Goal: Task Accomplishment & Management: Manage account settings

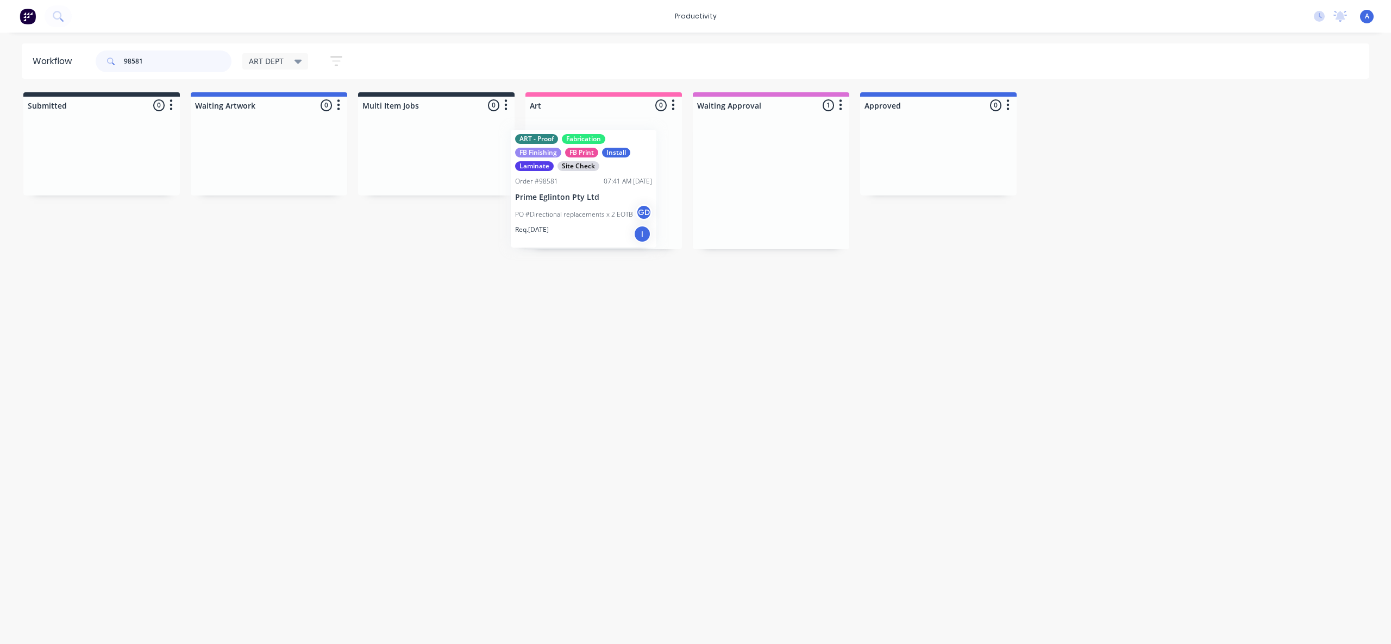
drag, startPoint x: 764, startPoint y: 209, endPoint x: 605, endPoint y: 199, distance: 160.1
type input "98581"
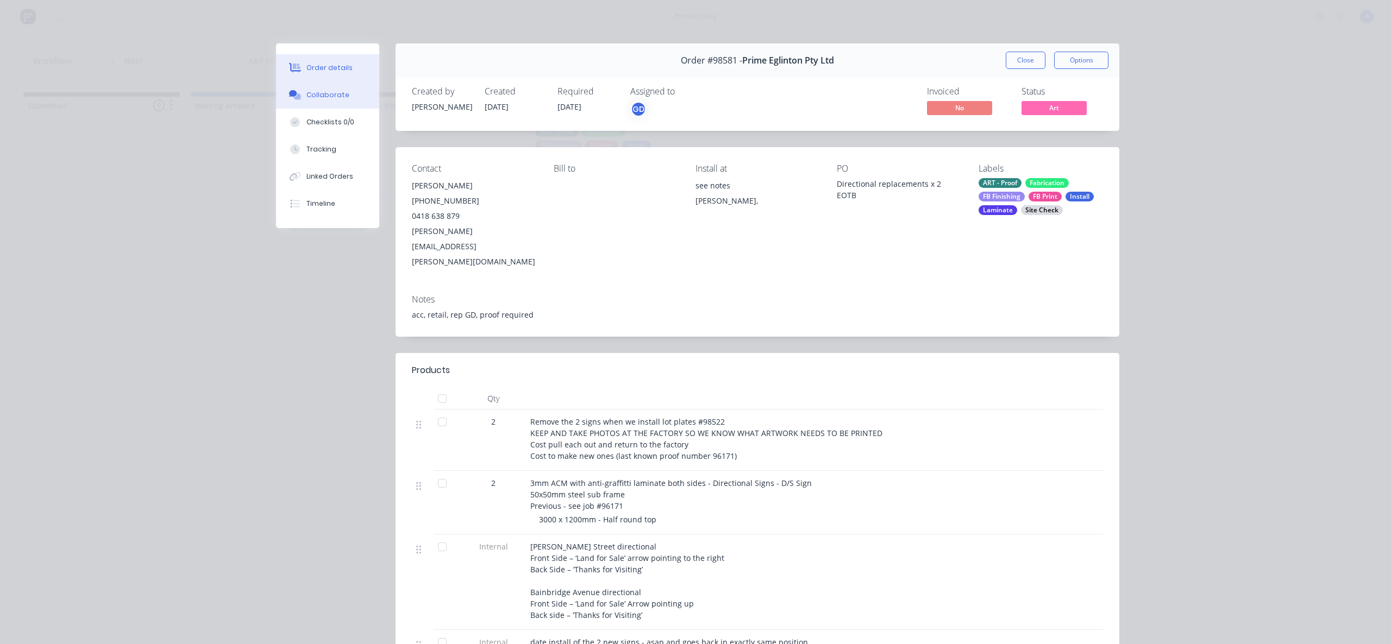
click at [331, 83] on button "Collaborate" at bounding box center [327, 94] width 103 height 27
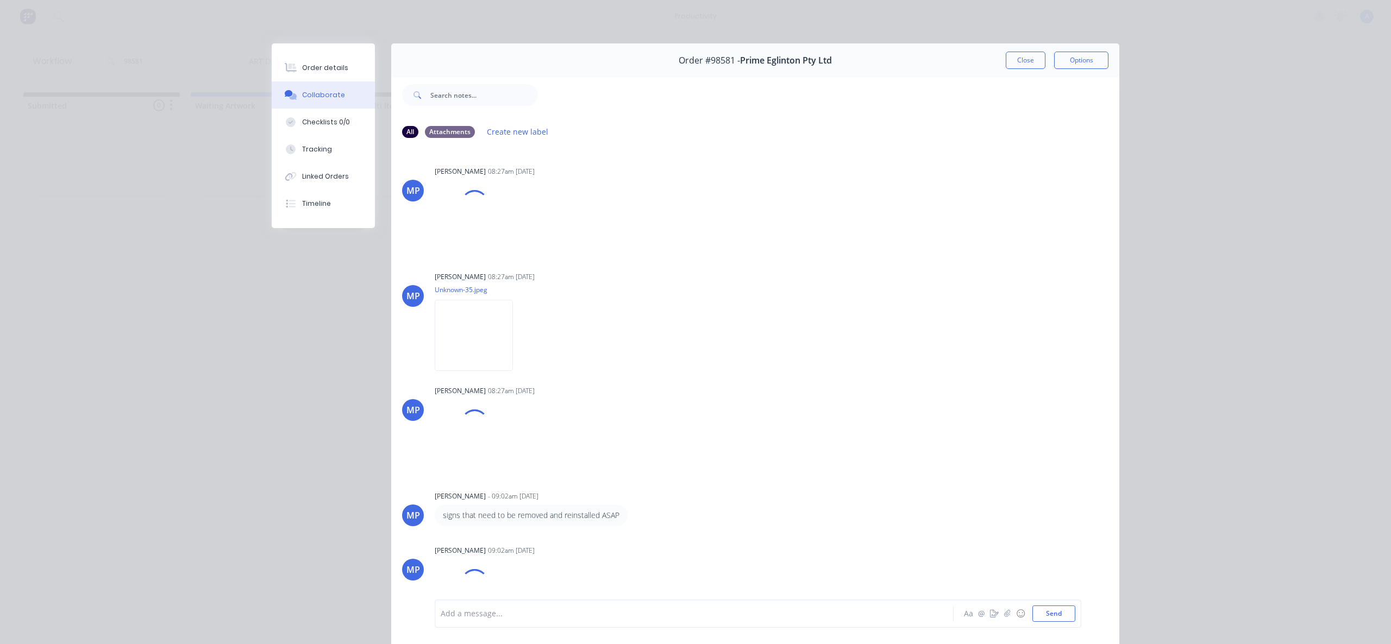
click at [723, 619] on div at bounding box center [678, 613] width 475 height 11
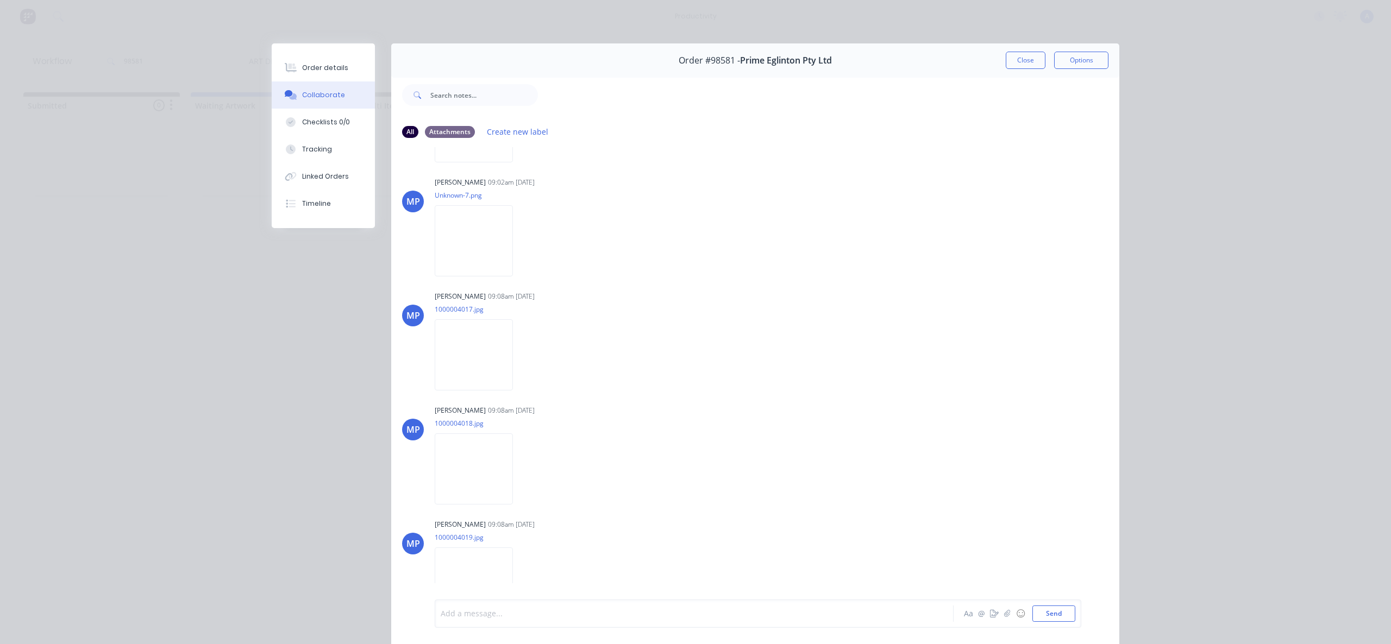
scroll to position [517, 0]
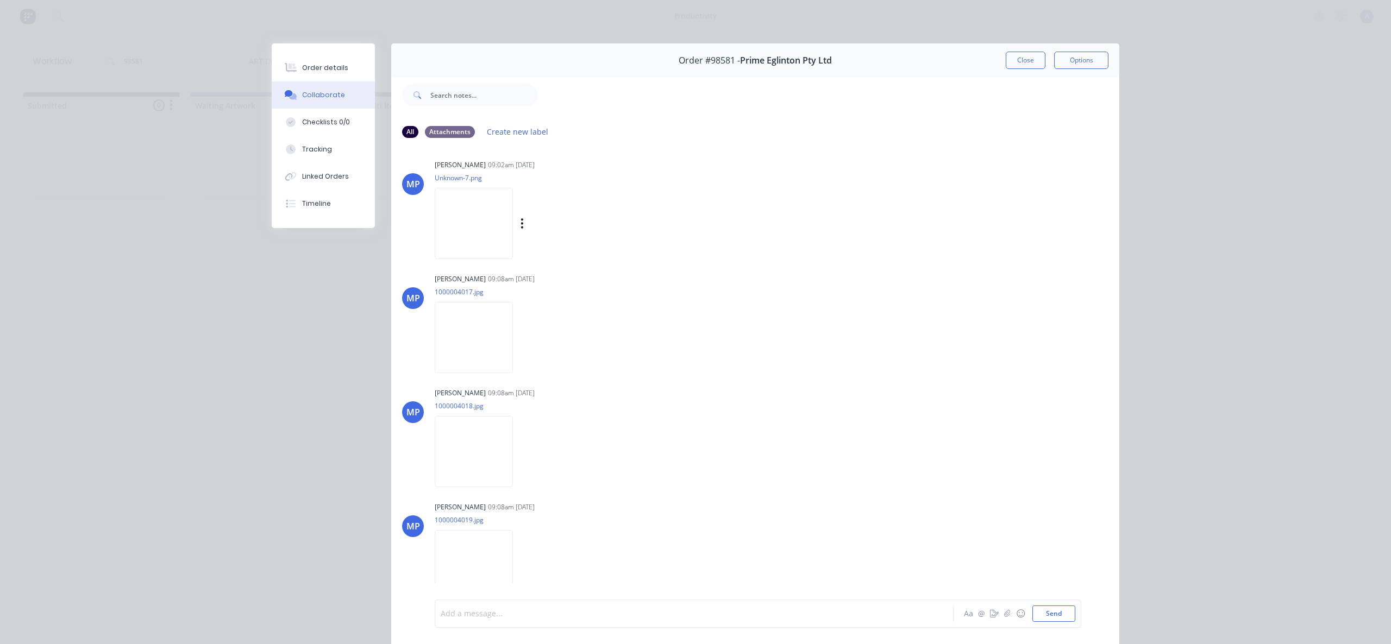
click at [462, 221] on img at bounding box center [474, 223] width 78 height 71
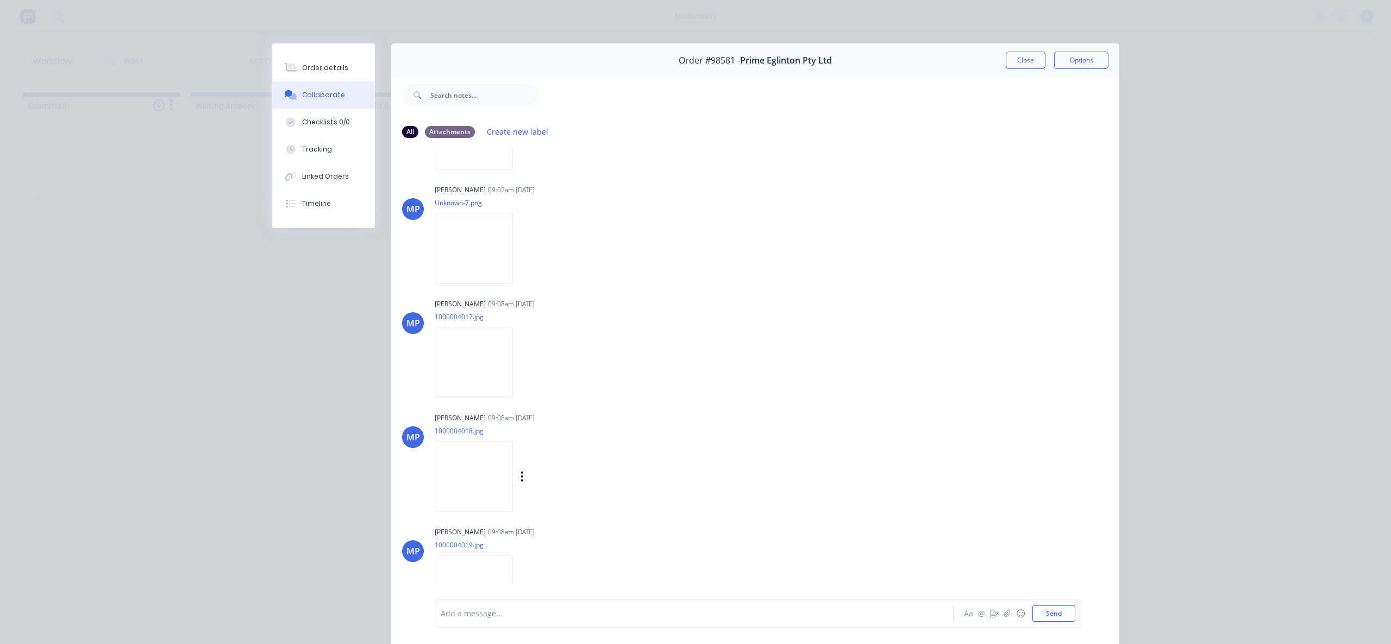
scroll to position [352, 0]
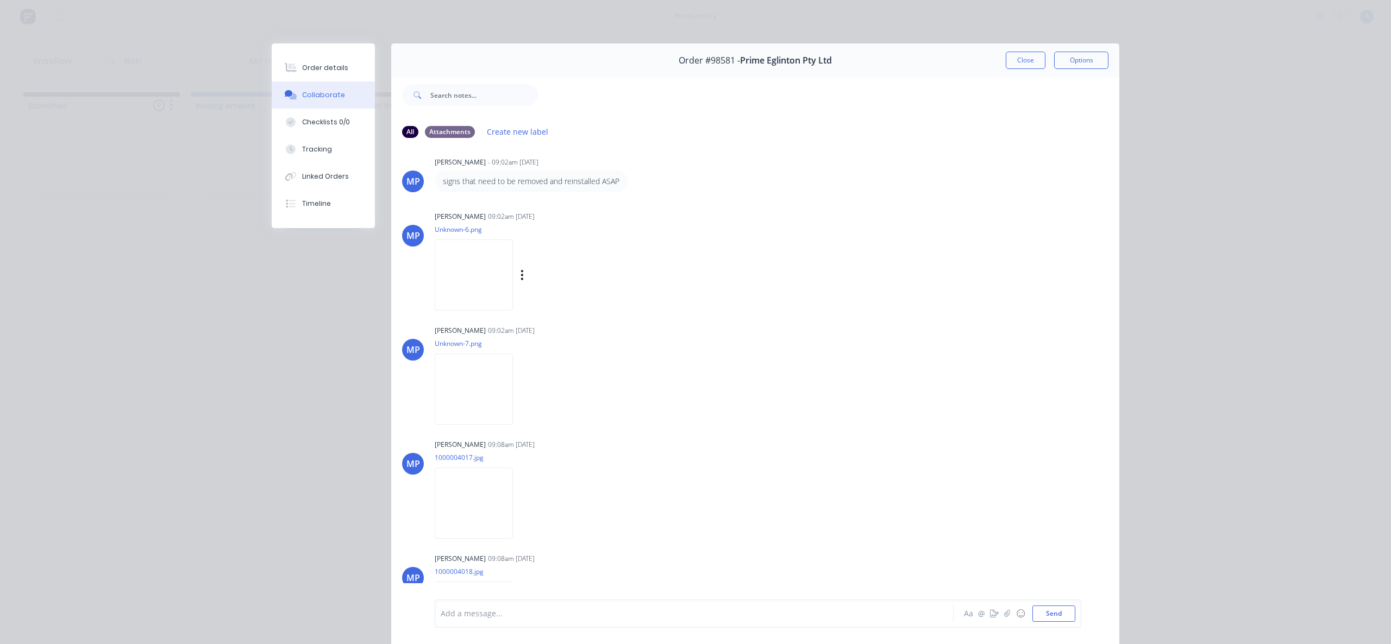
click at [458, 292] on img at bounding box center [474, 275] width 78 height 71
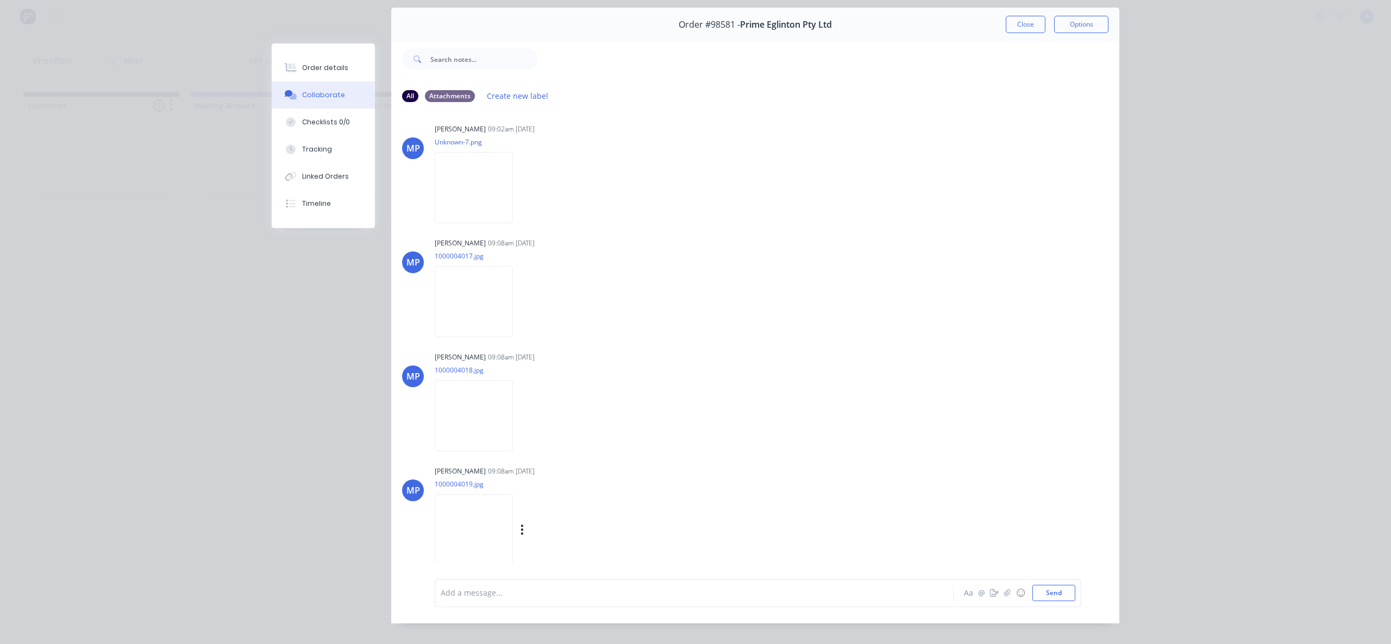
scroll to position [57, 0]
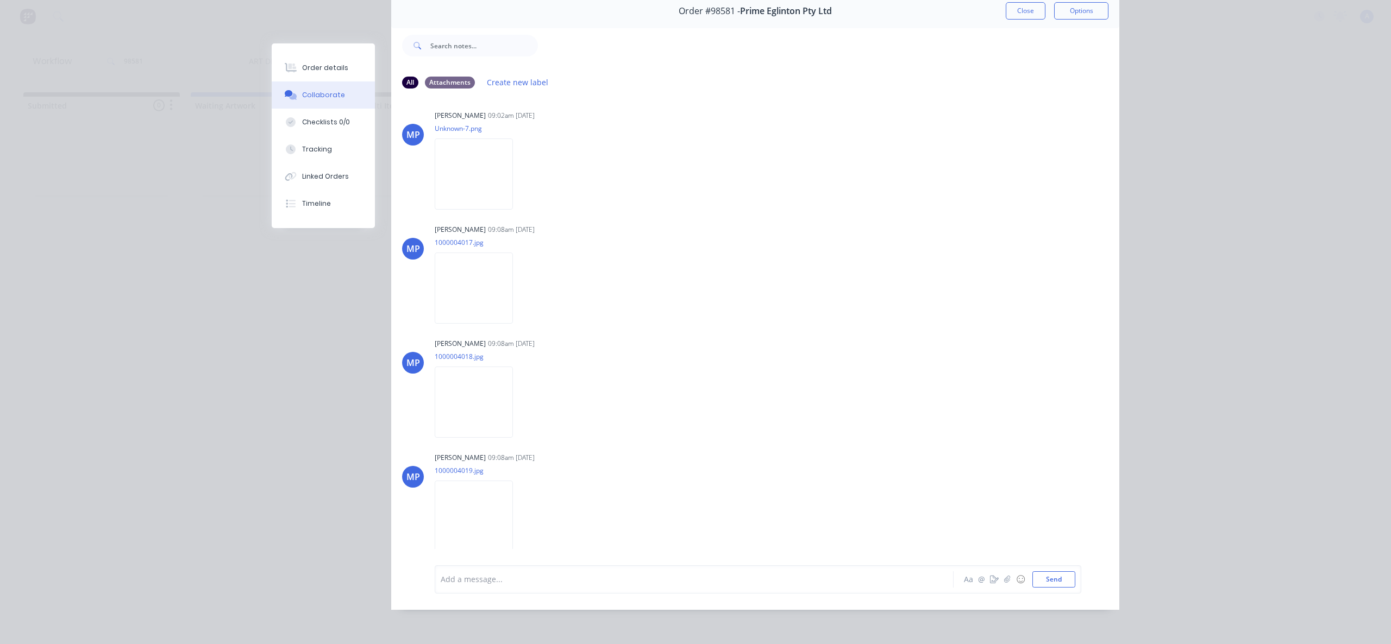
click at [575, 587] on div "Add a message..." at bounding box center [679, 580] width 476 height 16
click at [1006, 583] on button "button" at bounding box center [1007, 579] width 13 height 13
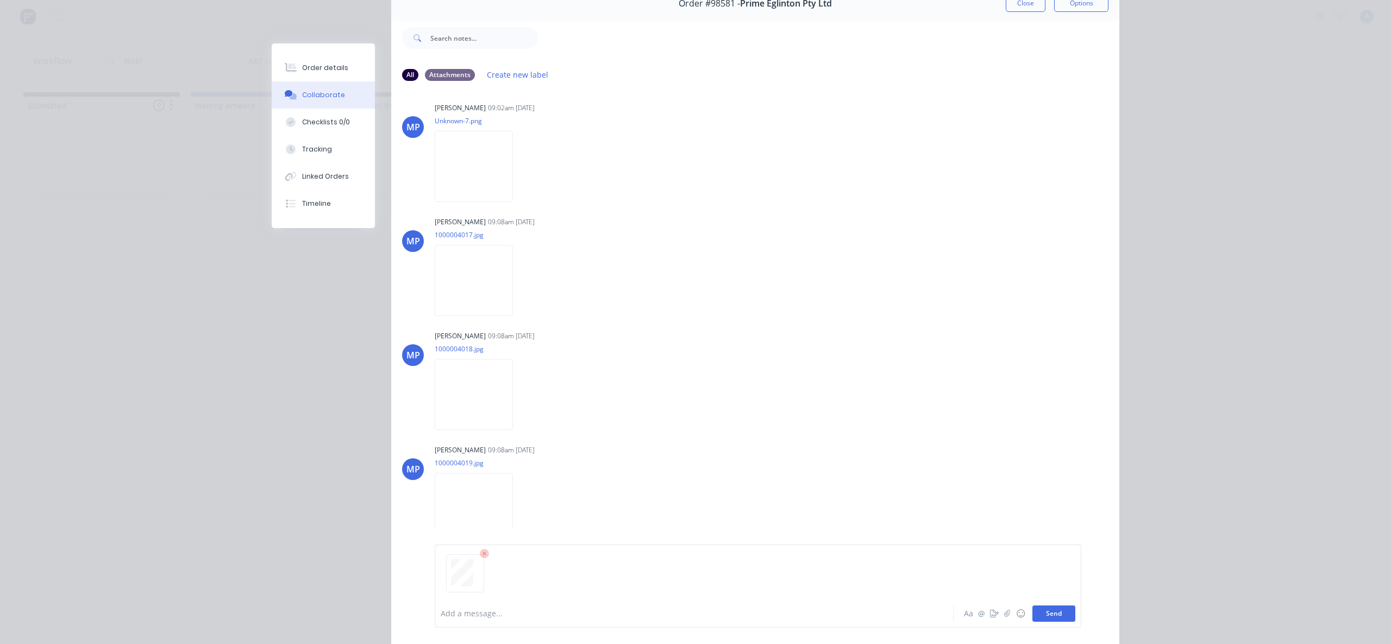
click at [1055, 609] on button "Send" at bounding box center [1053, 614] width 43 height 16
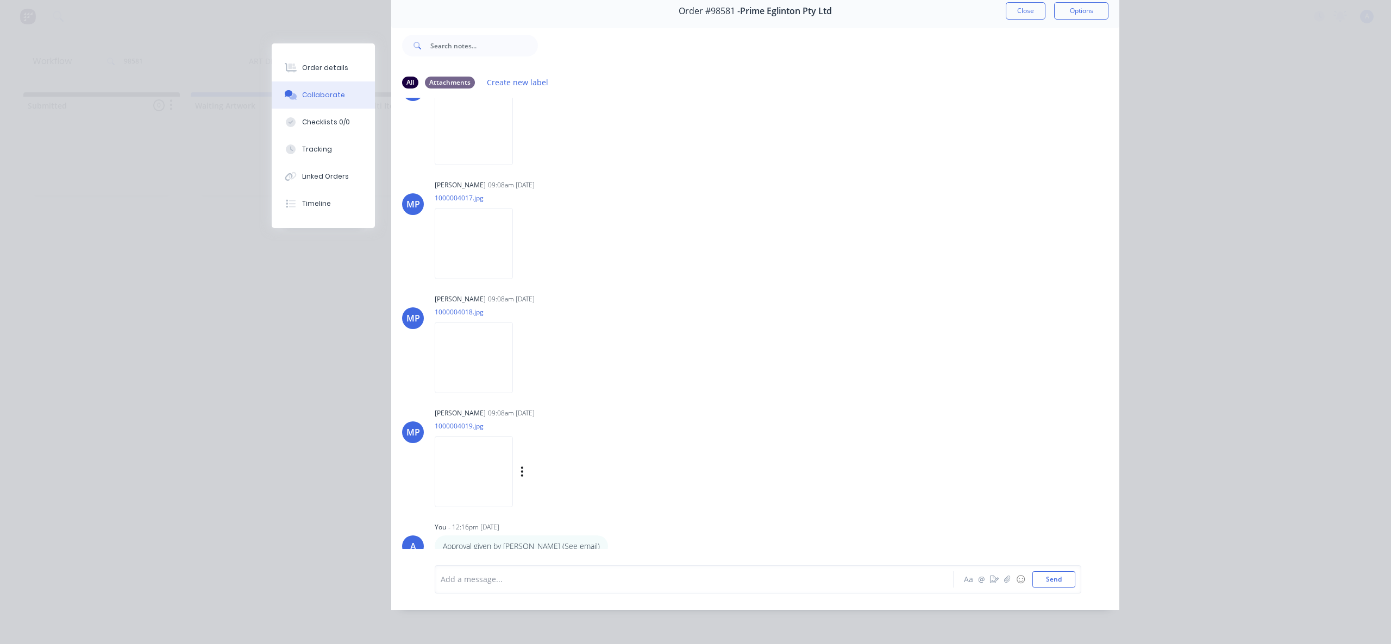
scroll to position [686, 0]
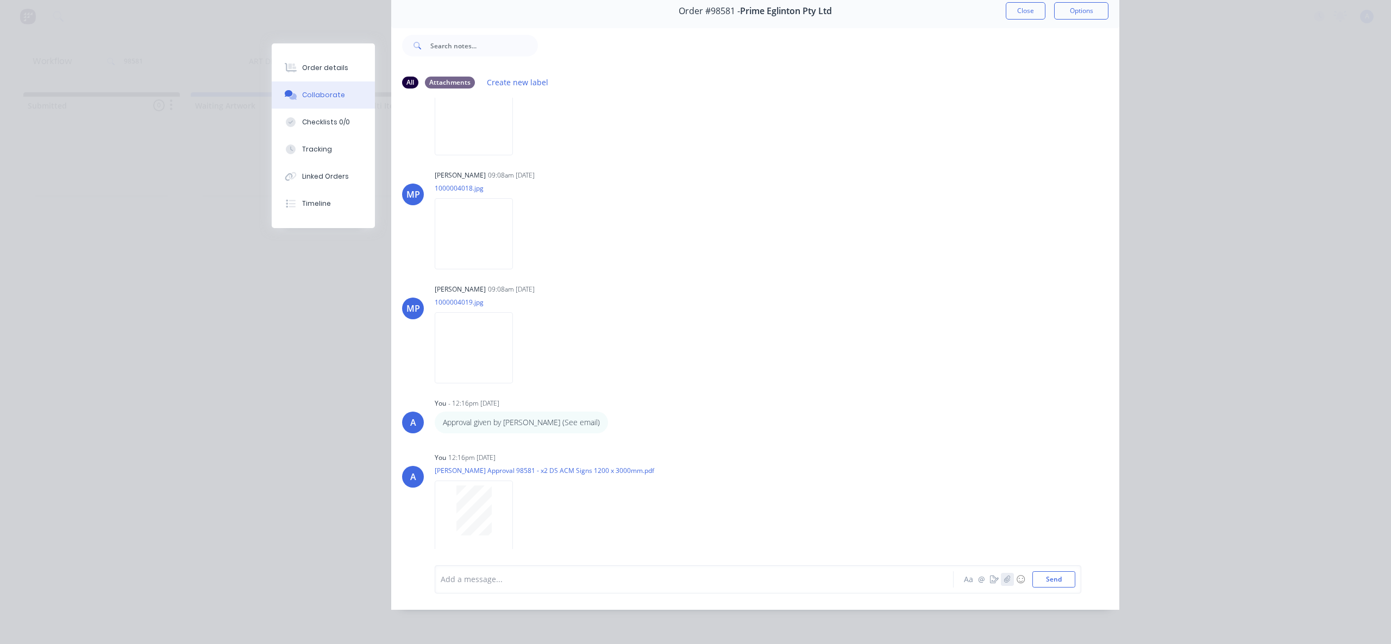
click at [1007, 582] on button "button" at bounding box center [1007, 579] width 13 height 13
click at [1005, 582] on icon "button" at bounding box center [1007, 580] width 7 height 8
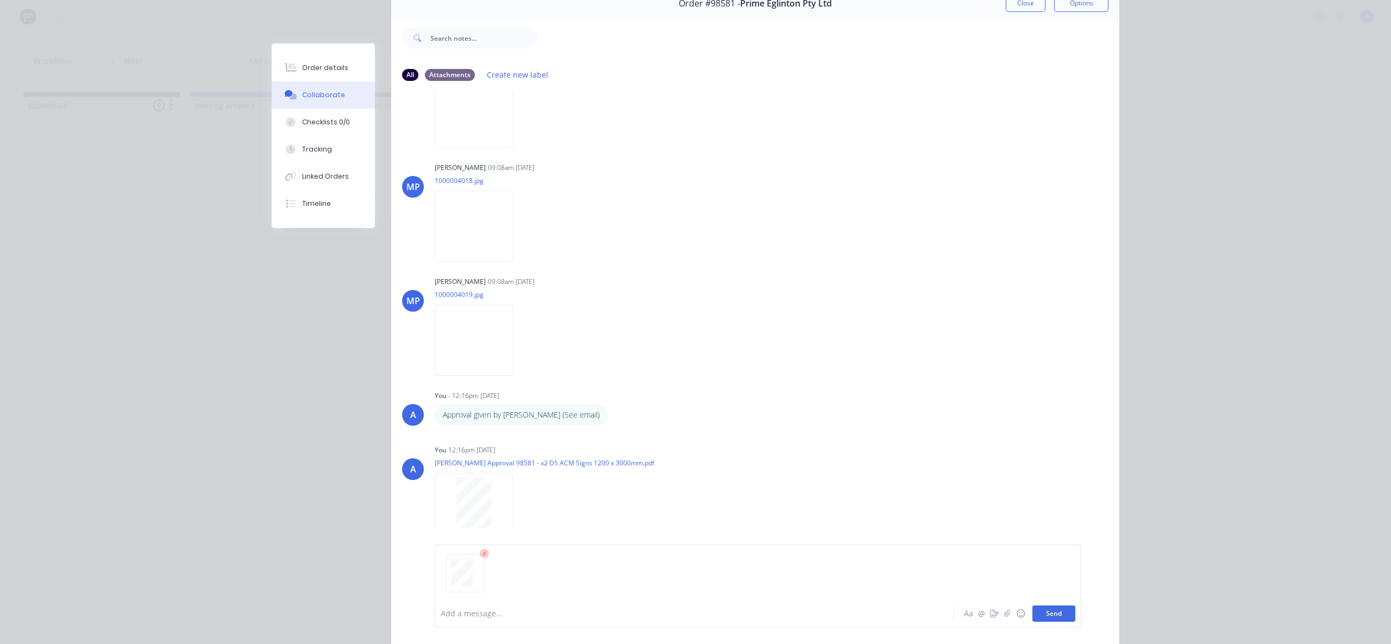
click at [1050, 613] on button "Send" at bounding box center [1053, 614] width 43 height 16
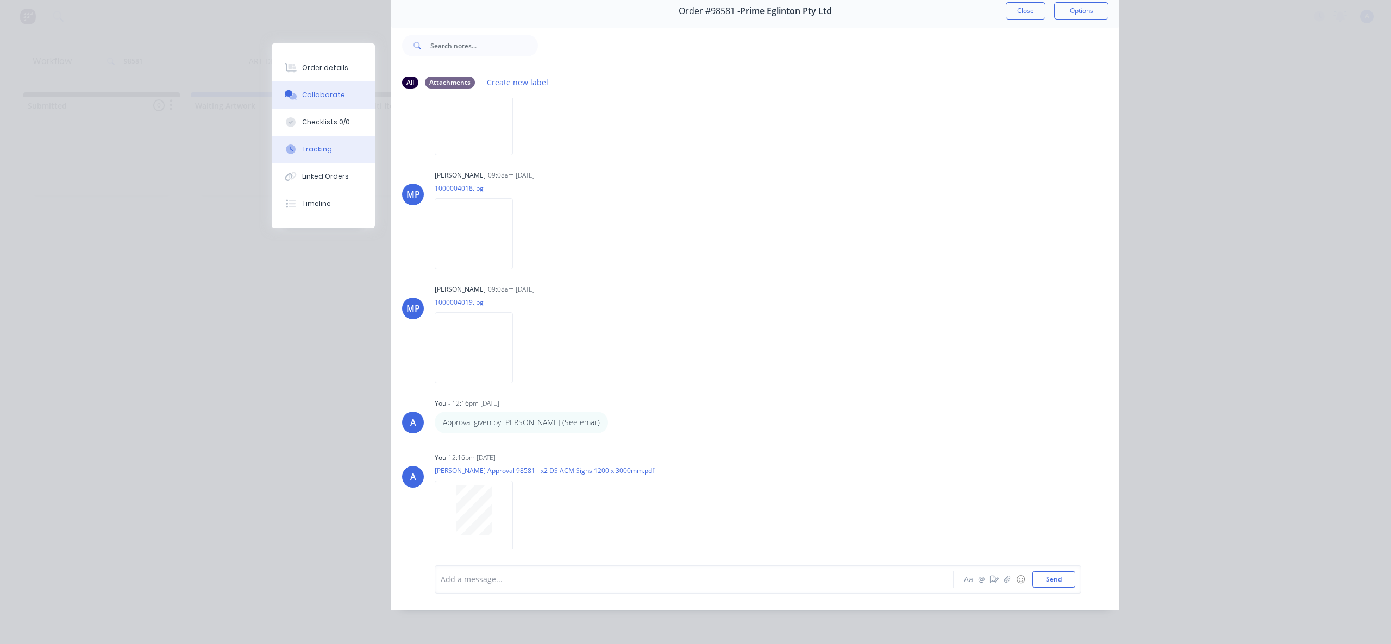
click at [309, 146] on div "Tracking" at bounding box center [317, 150] width 30 height 10
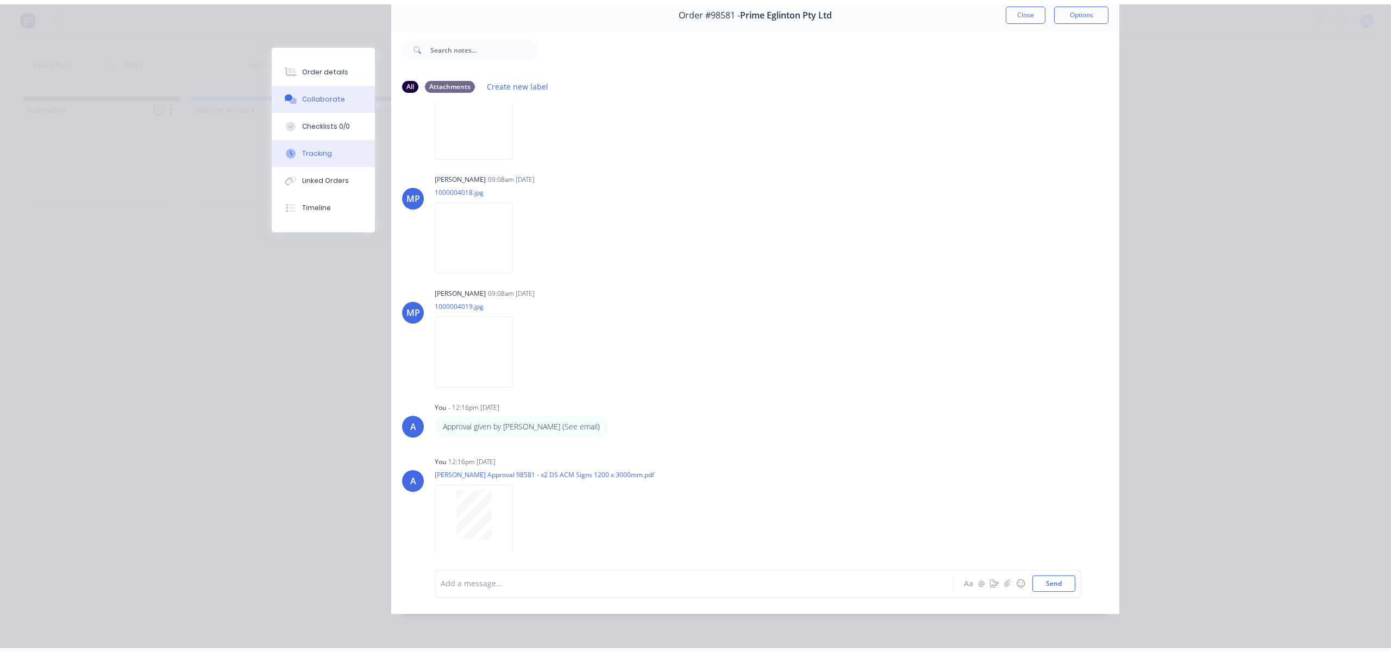
scroll to position [0, 0]
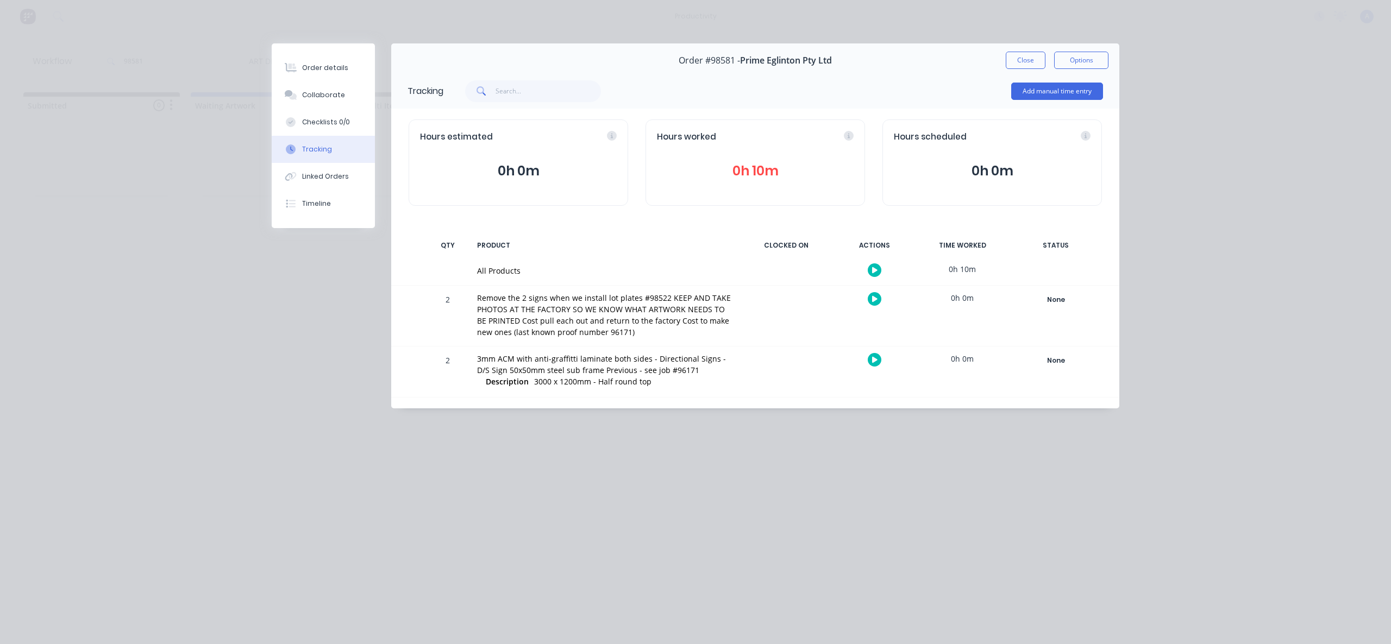
click at [880, 269] on button "button" at bounding box center [875, 270] width 14 height 14
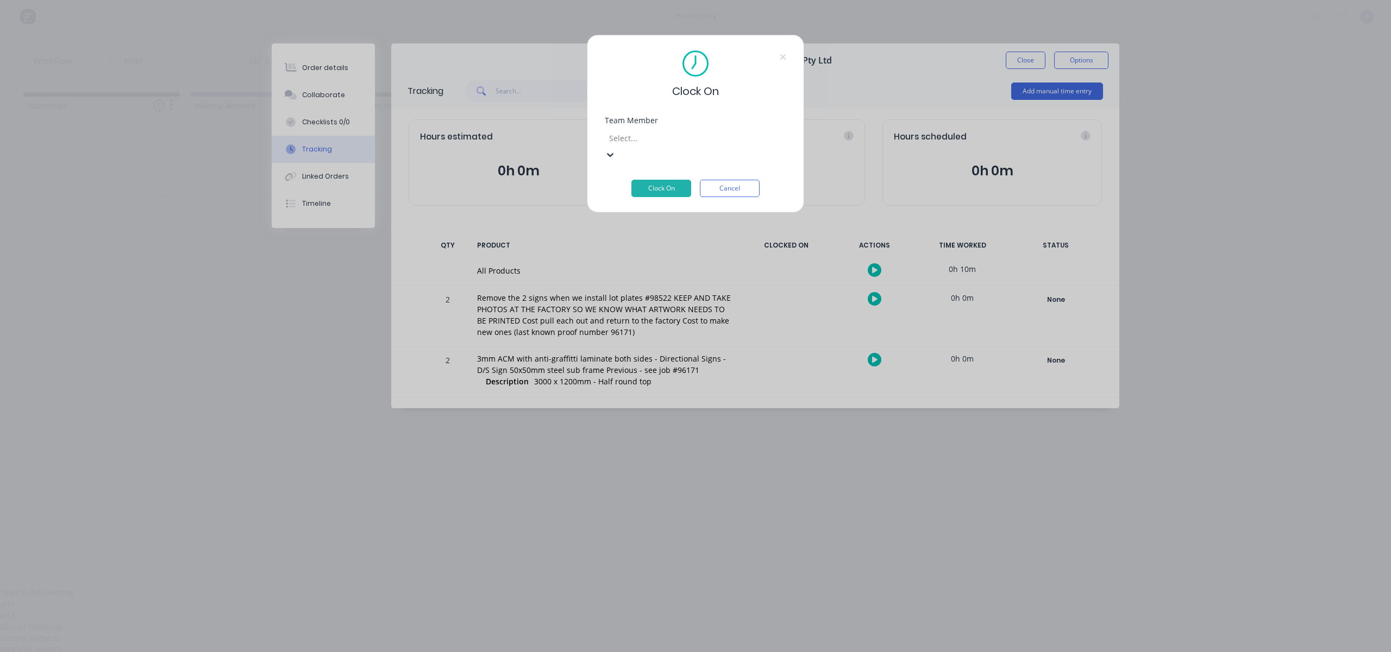
click at [663, 139] on div at bounding box center [686, 138] width 156 height 14
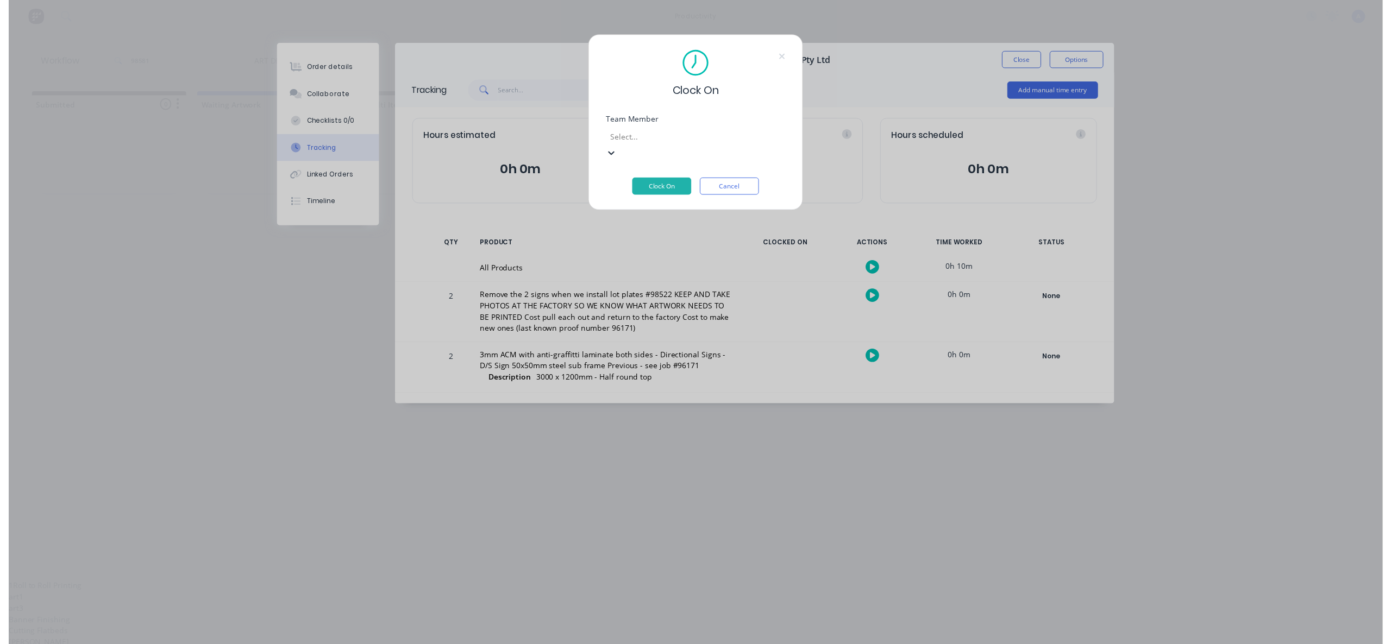
scroll to position [280, 0]
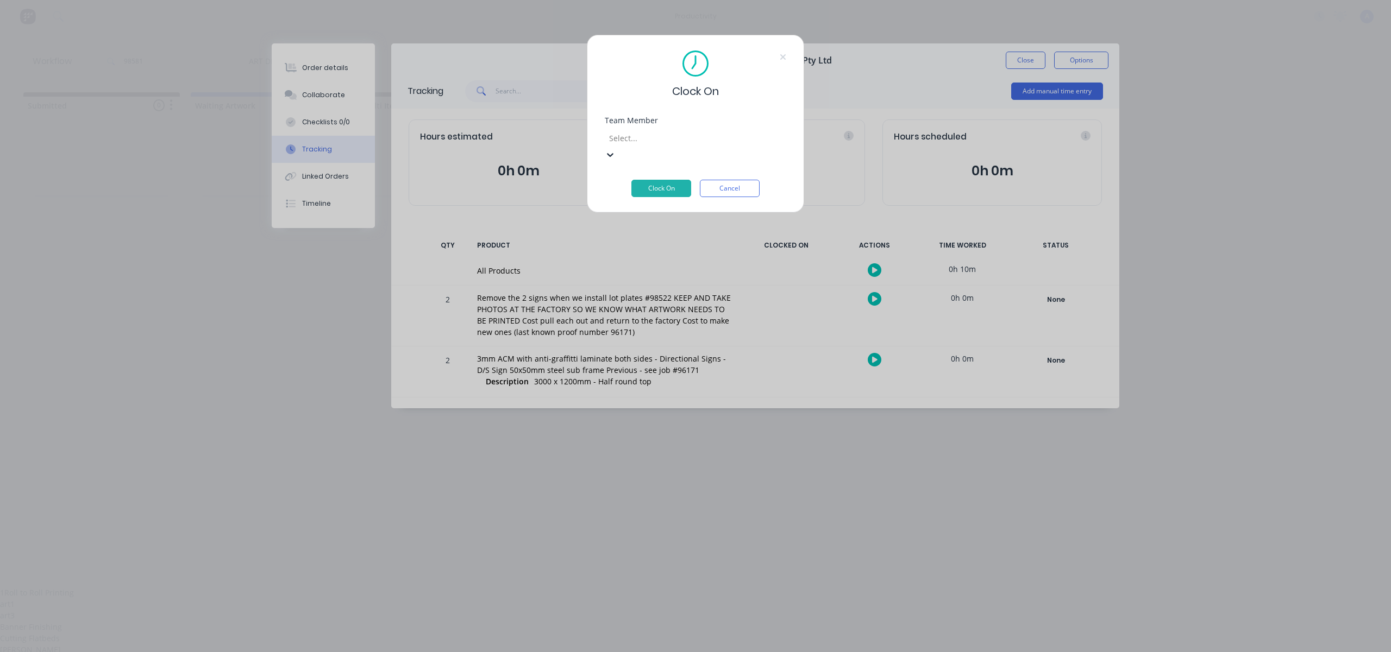
click at [677, 177] on button "Clock On" at bounding box center [661, 172] width 60 height 17
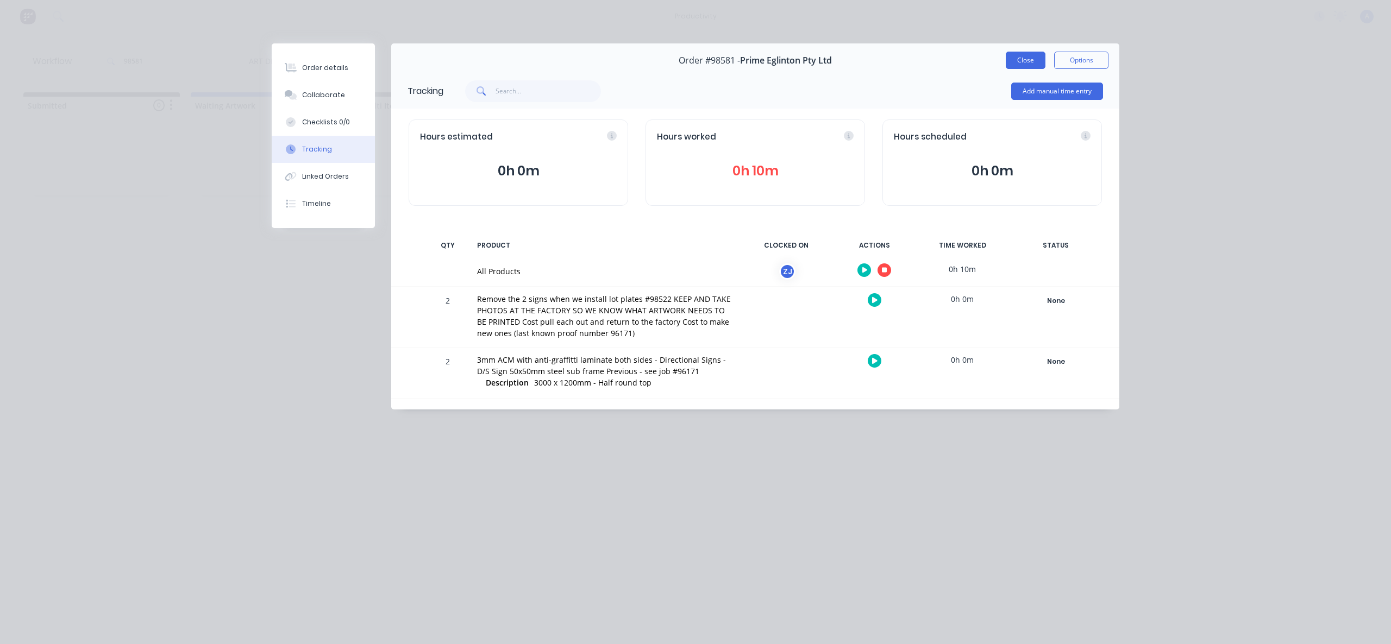
click at [1027, 65] on button "Close" at bounding box center [1026, 60] width 40 height 17
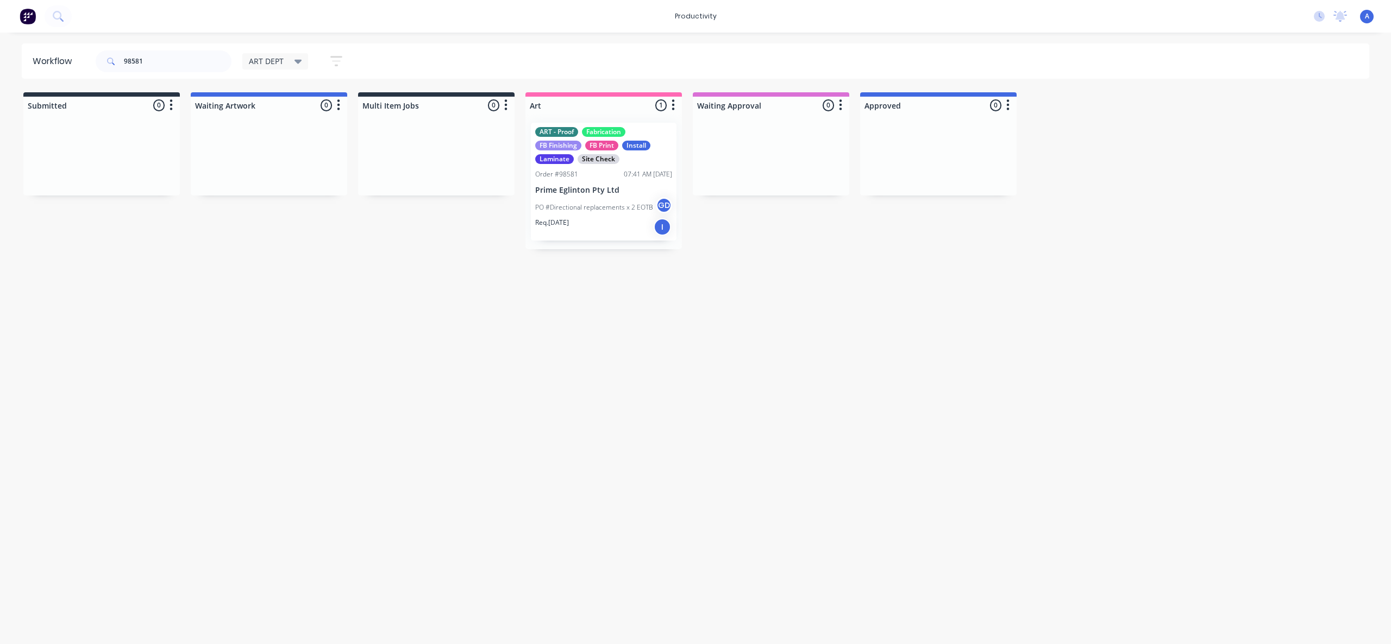
click at [761, 372] on div "Workflow 98581 ART DEPT Save new view None edit ART DEPT (Default) edit Banner …" at bounding box center [695, 332] width 1391 height 579
drag, startPoint x: 912, startPoint y: 340, endPoint x: 572, endPoint y: 268, distance: 347.6
click at [912, 340] on div "Workflow 98581 ART DEPT Save new view None edit ART DEPT (Default) edit Banner …" at bounding box center [695, 332] width 1391 height 579
click at [562, 215] on div "PO #Directional replacements x 2 EOTB GD" at bounding box center [603, 207] width 137 height 21
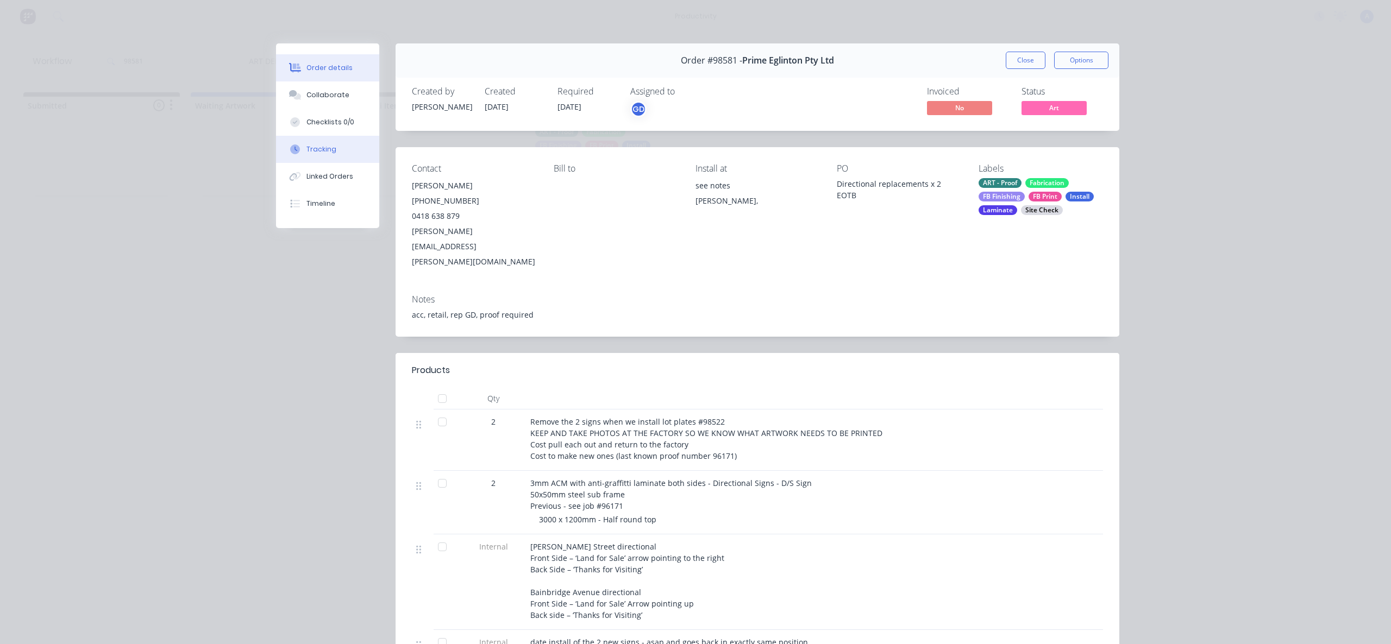
click at [315, 155] on button "Tracking" at bounding box center [327, 149] width 103 height 27
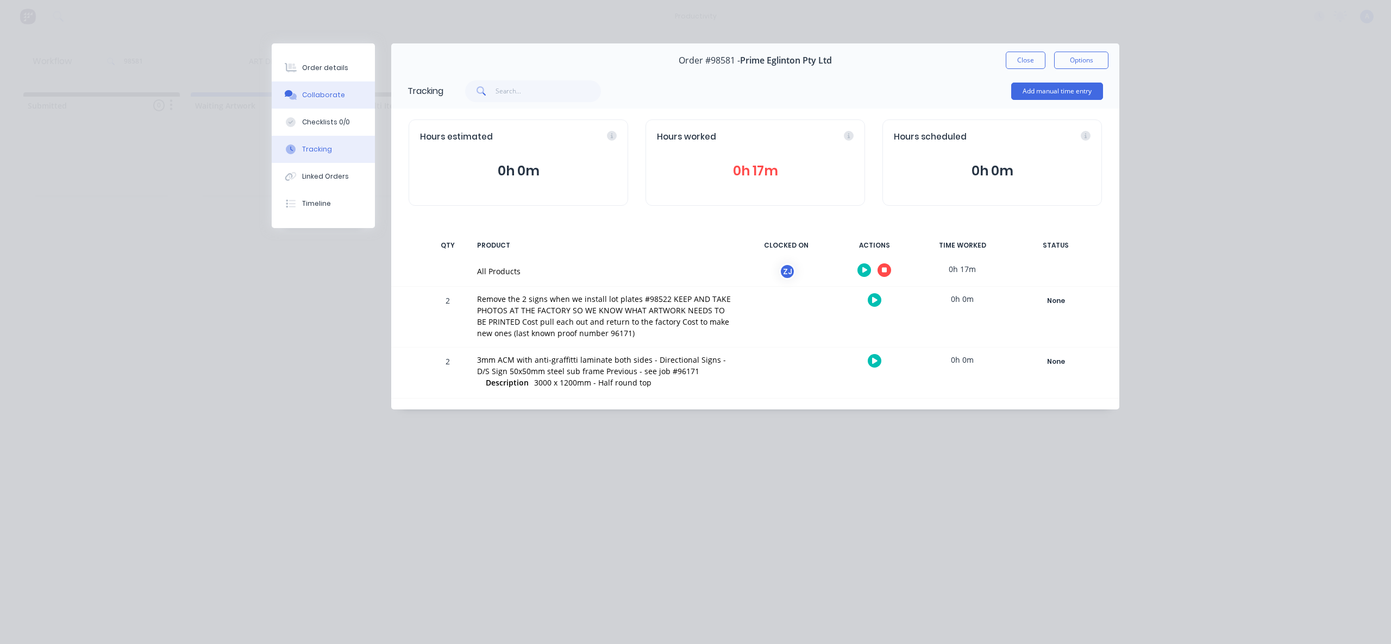
click at [318, 94] on div "Collaborate" at bounding box center [323, 95] width 43 height 10
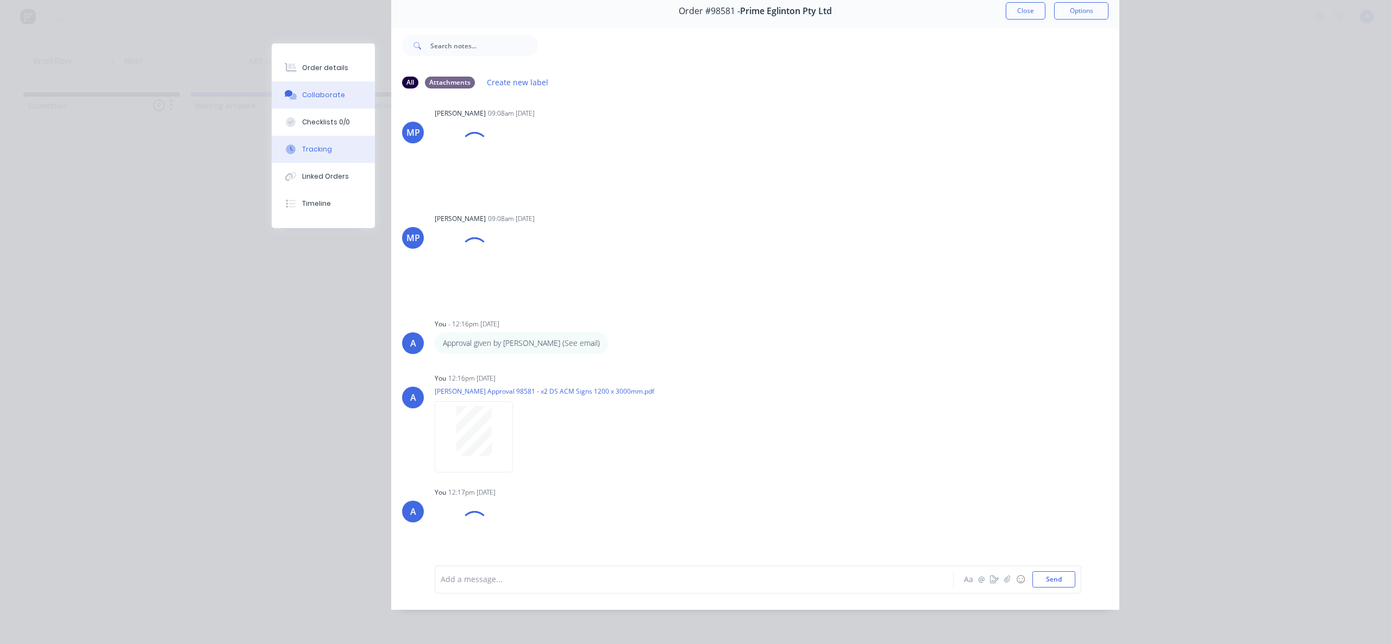
scroll to position [748, 0]
click at [304, 150] on div "Tracking" at bounding box center [317, 150] width 30 height 10
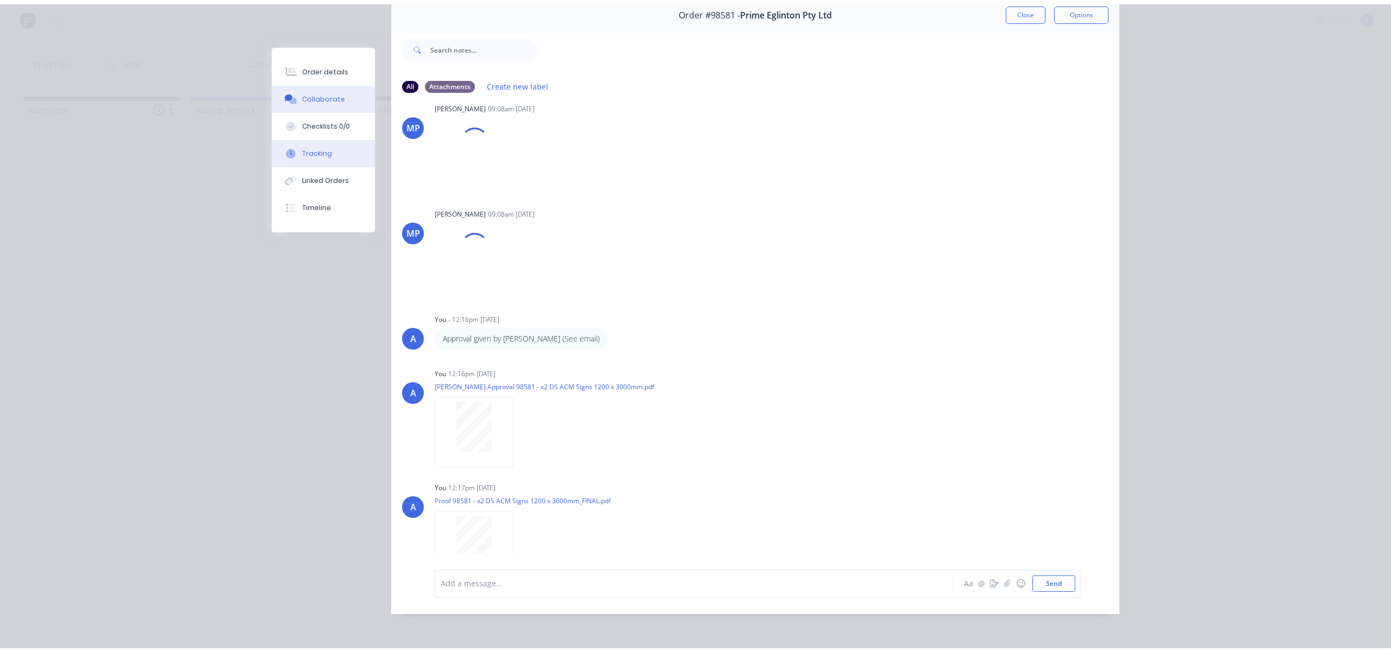
scroll to position [0, 0]
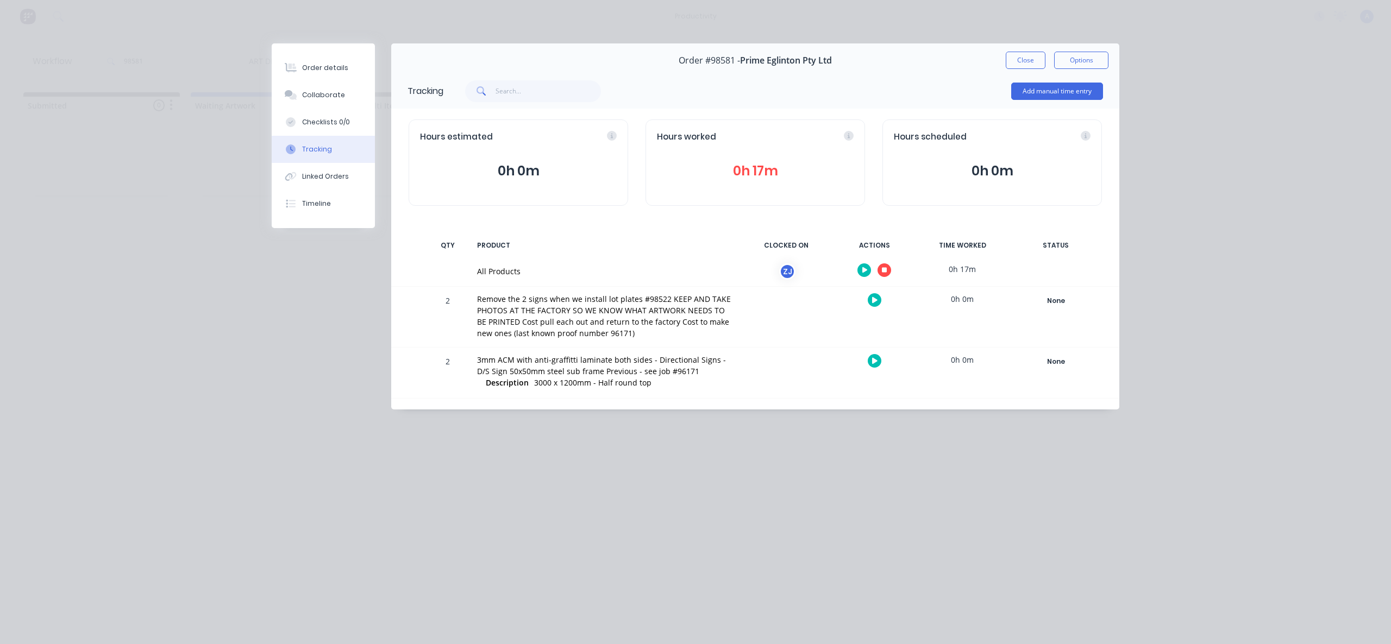
click at [892, 273] on div at bounding box center [873, 270] width 81 height 27
click at [887, 271] on button "button" at bounding box center [884, 270] width 14 height 14
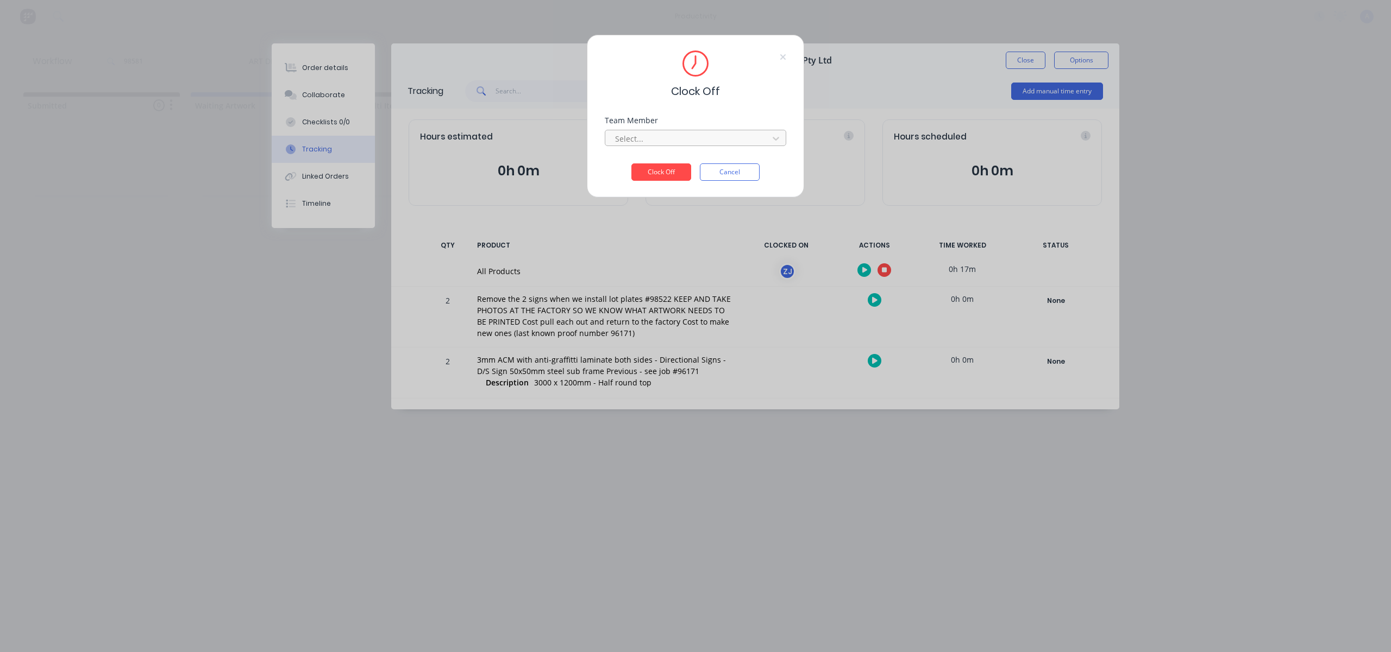
click at [698, 145] on div at bounding box center [688, 139] width 149 height 14
click at [654, 587] on div "[PERSON_NAME]" at bounding box center [695, 592] width 1391 height 11
click at [652, 180] on button "Clock Off" at bounding box center [661, 188] width 60 height 17
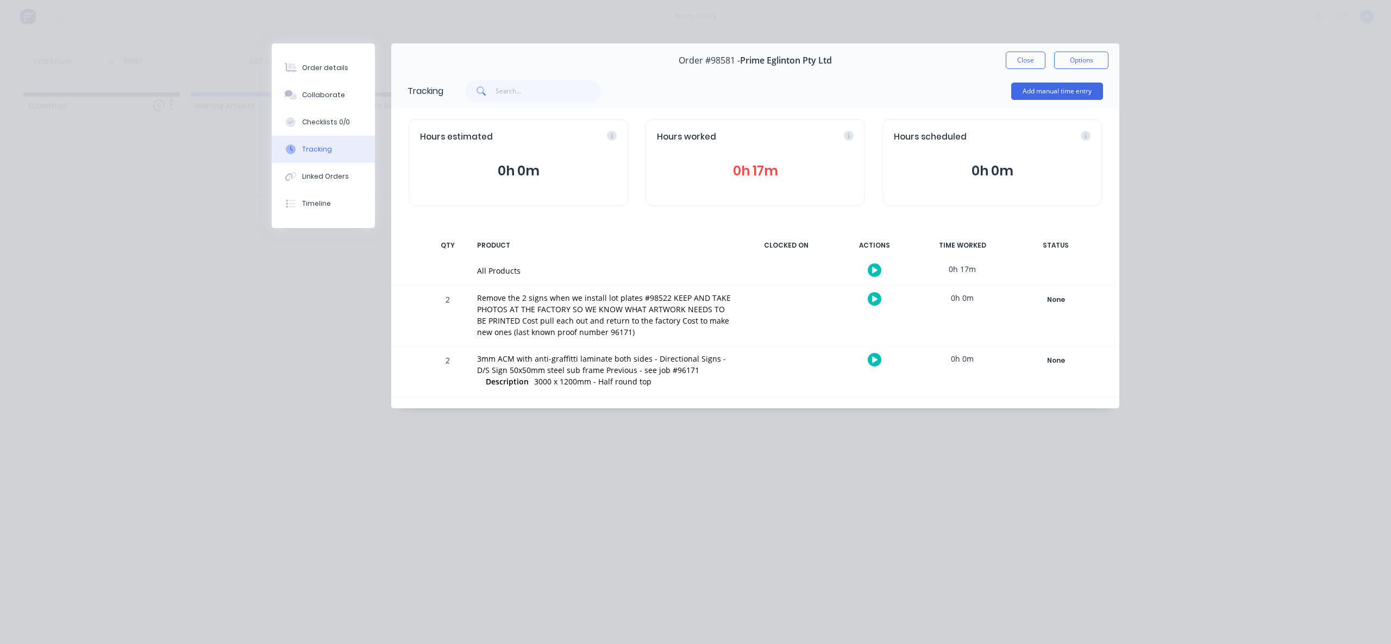
click at [1019, 62] on button "Close" at bounding box center [1026, 60] width 40 height 17
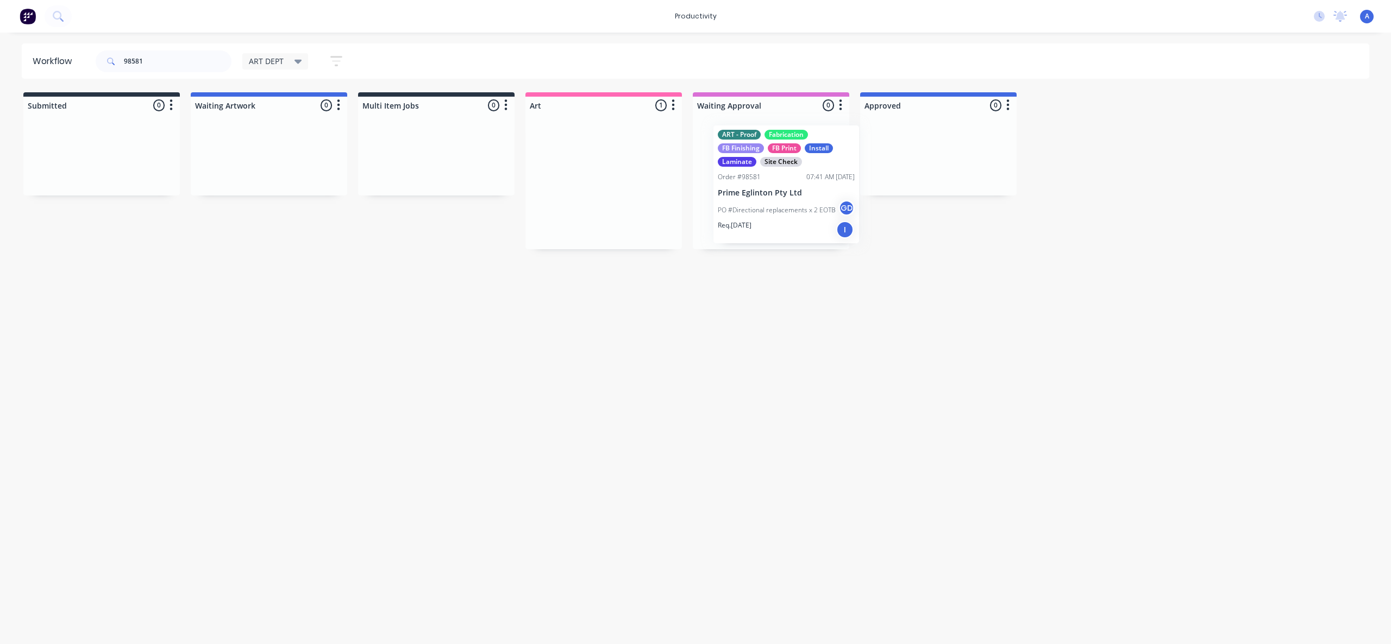
drag, startPoint x: 660, startPoint y: 208, endPoint x: 923, endPoint y: 191, distance: 263.5
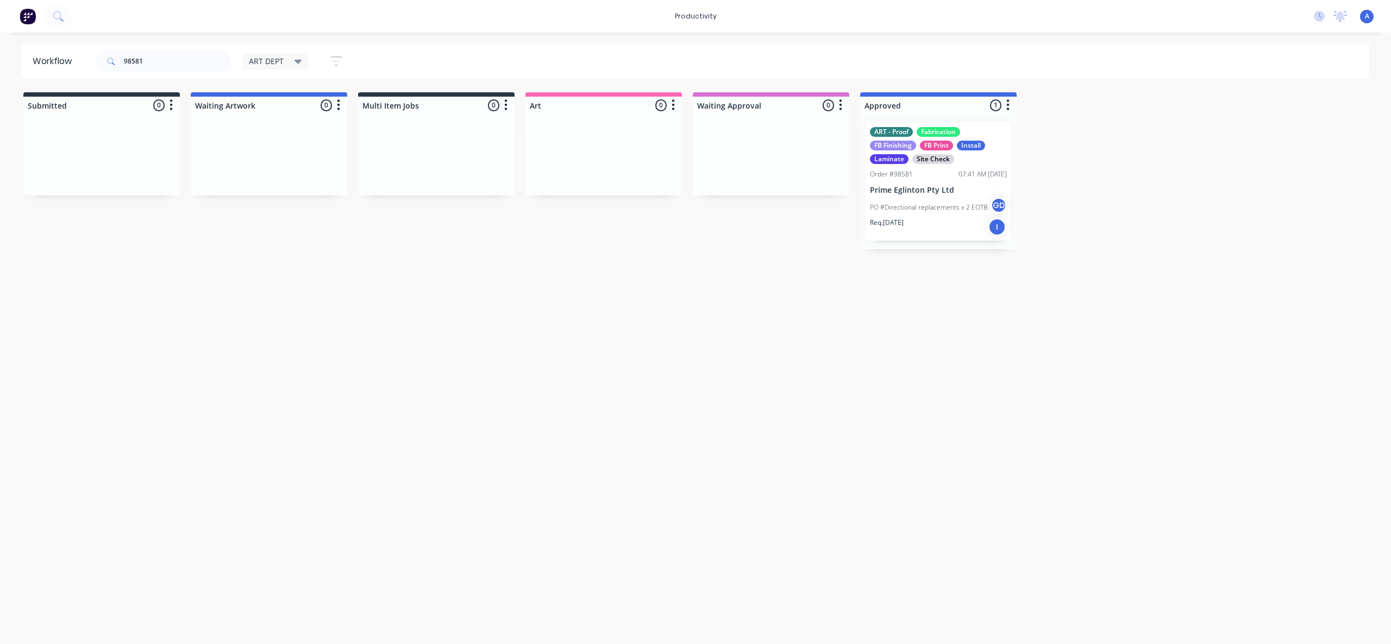
click at [966, 206] on p "PO #Directional replacements x 2 EOTB" at bounding box center [929, 208] width 118 height 10
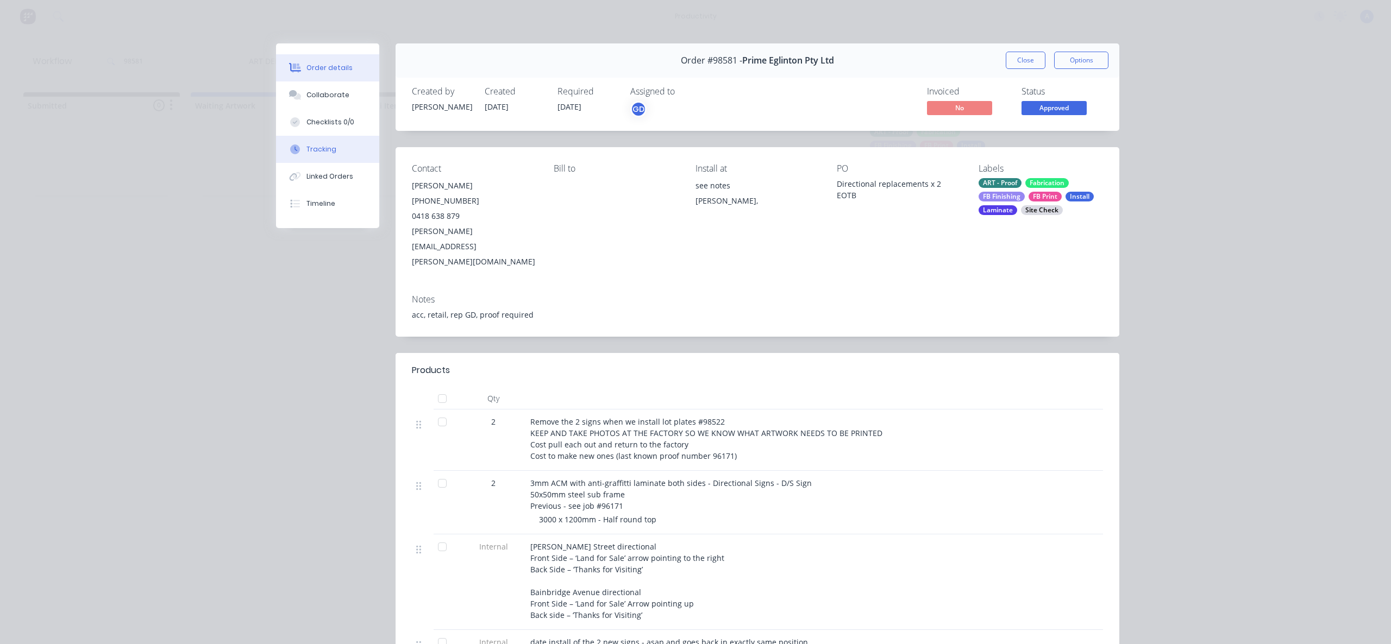
click at [327, 149] on div "Tracking" at bounding box center [321, 150] width 30 height 10
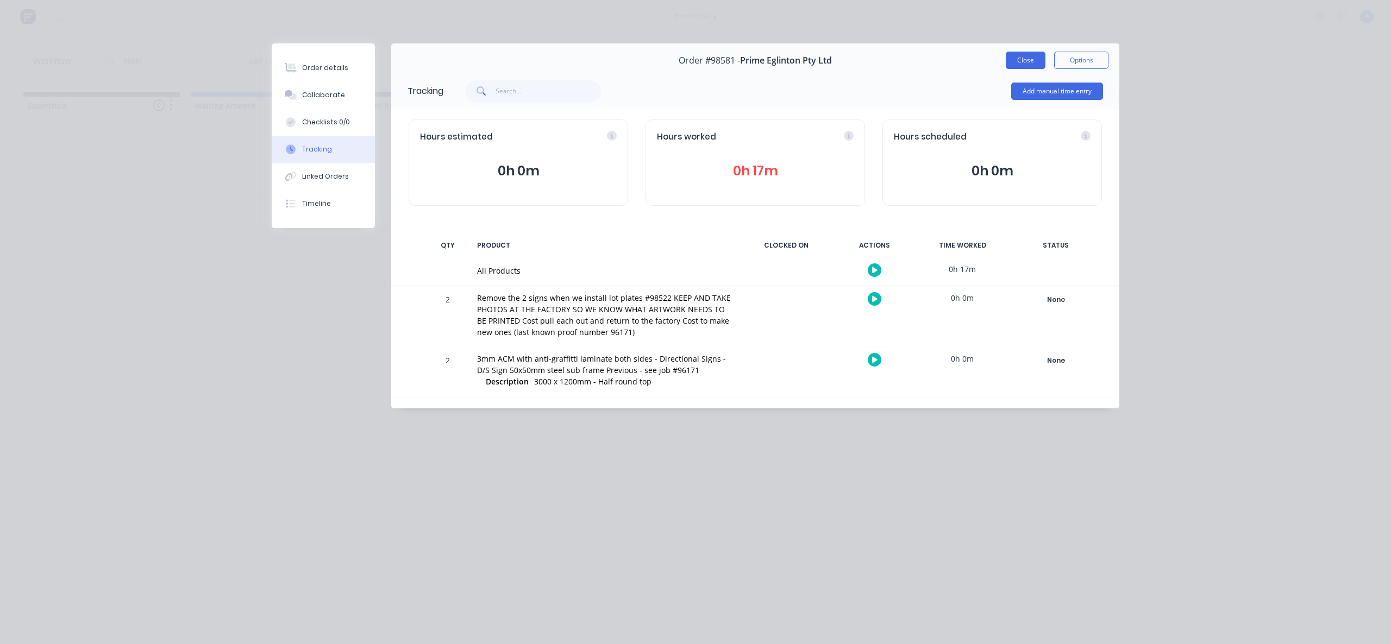
click at [1032, 60] on button "Close" at bounding box center [1026, 60] width 40 height 17
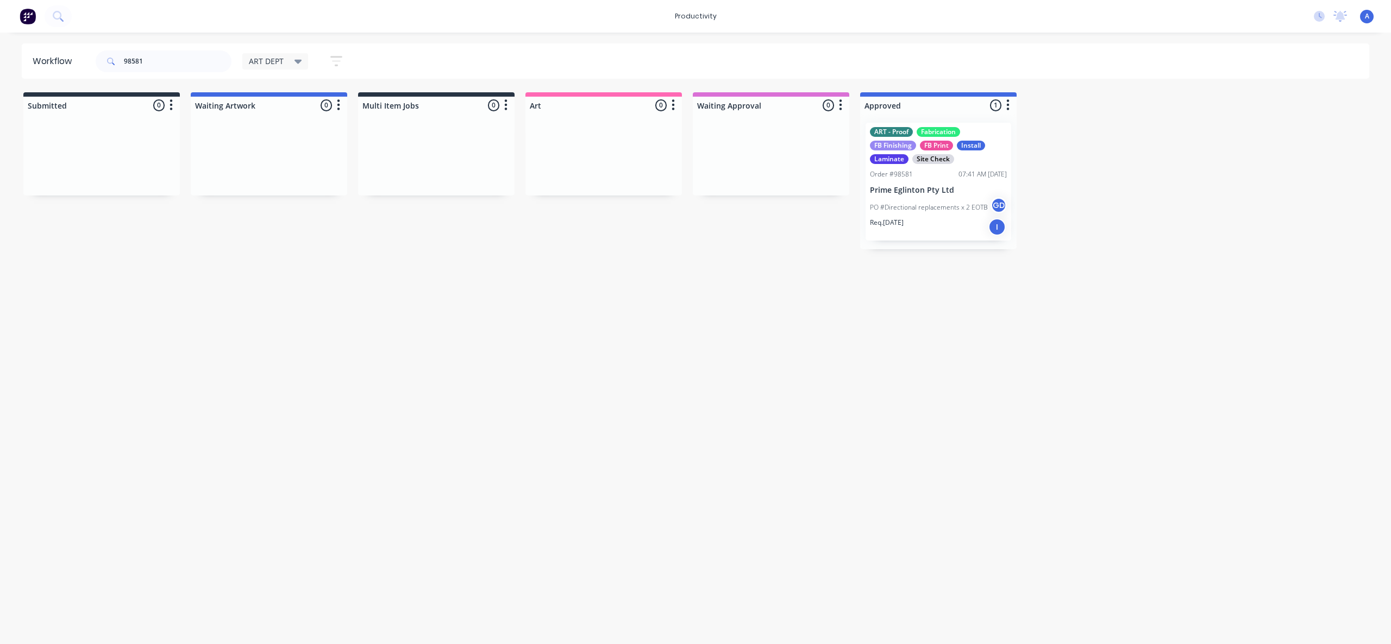
click at [932, 196] on div "ART - Proof Fabrication FB Finishing FB Print Install Laminate Site Check Order…" at bounding box center [938, 182] width 146 height 118
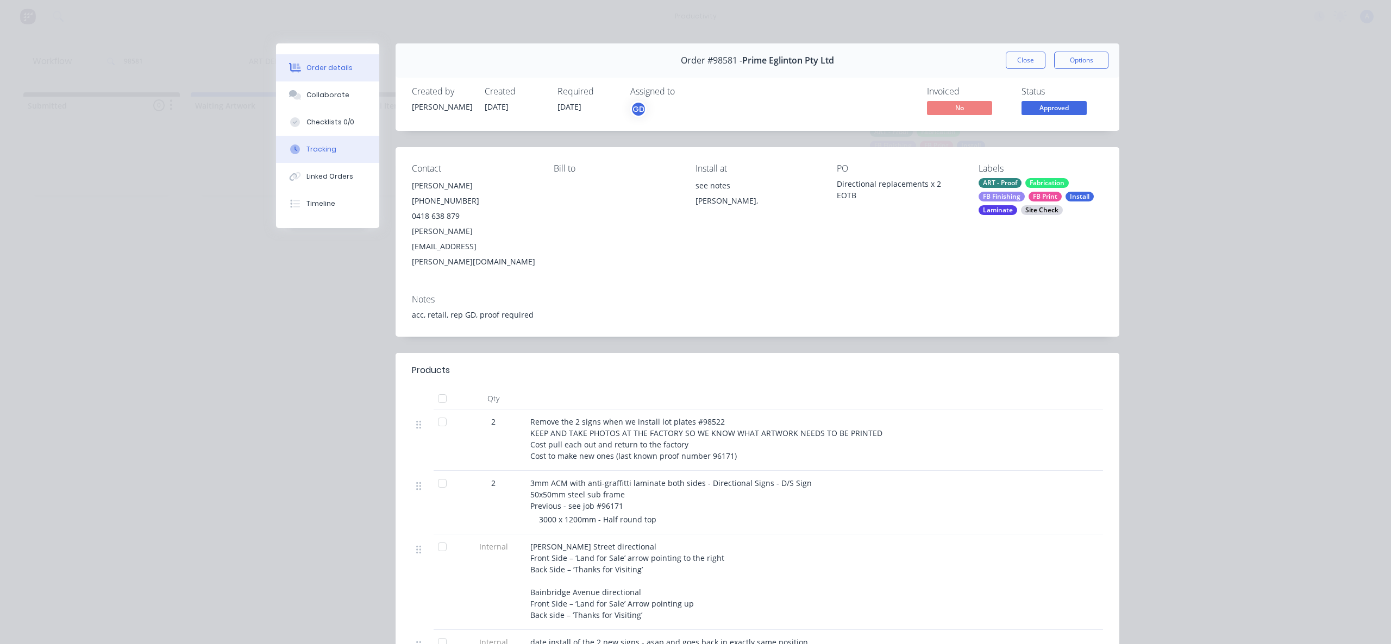
click at [332, 149] on button "Tracking" at bounding box center [327, 149] width 103 height 27
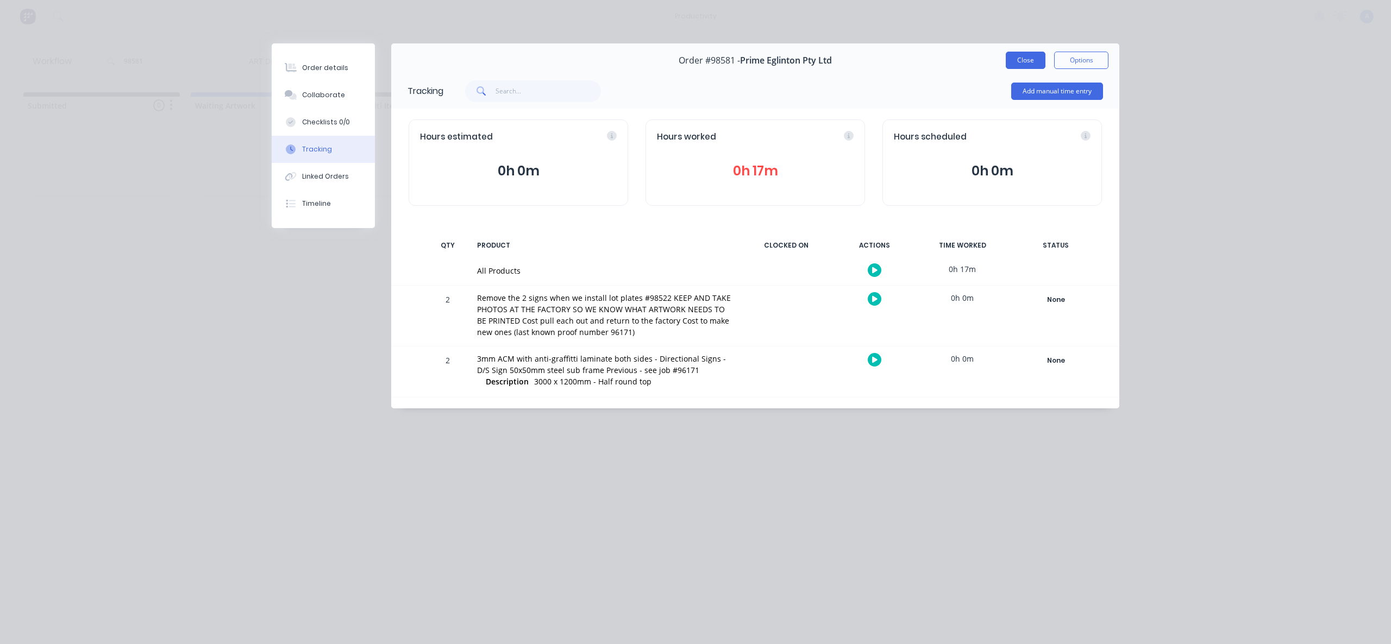
click at [1015, 65] on button "Close" at bounding box center [1026, 60] width 40 height 17
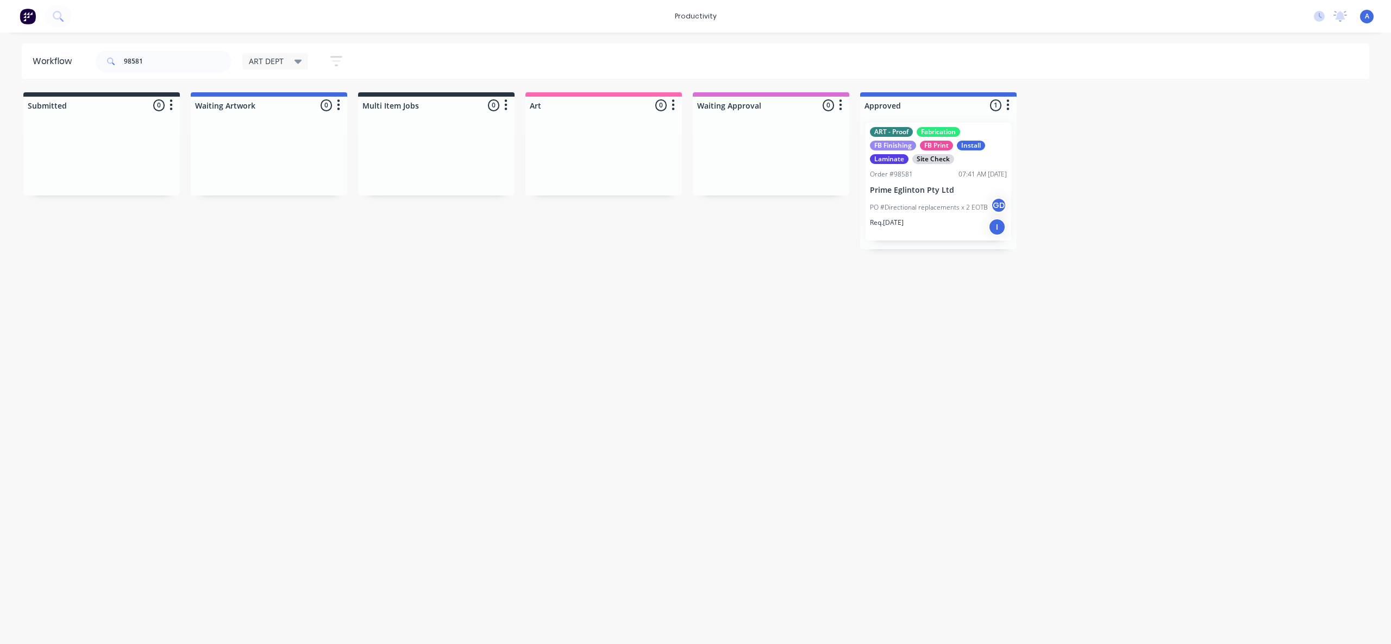
click at [958, 202] on div "PO #Directional replacements x 2 EOTB GD" at bounding box center [938, 207] width 137 height 21
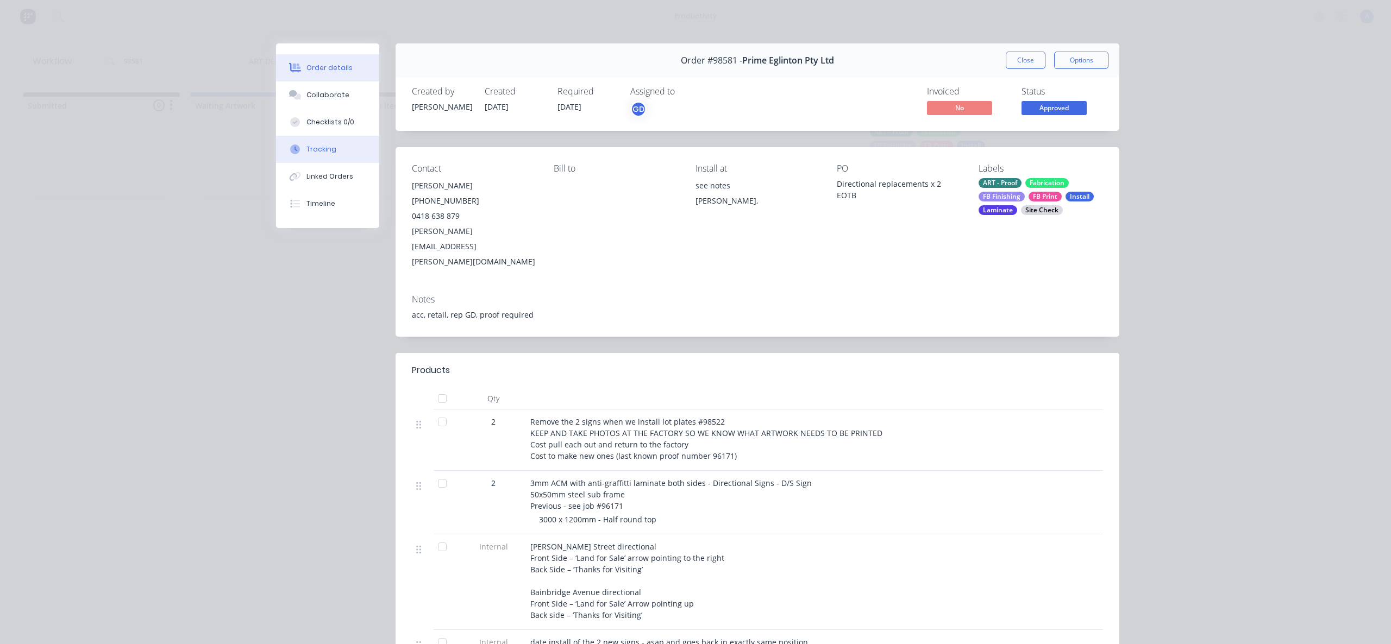
click at [327, 145] on div "Tracking" at bounding box center [321, 150] width 30 height 10
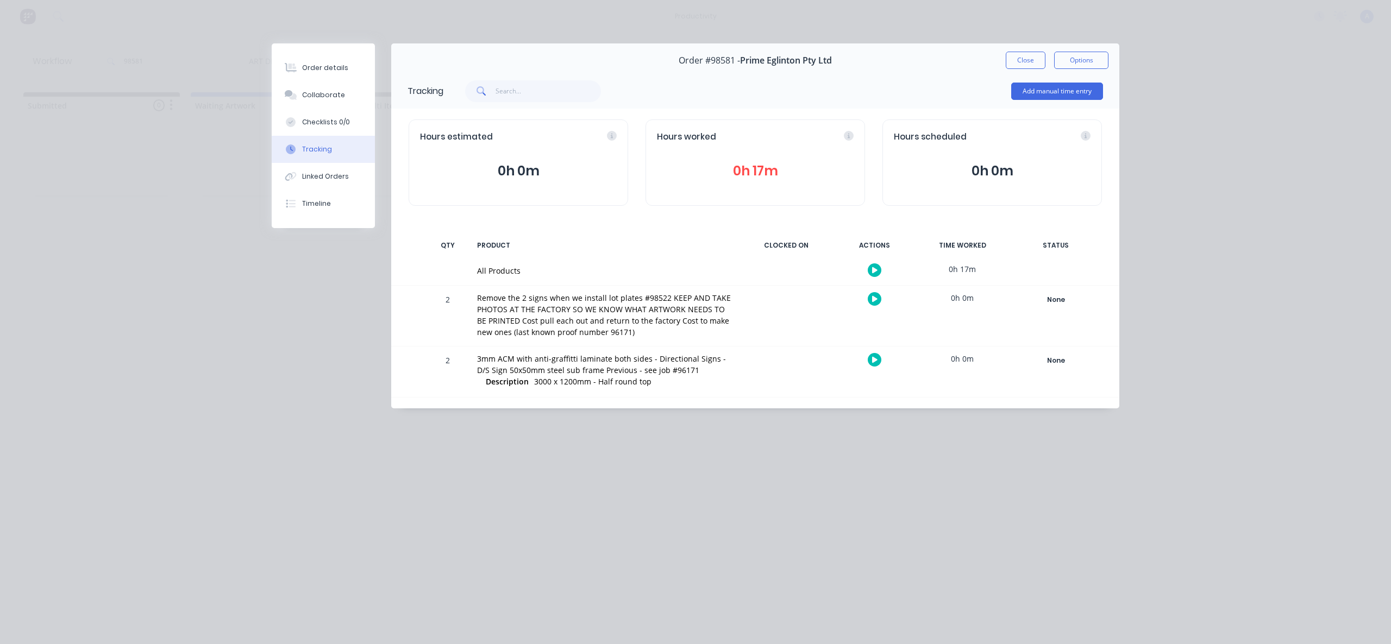
drag, startPoint x: 1033, startPoint y: 59, endPoint x: 707, endPoint y: 62, distance: 326.0
click at [1033, 59] on button "Close" at bounding box center [1026, 60] width 40 height 17
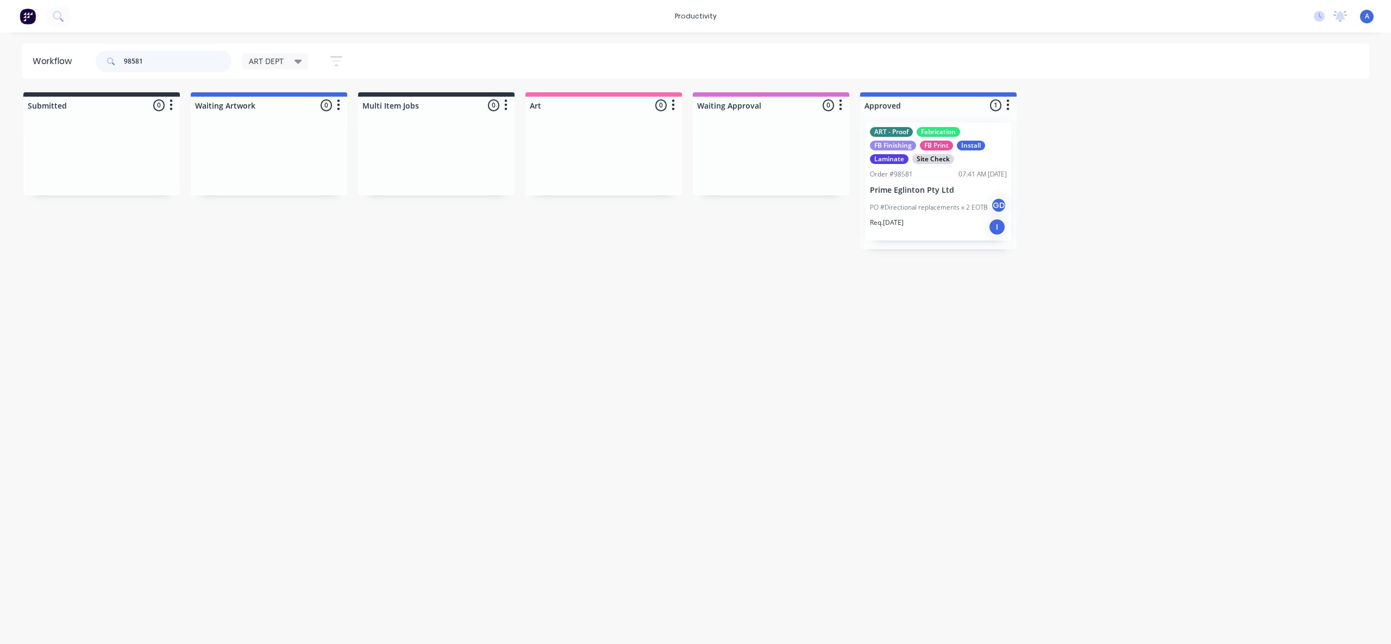
click at [176, 57] on input "98581" at bounding box center [178, 62] width 108 height 22
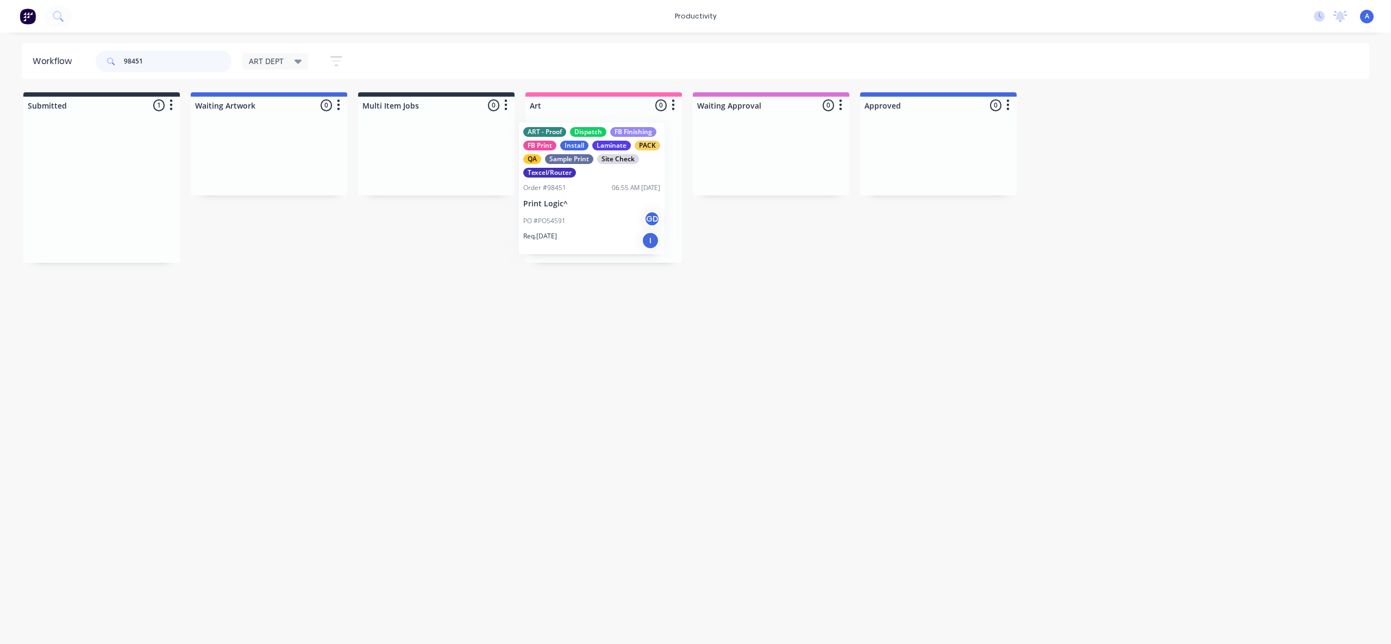
drag, startPoint x: 97, startPoint y: 210, endPoint x: 605, endPoint y: 209, distance: 508.5
click at [639, 214] on div "PO #PO54591 GD" at bounding box center [603, 221] width 137 height 21
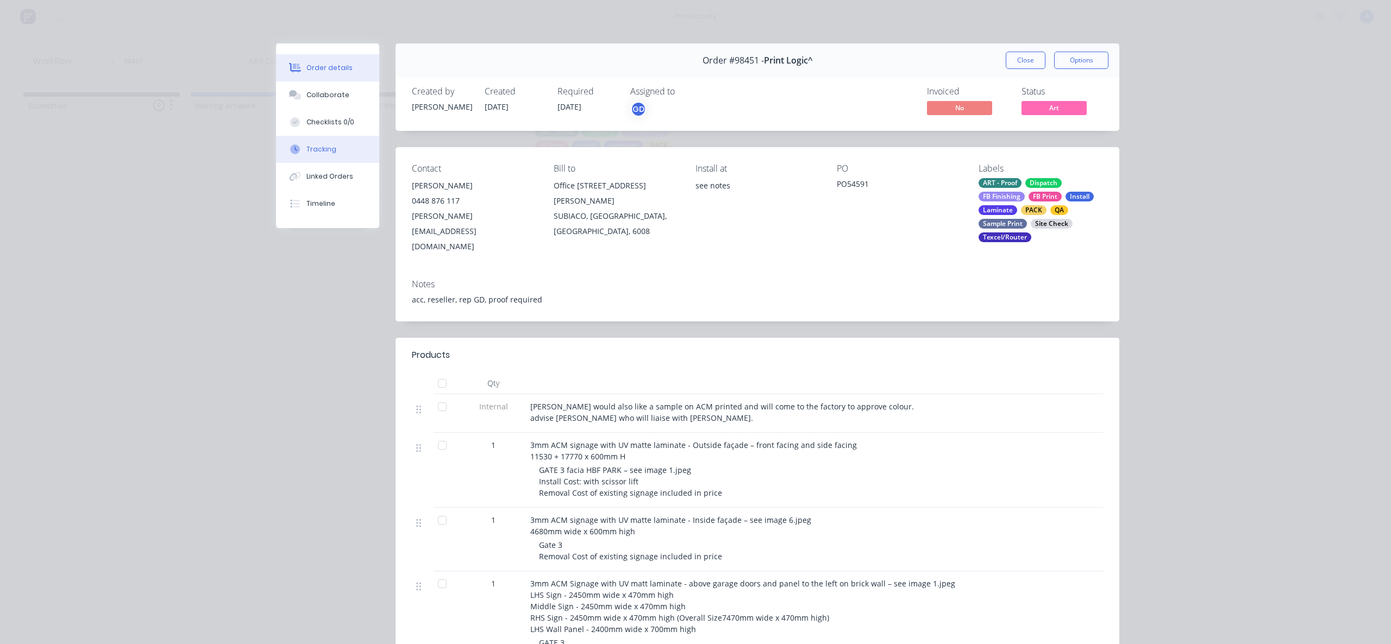
click at [309, 155] on button "Tracking" at bounding box center [327, 149] width 103 height 27
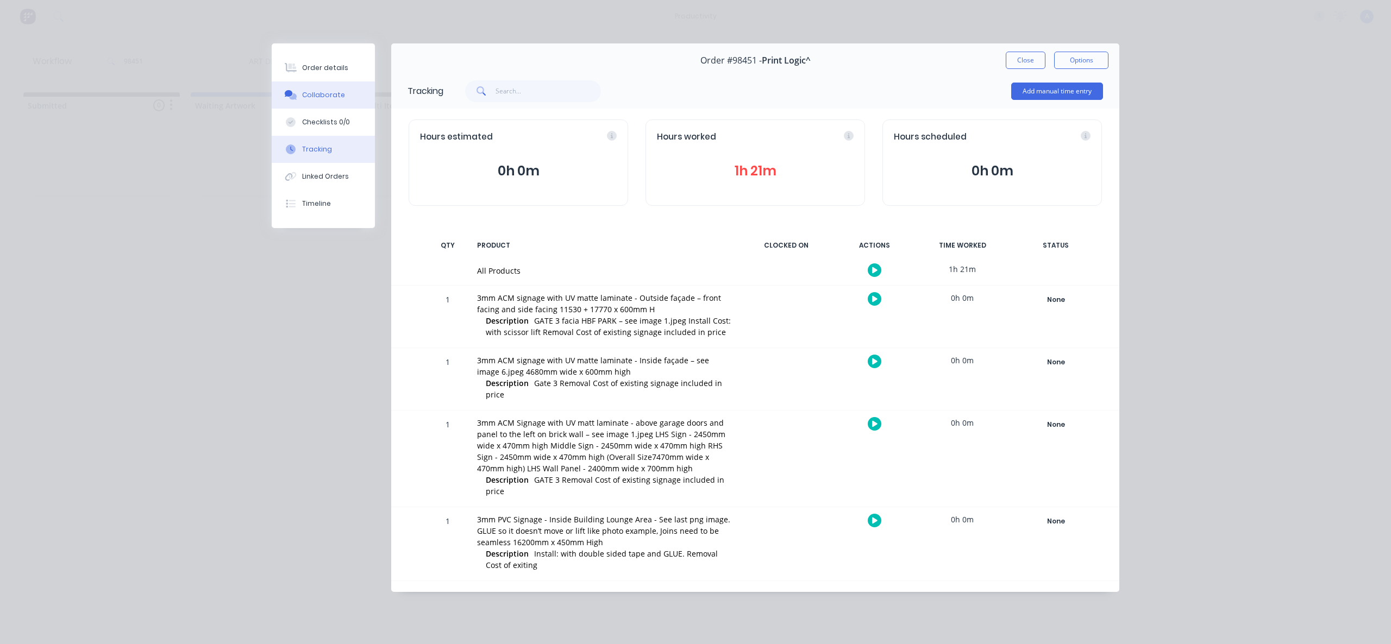
click at [329, 97] on div "Collaborate" at bounding box center [323, 95] width 43 height 10
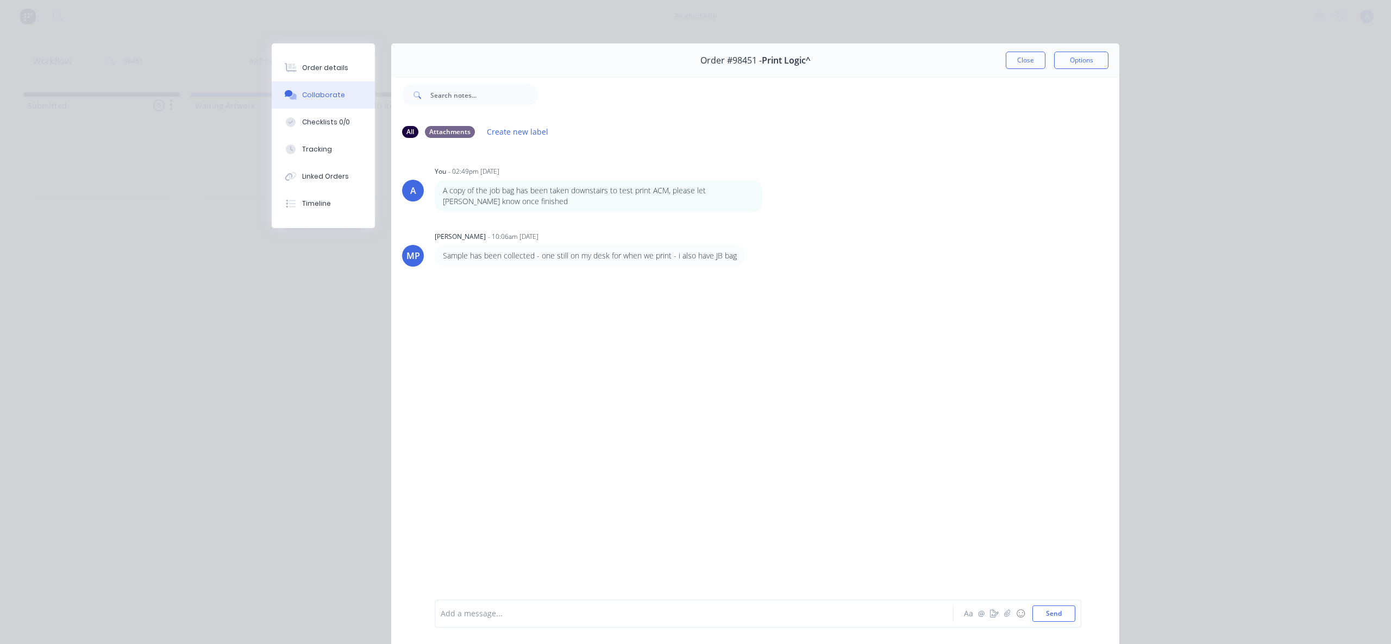
click at [623, 622] on div "Add a message..." at bounding box center [679, 614] width 476 height 16
click at [1027, 54] on button "Close" at bounding box center [1026, 60] width 40 height 17
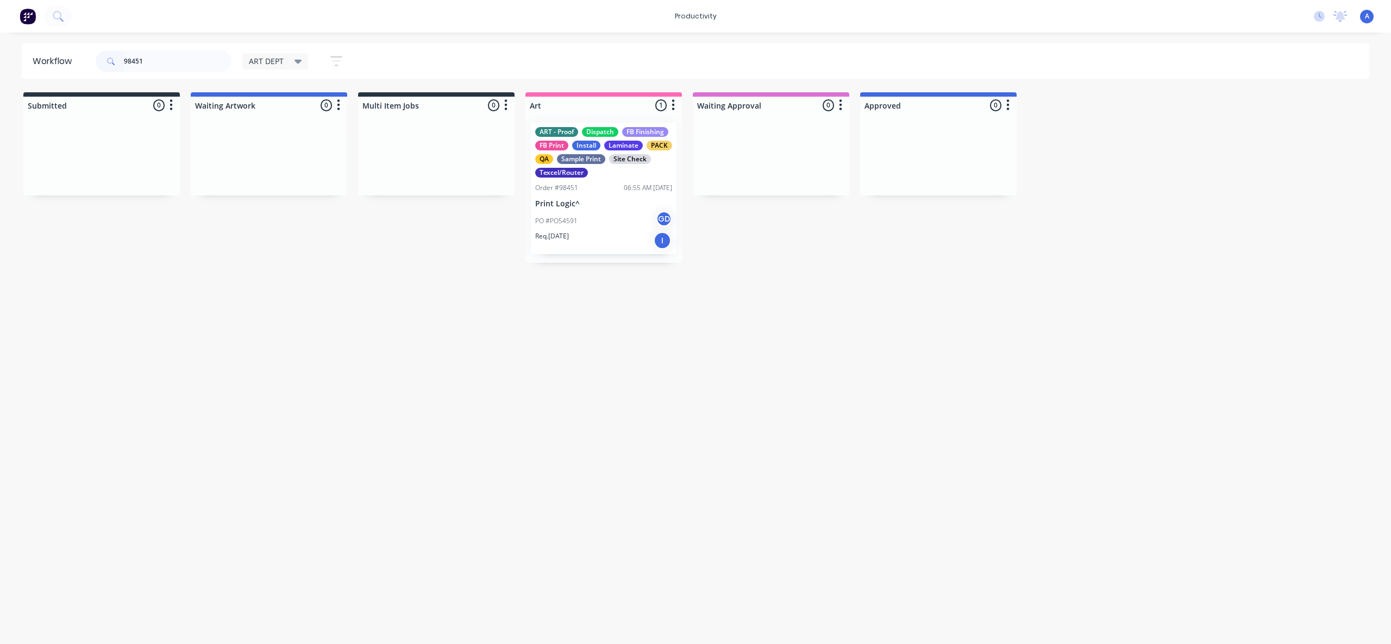
click at [567, 223] on p "PO #PO54591" at bounding box center [556, 221] width 42 height 10
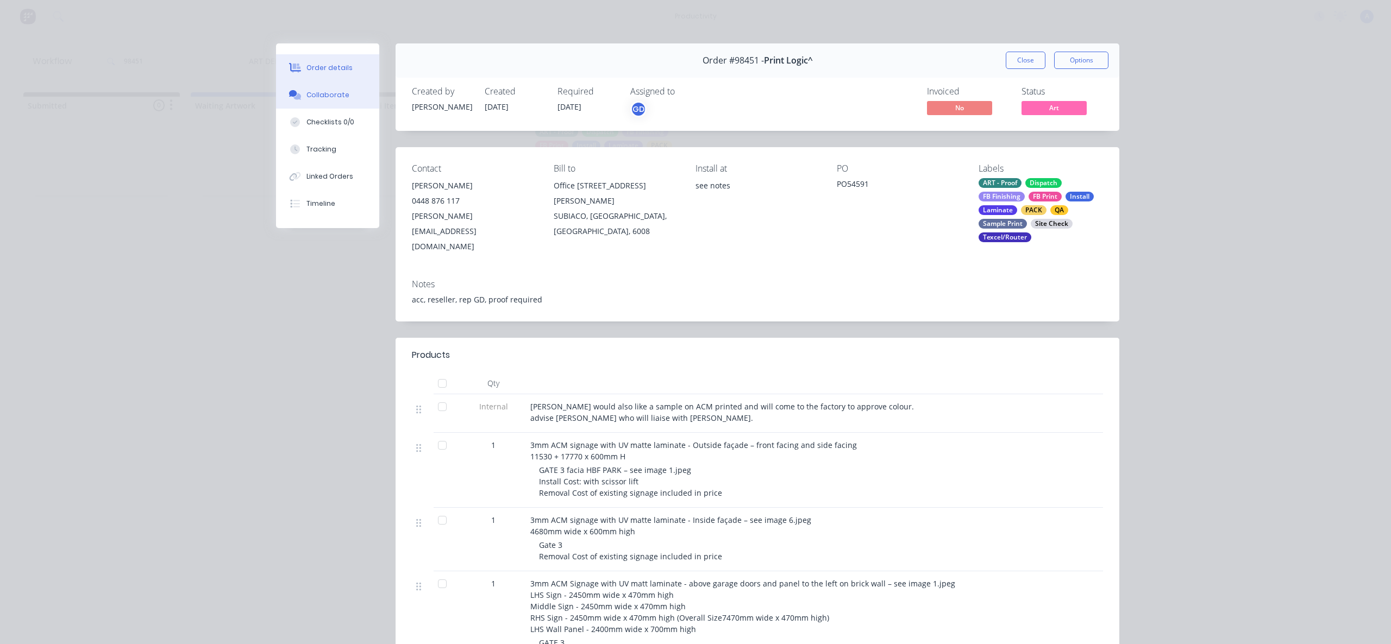
click at [347, 101] on button "Collaborate" at bounding box center [327, 94] width 103 height 27
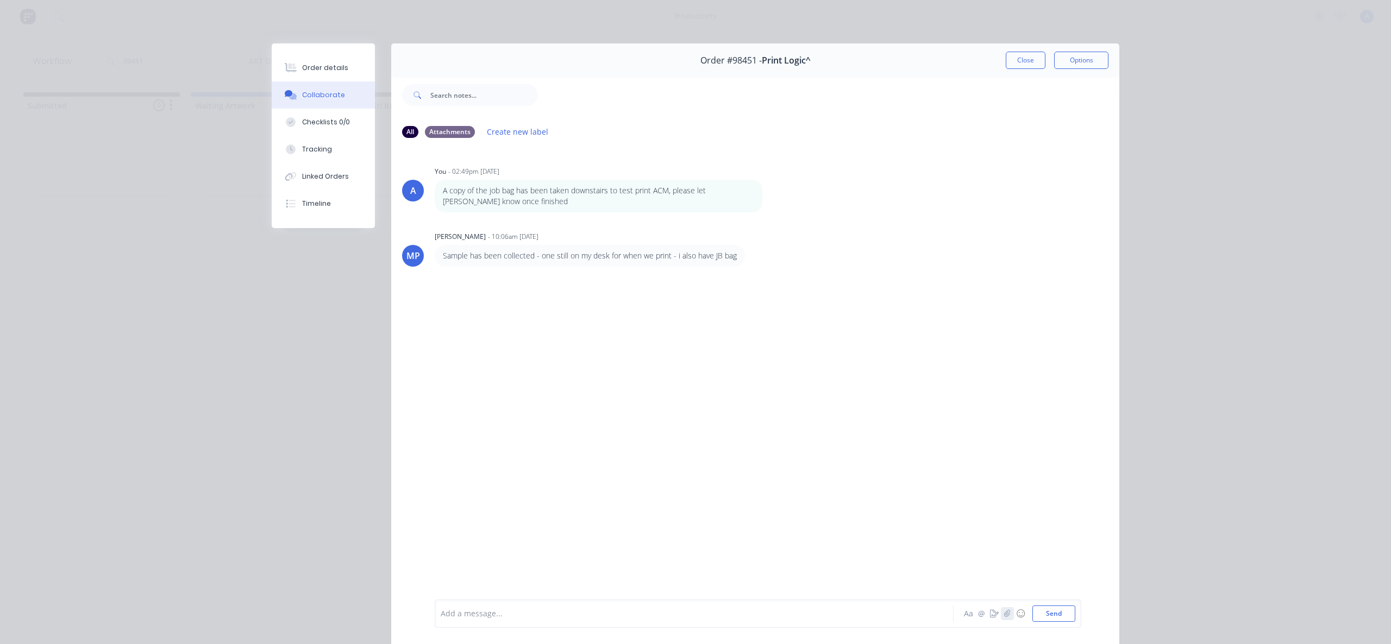
click at [1006, 613] on icon "button" at bounding box center [1007, 614] width 7 height 8
click at [1051, 617] on button "Send" at bounding box center [1053, 614] width 43 height 16
click at [319, 151] on div "Tracking" at bounding box center [317, 150] width 30 height 10
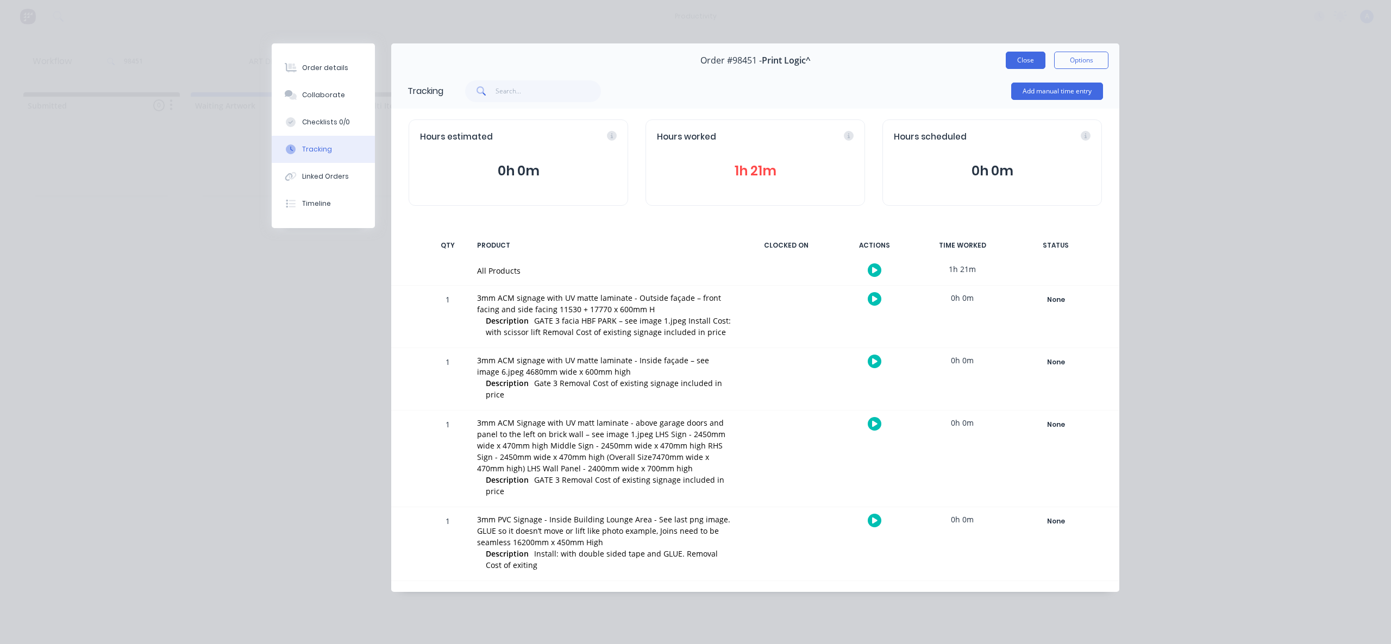
click at [1027, 66] on button "Close" at bounding box center [1026, 60] width 40 height 17
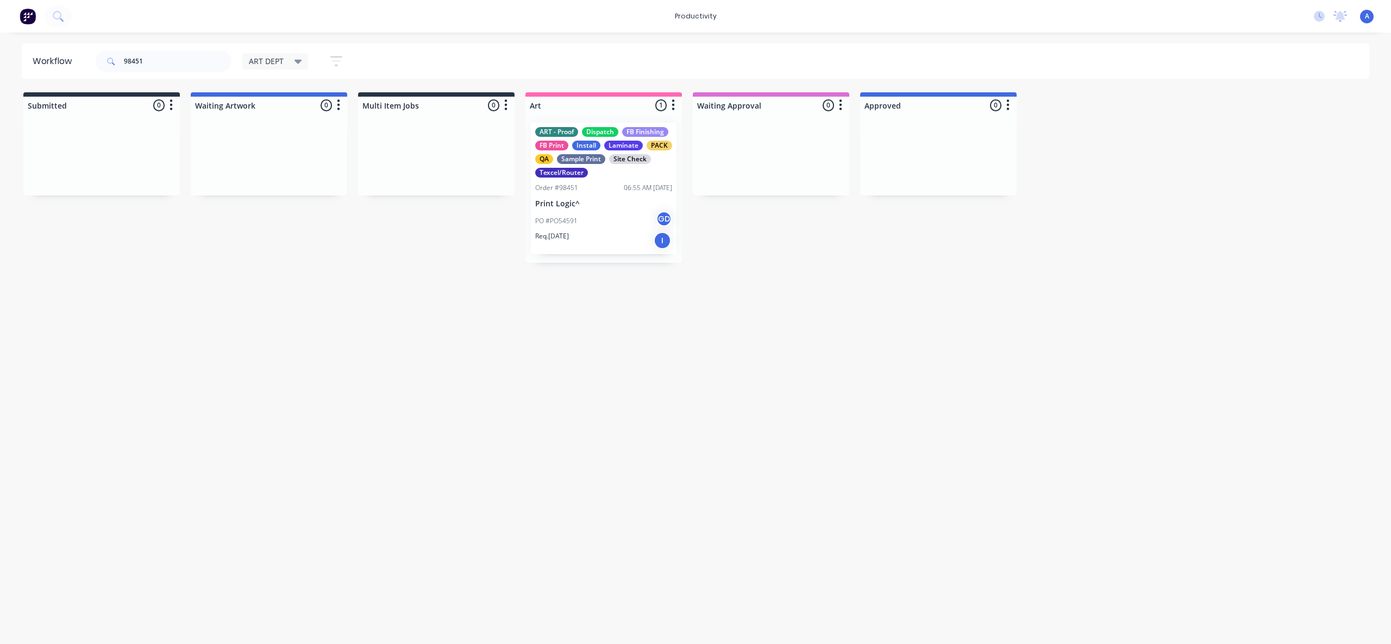
click at [859, 324] on div "Workflow 98451 ART DEPT Save new view None edit ART DEPT (Default) edit Banner …" at bounding box center [695, 332] width 1391 height 579
click at [610, 219] on div "PO #PO54591 GD" at bounding box center [603, 221] width 137 height 21
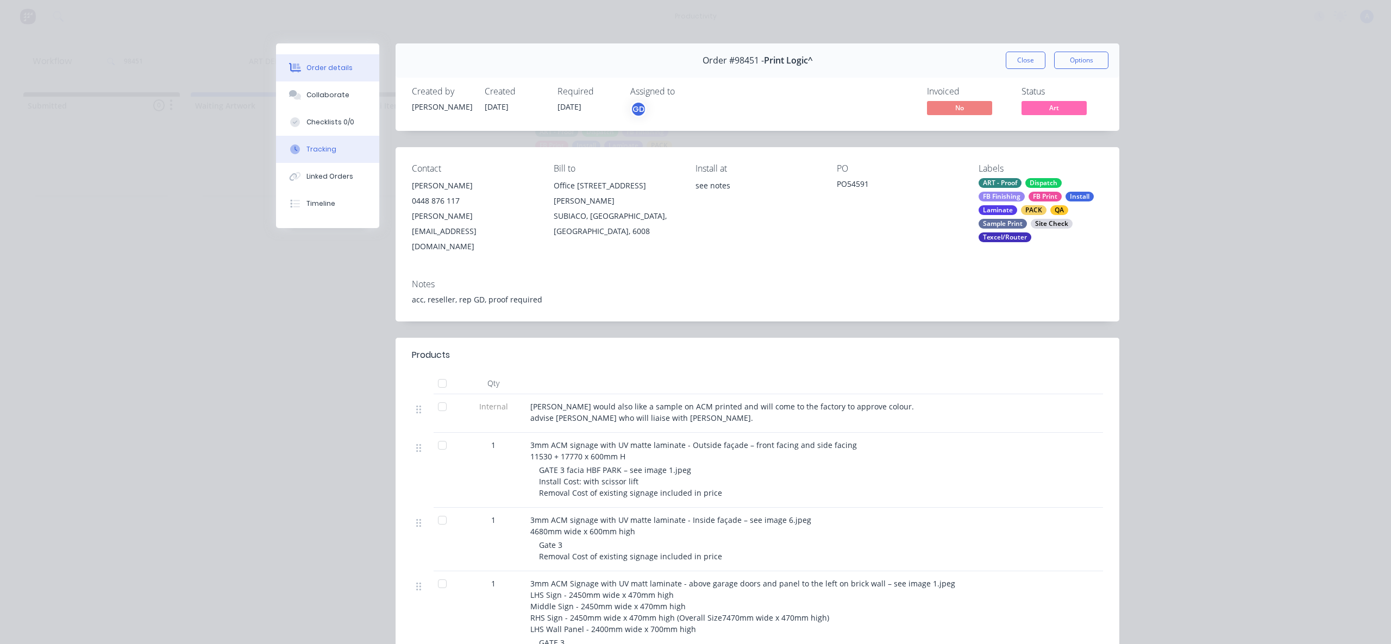
click at [339, 152] on button "Tracking" at bounding box center [327, 149] width 103 height 27
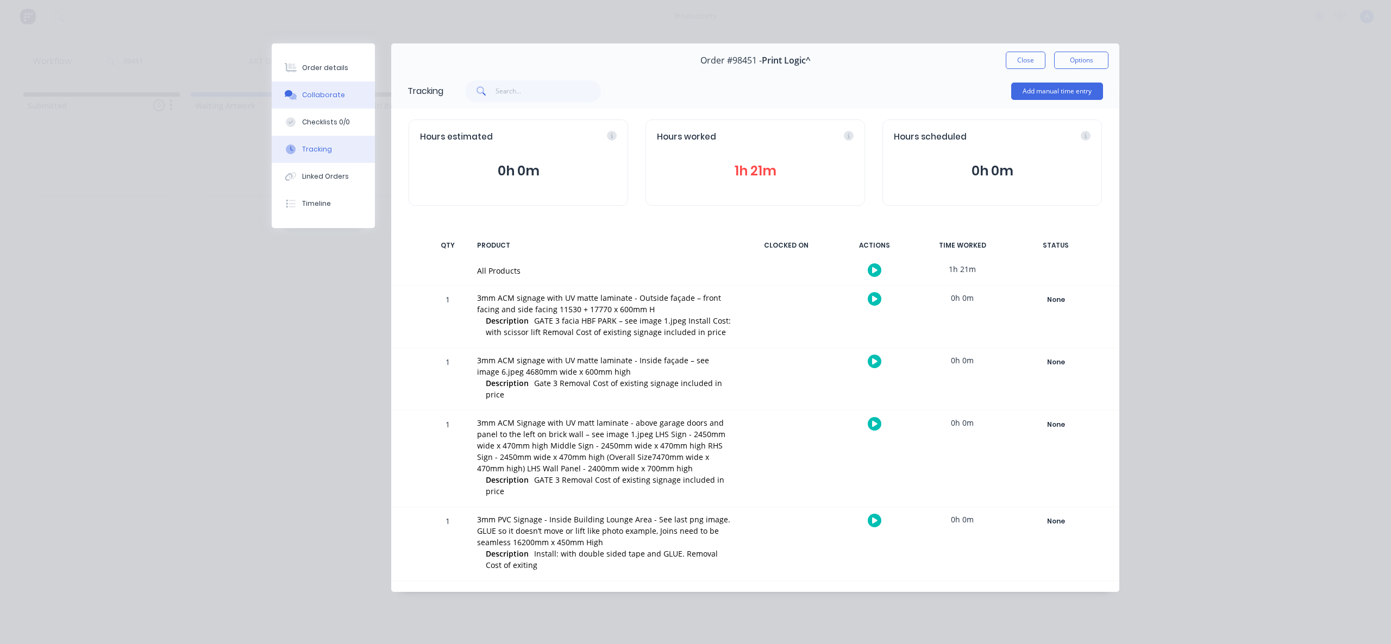
click at [332, 102] on button "Collaborate" at bounding box center [323, 94] width 103 height 27
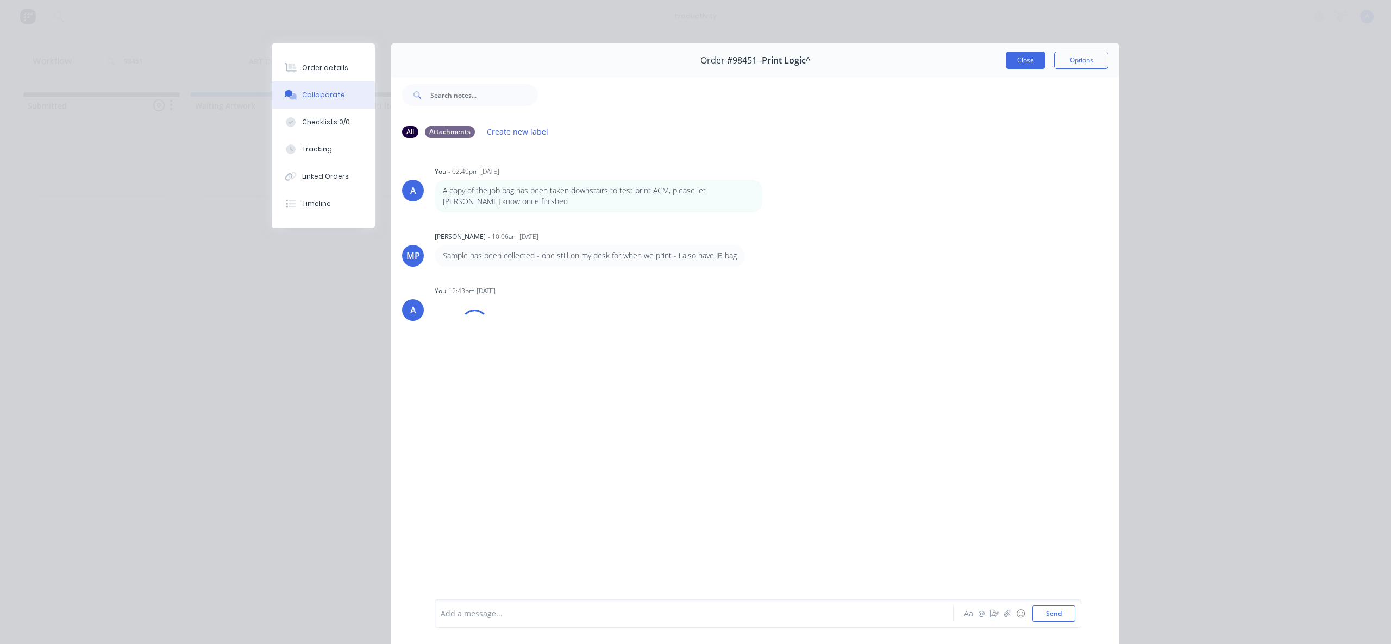
click at [1032, 61] on button "Close" at bounding box center [1026, 60] width 40 height 17
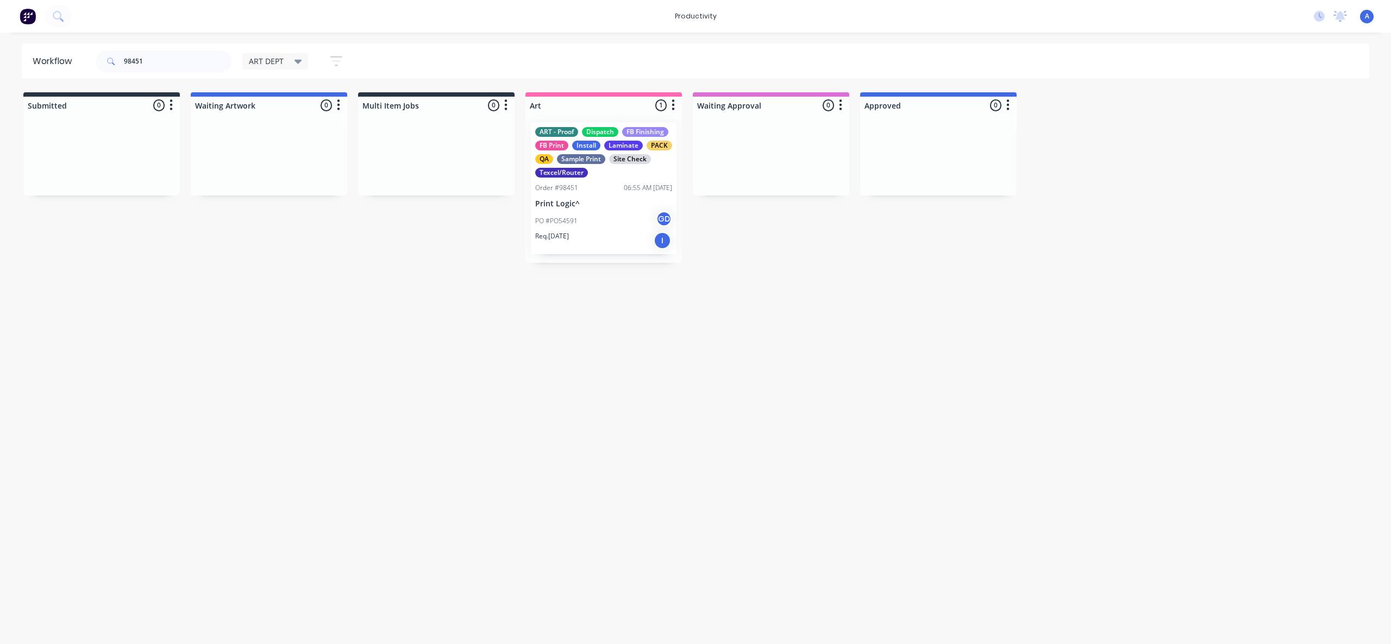
click at [1188, 291] on div "Workflow 98451 ART DEPT Save new view None edit ART DEPT (Default) edit Banner …" at bounding box center [695, 332] width 1391 height 579
click at [588, 218] on div "PO #PO54591 GD" at bounding box center [603, 221] width 137 height 21
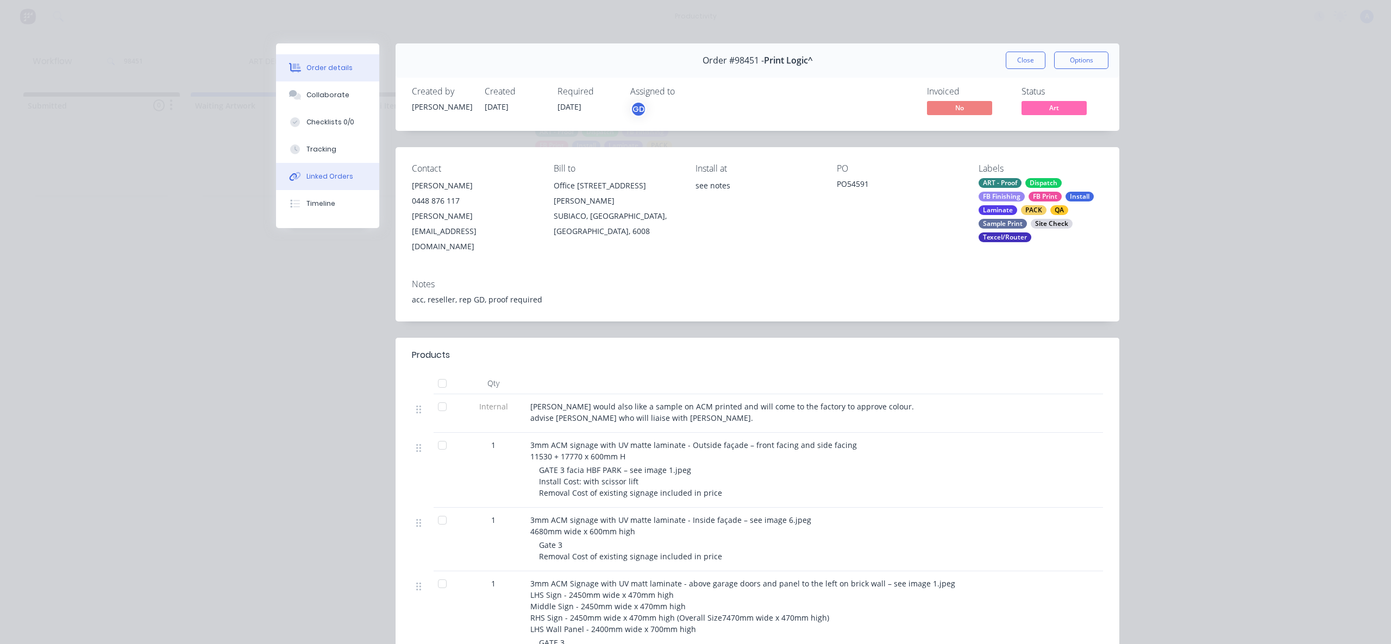
click at [322, 164] on button "Linked Orders" at bounding box center [327, 176] width 103 height 27
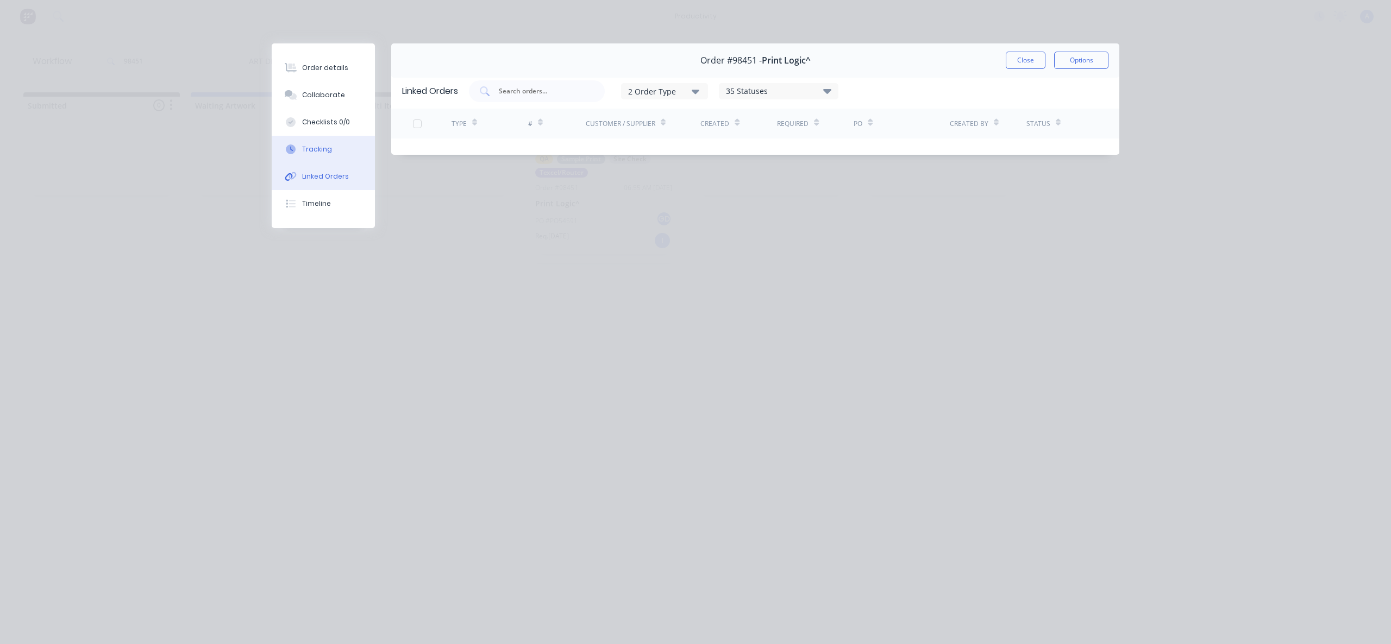
click at [324, 153] on div "Tracking" at bounding box center [317, 150] width 30 height 10
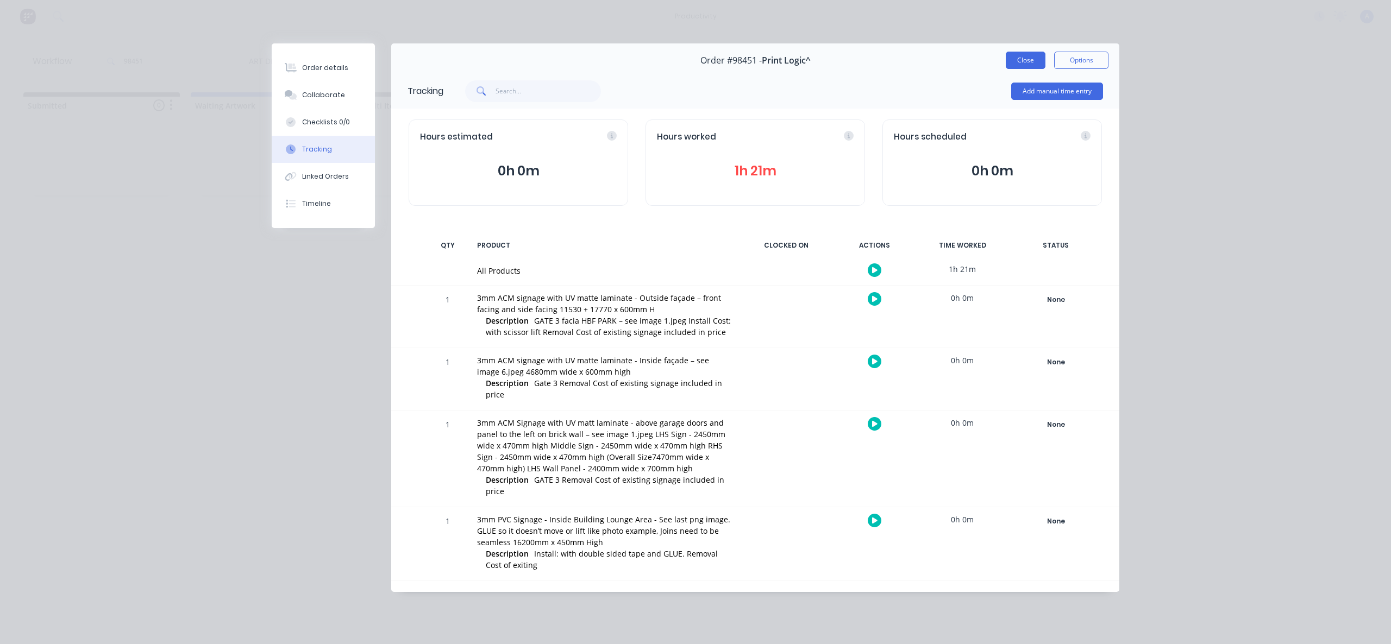
click at [1031, 67] on button "Close" at bounding box center [1026, 60] width 40 height 17
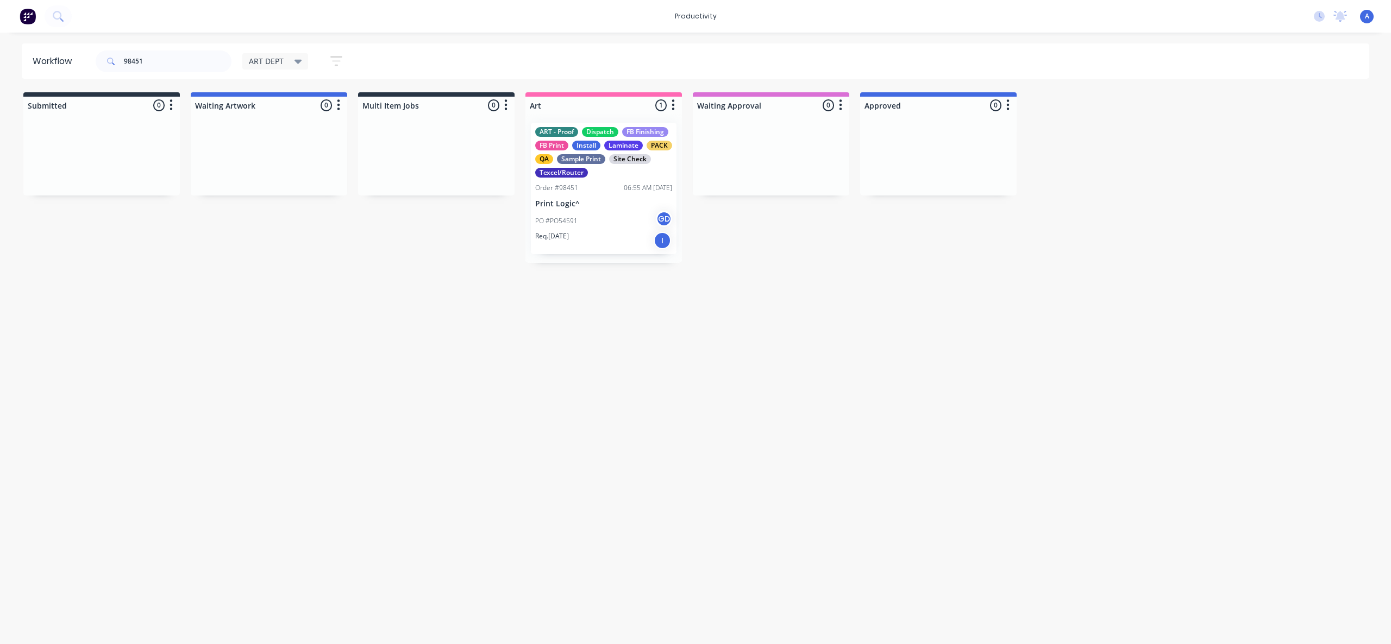
click at [694, 424] on div "Workflow 98451 ART DEPT Save new view None edit ART DEPT (Default) edit Banner …" at bounding box center [695, 332] width 1391 height 579
click at [185, 64] on input "98451" at bounding box center [178, 62] width 108 height 22
drag, startPoint x: 923, startPoint y: 534, endPoint x: 827, endPoint y: 573, distance: 103.0
click at [923, 534] on div "Workflow 98451 ART DEPT Save new view None edit ART DEPT (Default) edit Banner …" at bounding box center [695, 332] width 1391 height 579
click at [603, 237] on div "Req. [DATE] I" at bounding box center [603, 240] width 137 height 18
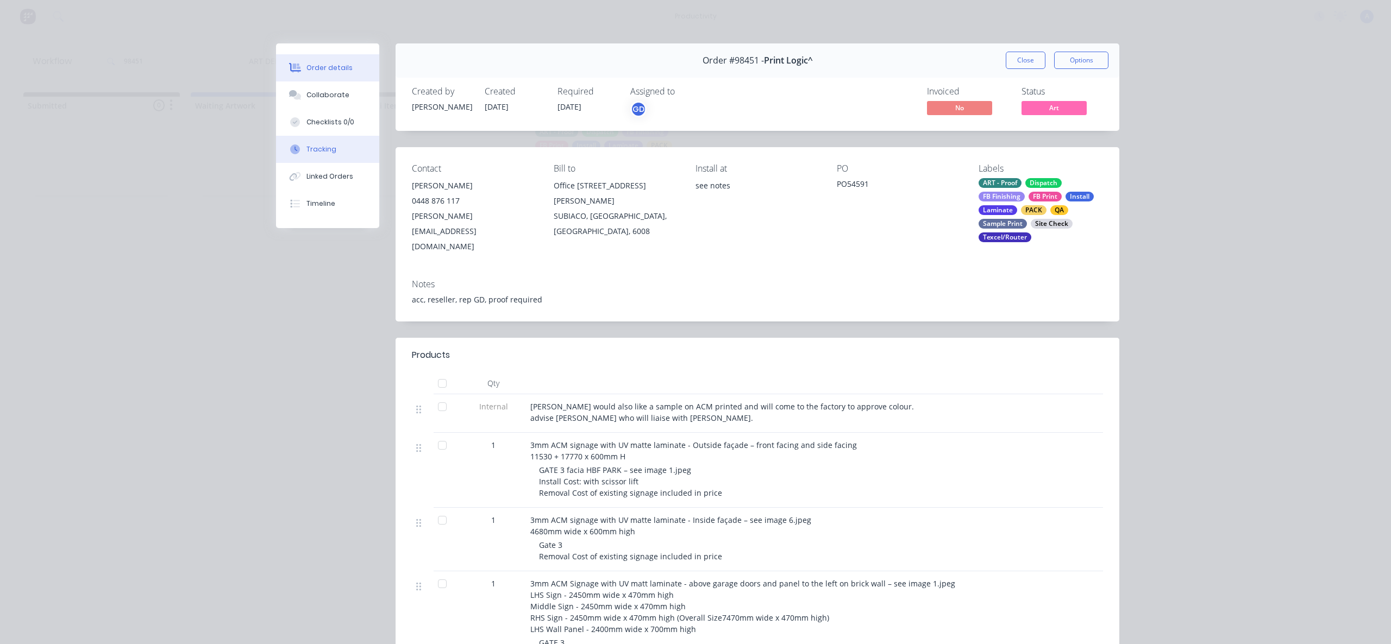
click at [327, 143] on button "Tracking" at bounding box center [327, 149] width 103 height 27
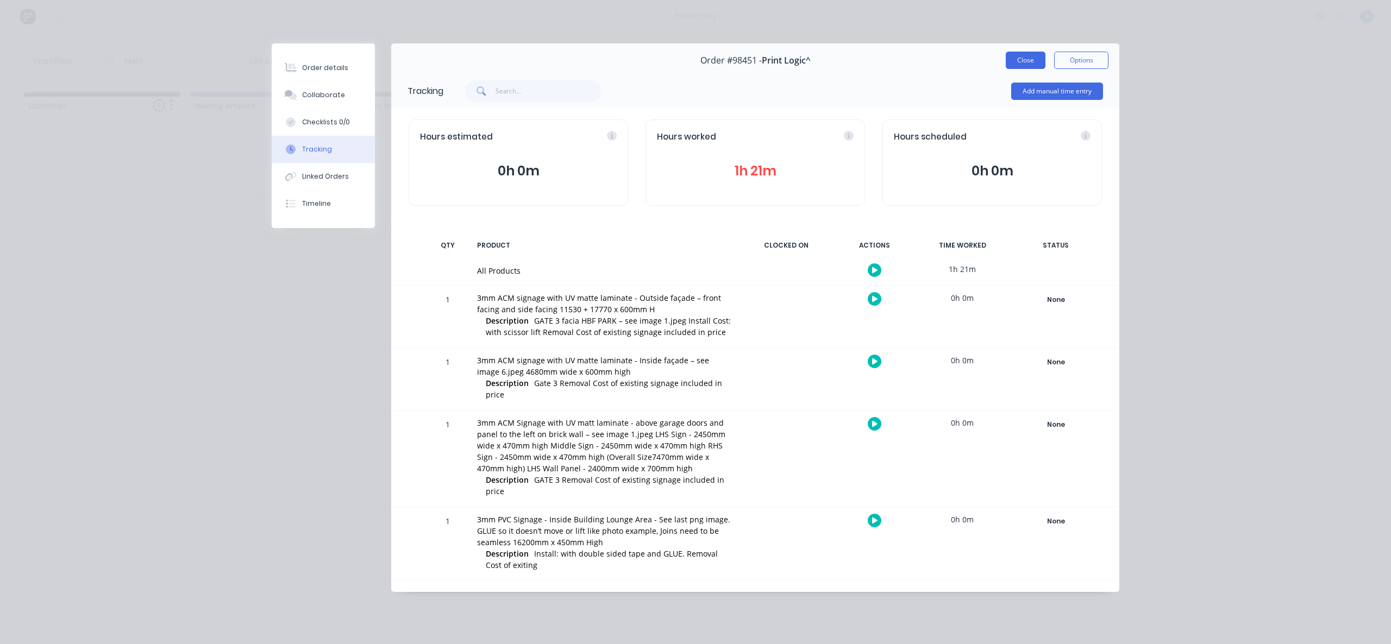
click at [1017, 59] on button "Close" at bounding box center [1026, 60] width 40 height 17
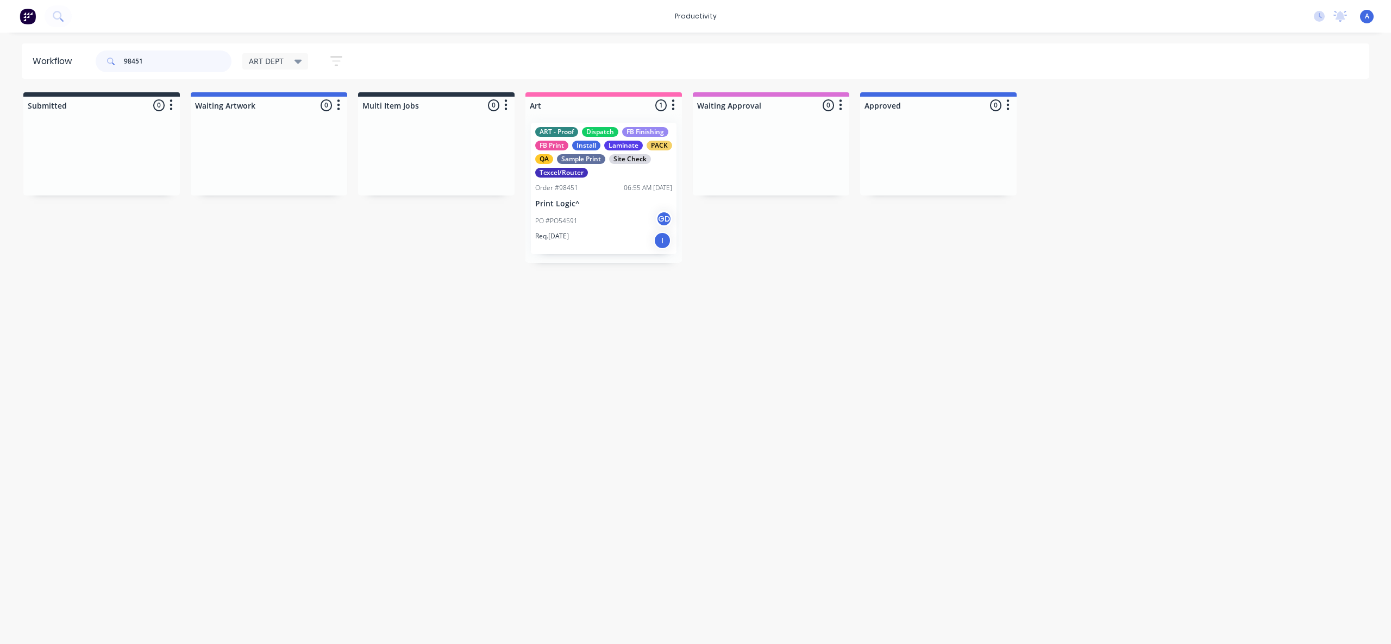
click at [204, 57] on input "98451" at bounding box center [178, 62] width 108 height 22
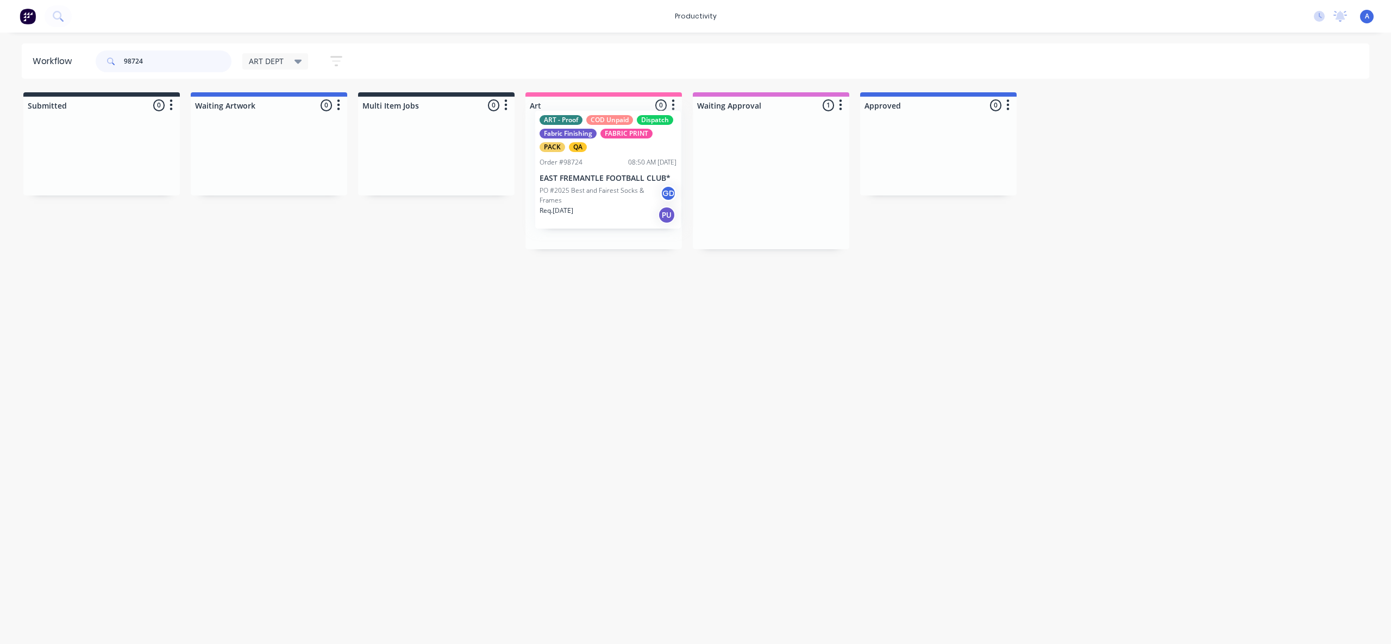
drag, startPoint x: 782, startPoint y: 210, endPoint x: 614, endPoint y: 198, distance: 167.7
type input "98724"
click at [610, 198] on div at bounding box center [603, 181] width 156 height 135
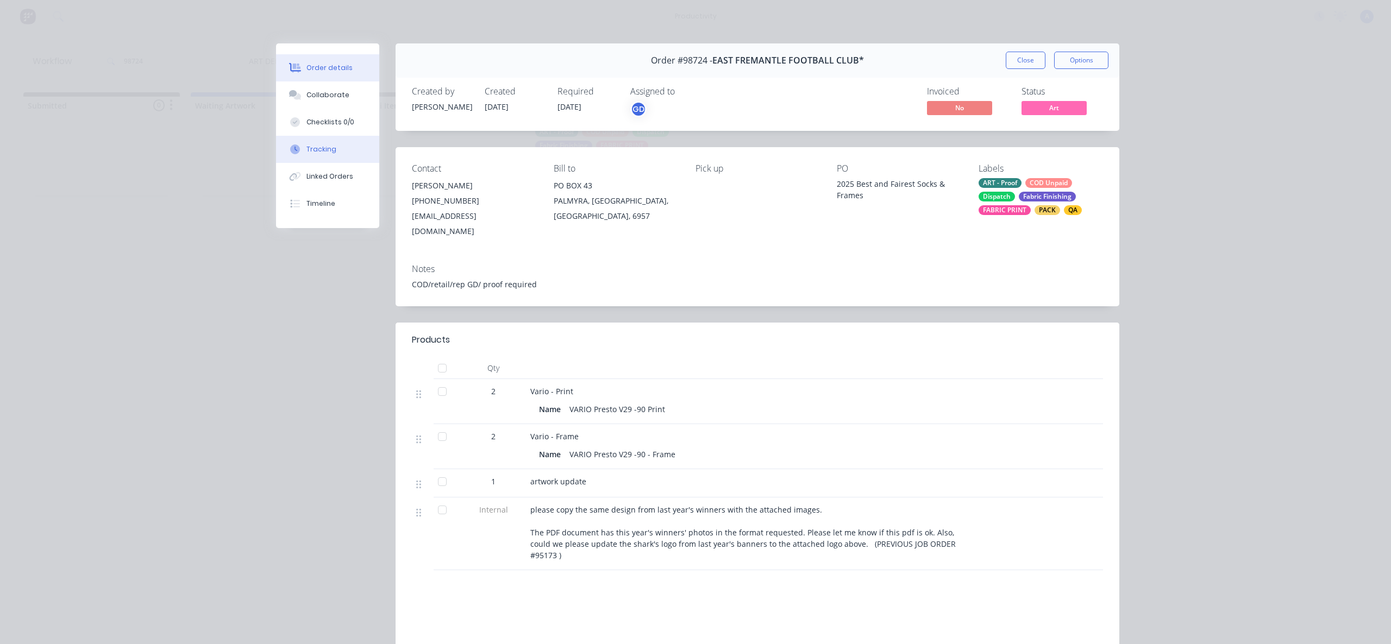
click at [322, 150] on div "Tracking" at bounding box center [321, 150] width 30 height 10
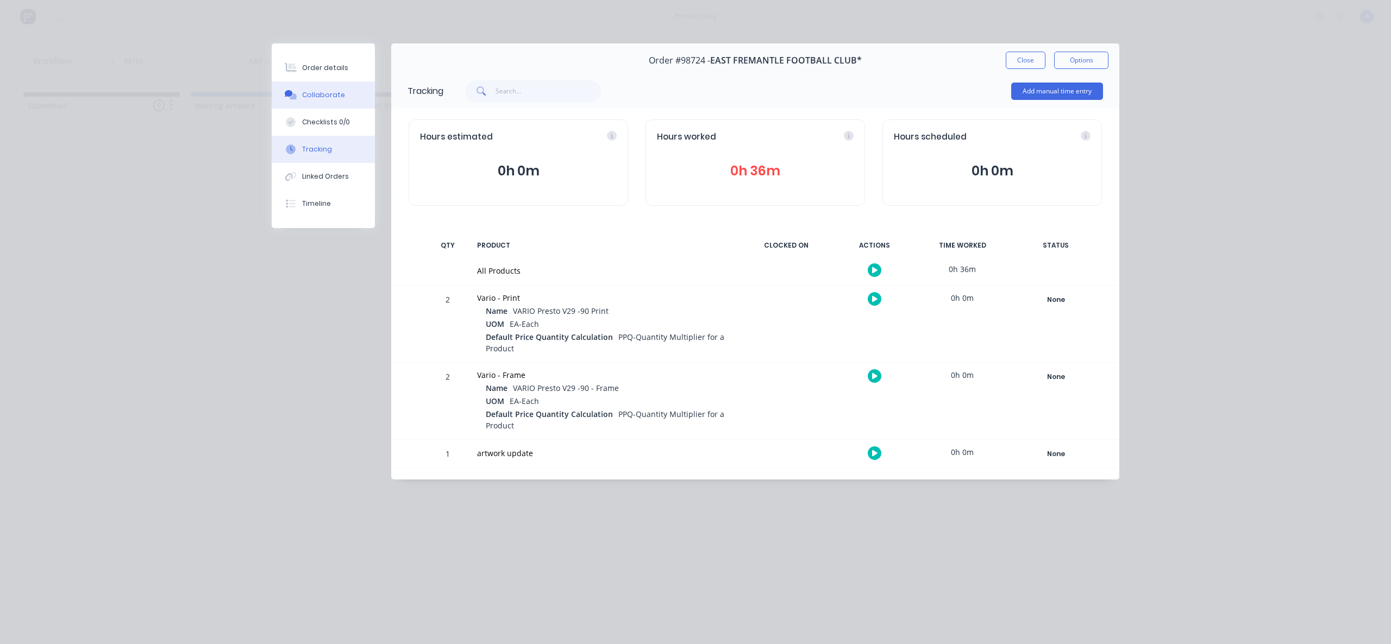
click at [329, 98] on div "Collaborate" at bounding box center [323, 95] width 43 height 10
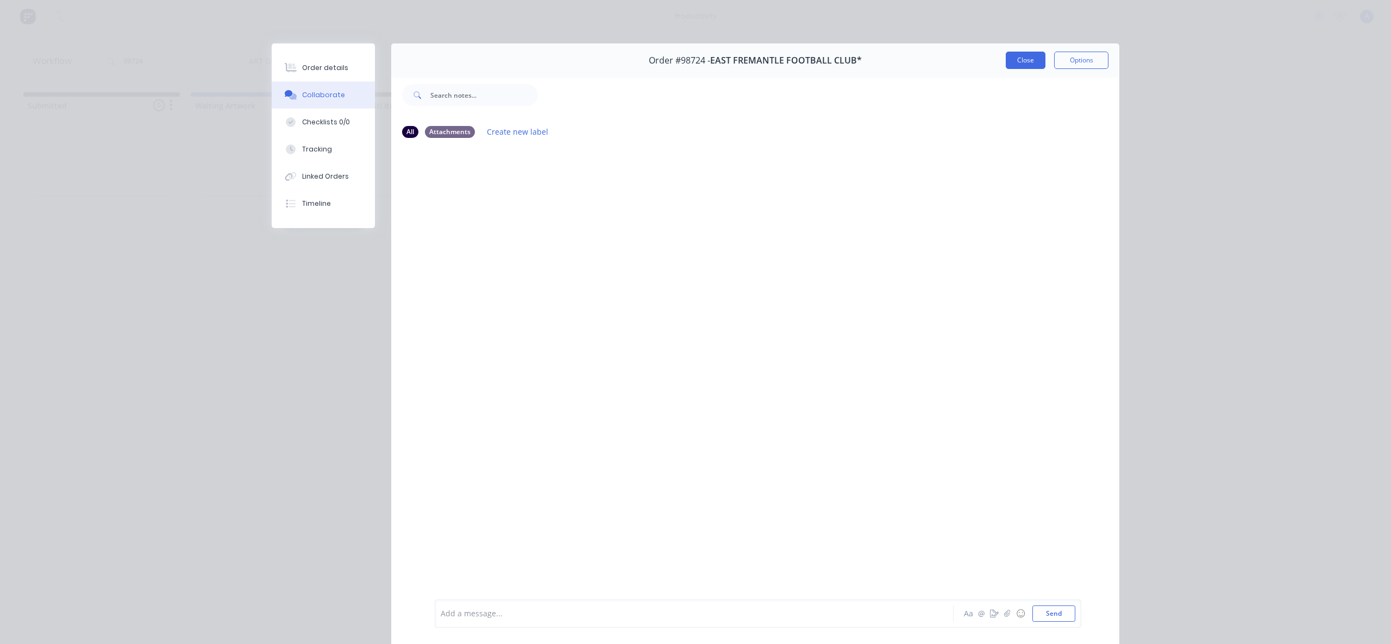
click at [1017, 64] on button "Close" at bounding box center [1026, 60] width 40 height 17
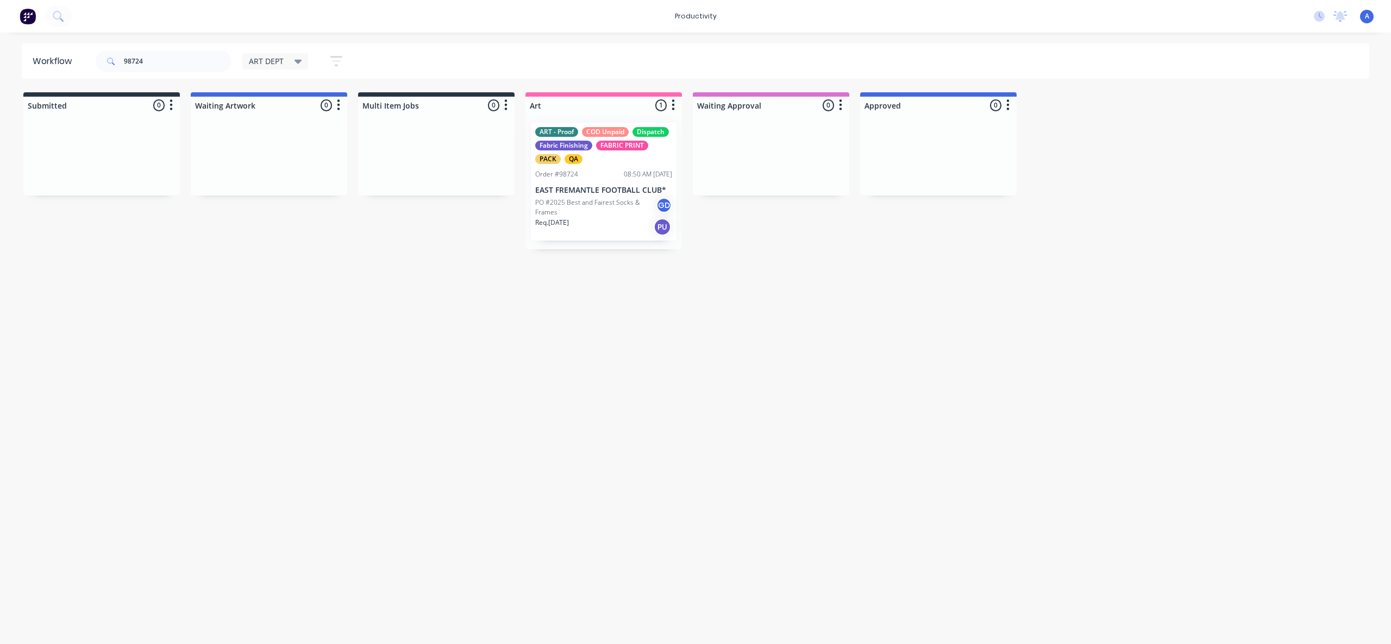
click at [849, 412] on div "Workflow 98724 ART DEPT Save new view None edit ART DEPT (Default) edit Banner …" at bounding box center [695, 332] width 1391 height 579
click at [598, 194] on p "EAST FREMANTLE FOOTBALL CLUB*" at bounding box center [603, 190] width 137 height 9
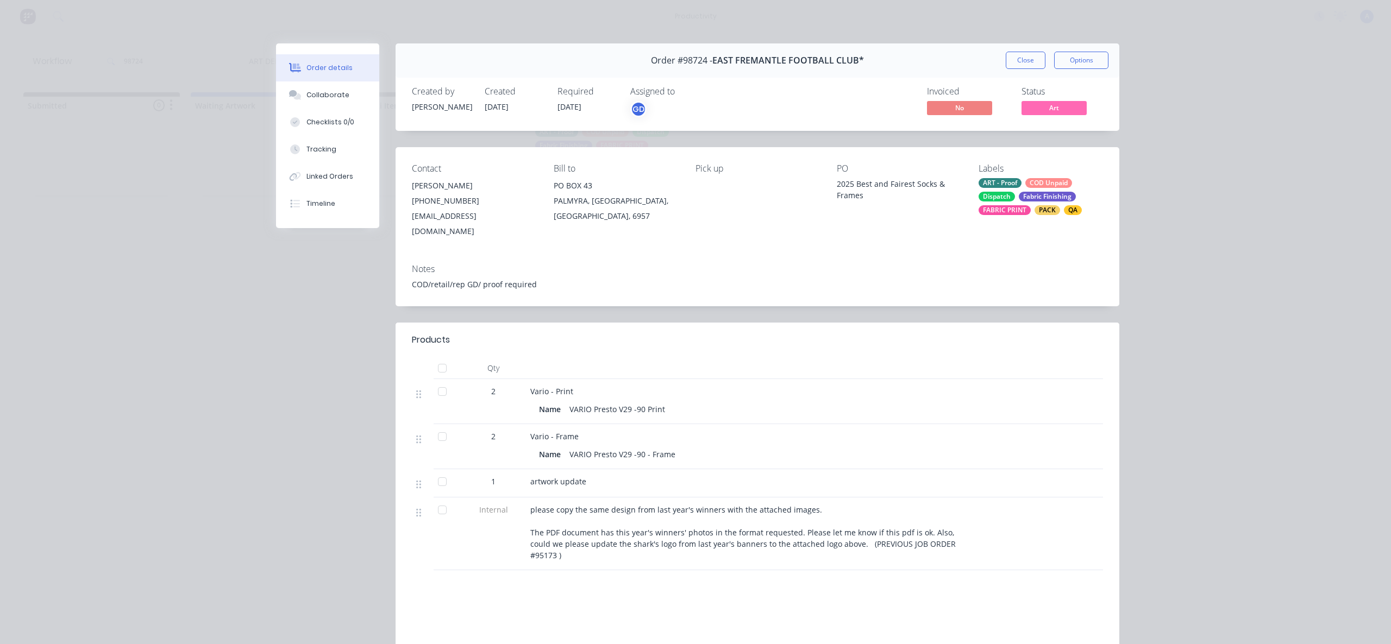
click at [335, 148] on button "Tracking" at bounding box center [327, 149] width 103 height 27
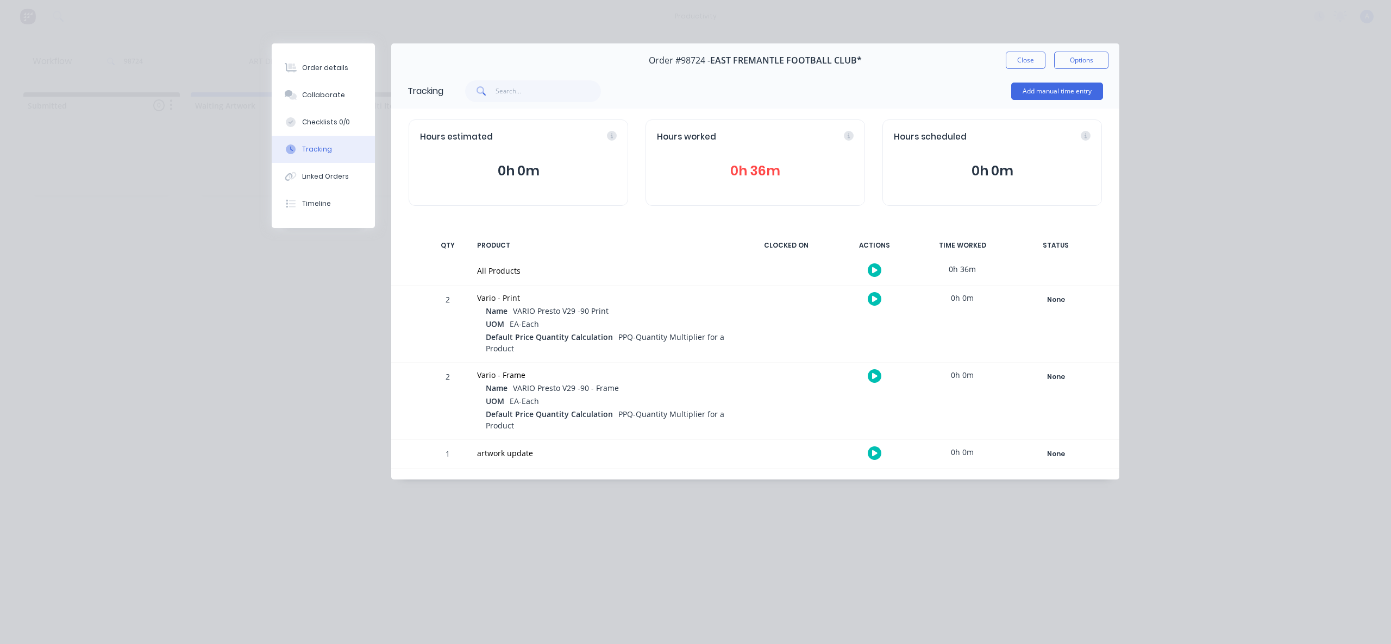
click at [873, 271] on icon "button" at bounding box center [874, 270] width 5 height 6
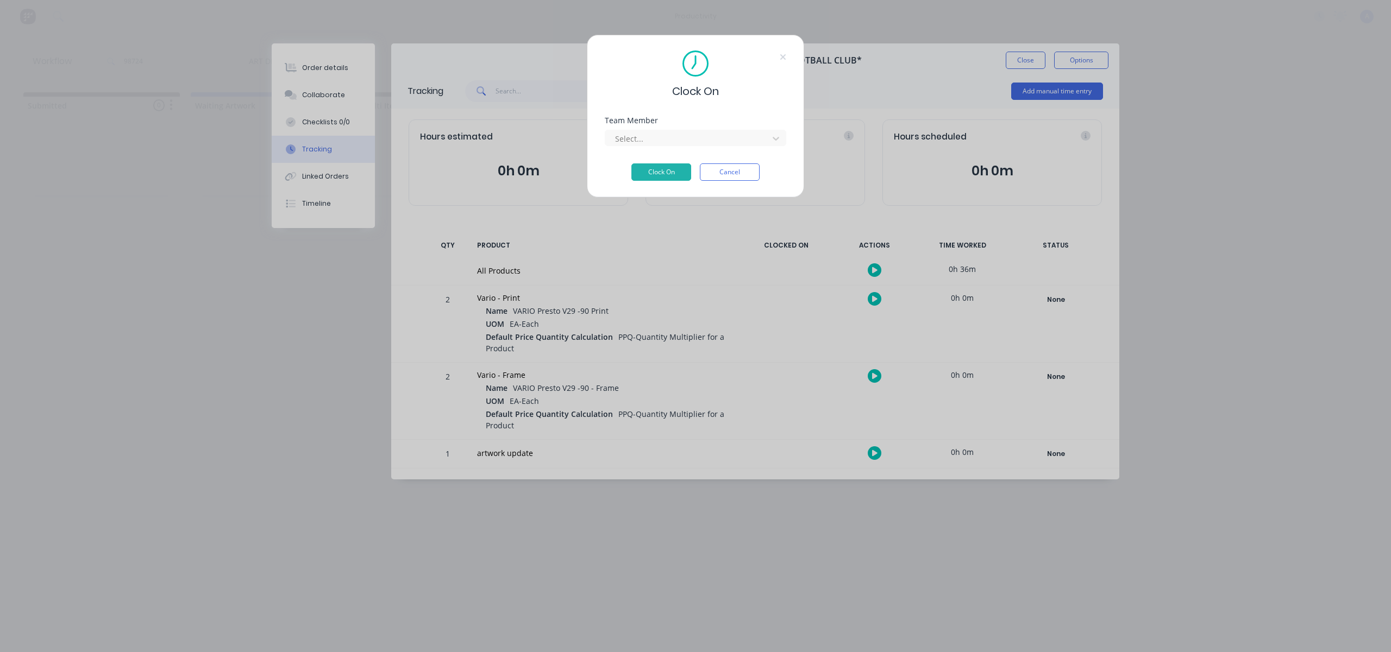
click at [693, 126] on div "Team Member Select..." at bounding box center [695, 131] width 181 height 29
click at [693, 129] on div "Select..." at bounding box center [695, 136] width 181 height 19
click at [689, 140] on div at bounding box center [688, 139] width 149 height 14
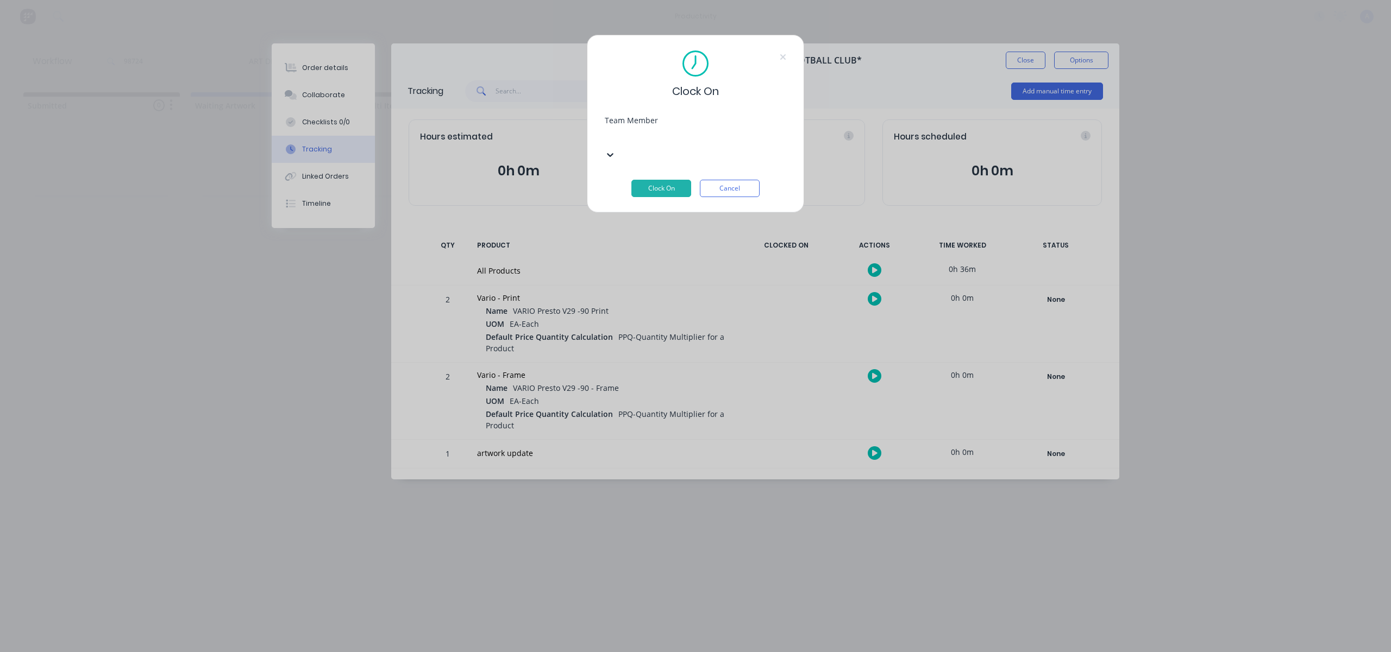
click at [667, 181] on div "Clock On Team Member option [PERSON_NAME], selected. [PERSON_NAME] Clock On Can…" at bounding box center [695, 124] width 217 height 178
click at [668, 178] on button "Clock On" at bounding box center [661, 172] width 60 height 17
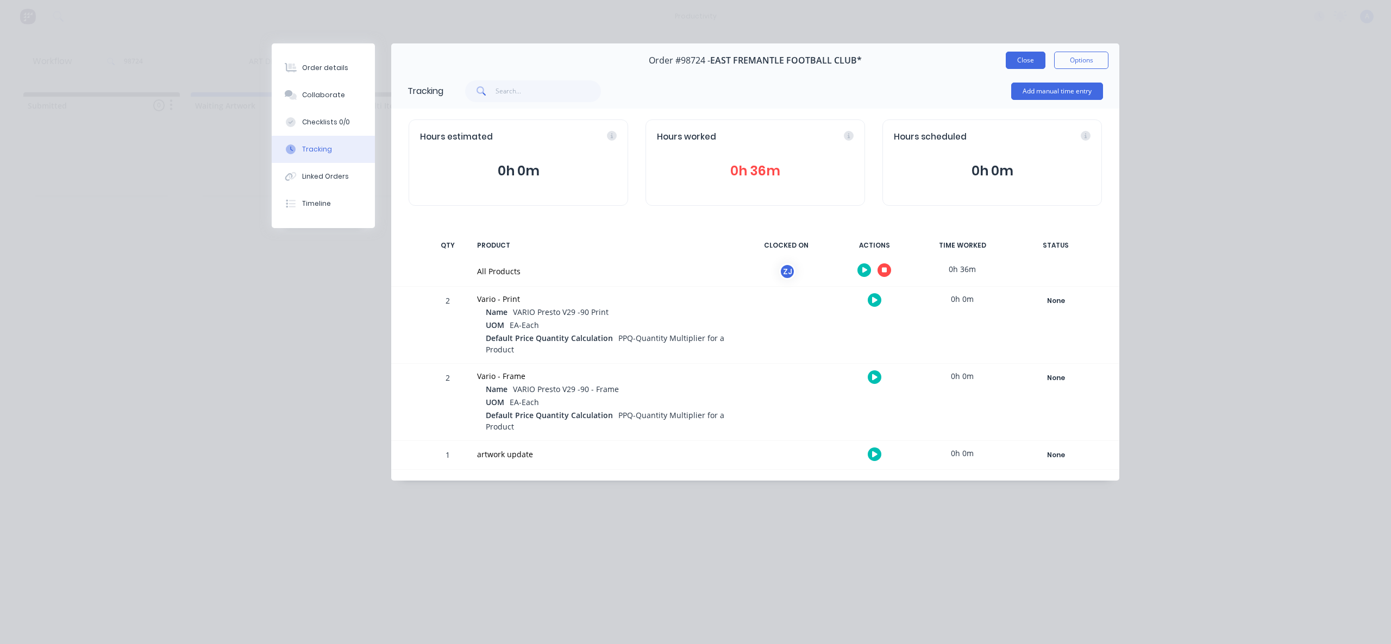
click at [1013, 67] on button "Close" at bounding box center [1026, 60] width 40 height 17
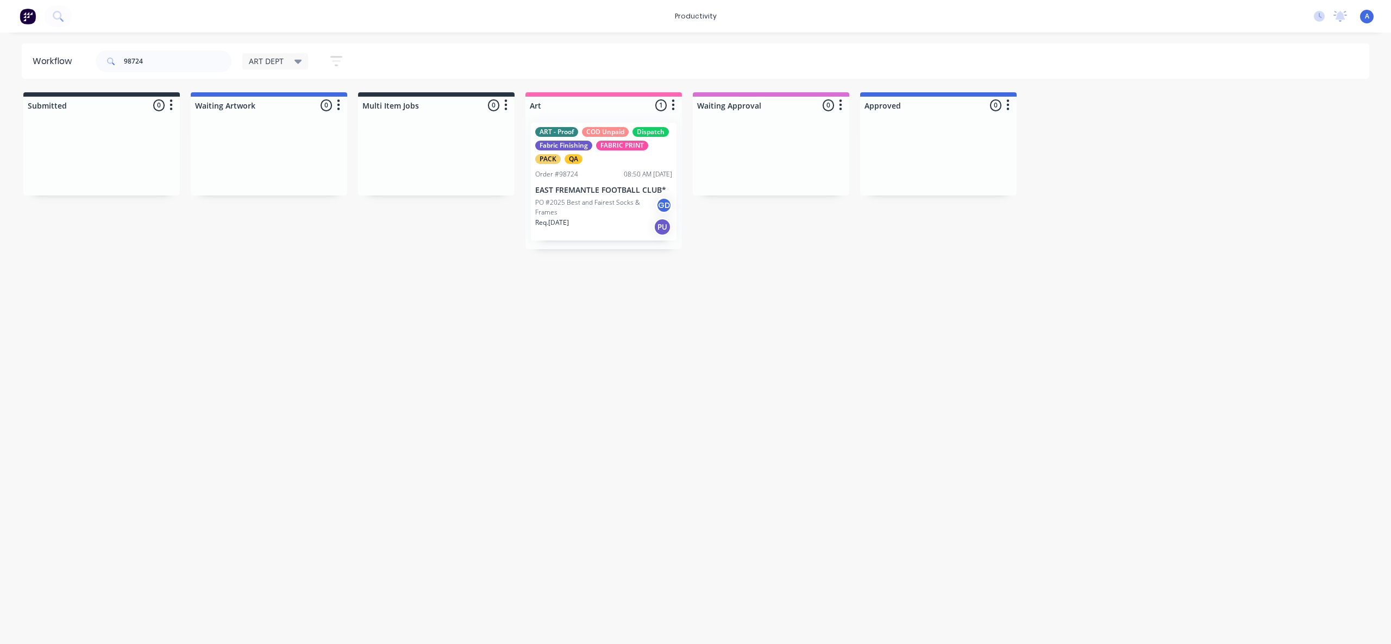
click at [615, 515] on div "Workflow 98724 ART DEPT Save new view None edit ART DEPT (Default) edit Banner …" at bounding box center [695, 332] width 1391 height 579
click at [677, 386] on div "Workflow 98724 ART DEPT Save new view None edit ART DEPT (Default) edit Banner …" at bounding box center [695, 332] width 1391 height 579
click at [599, 214] on p "PO #2025 Best and Fairest Socks & Frames" at bounding box center [595, 208] width 121 height 20
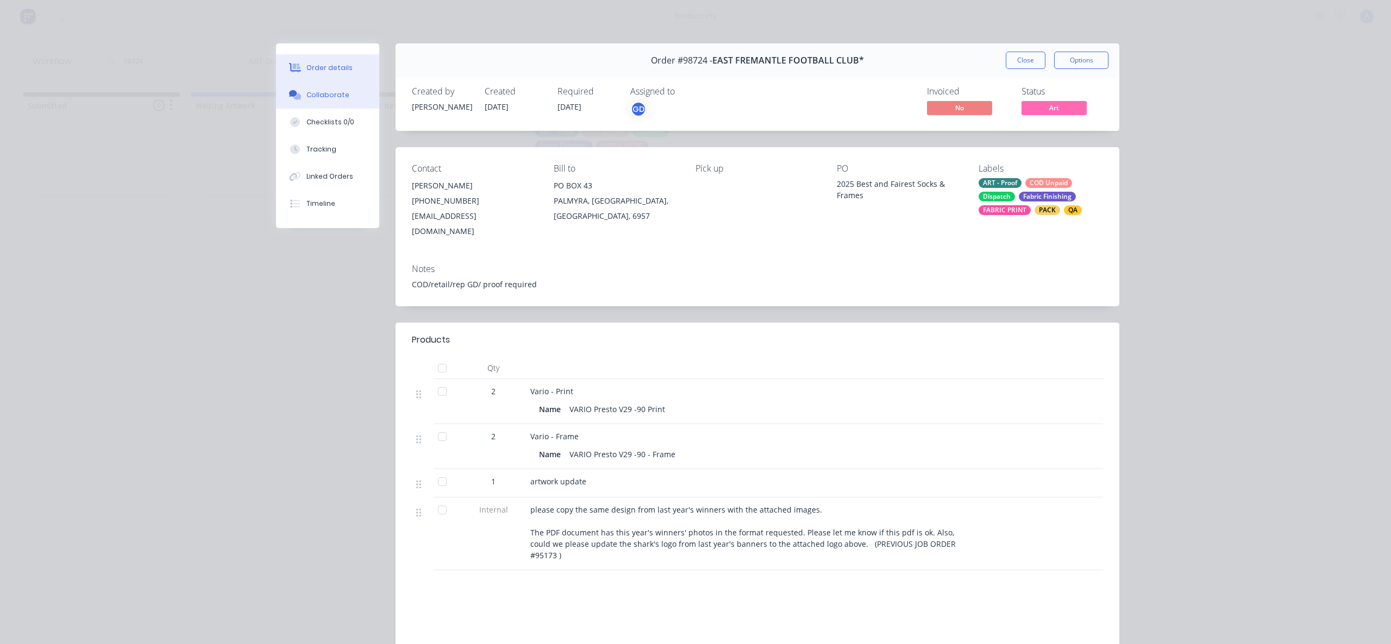
click at [329, 98] on div "Collaborate" at bounding box center [327, 95] width 43 height 10
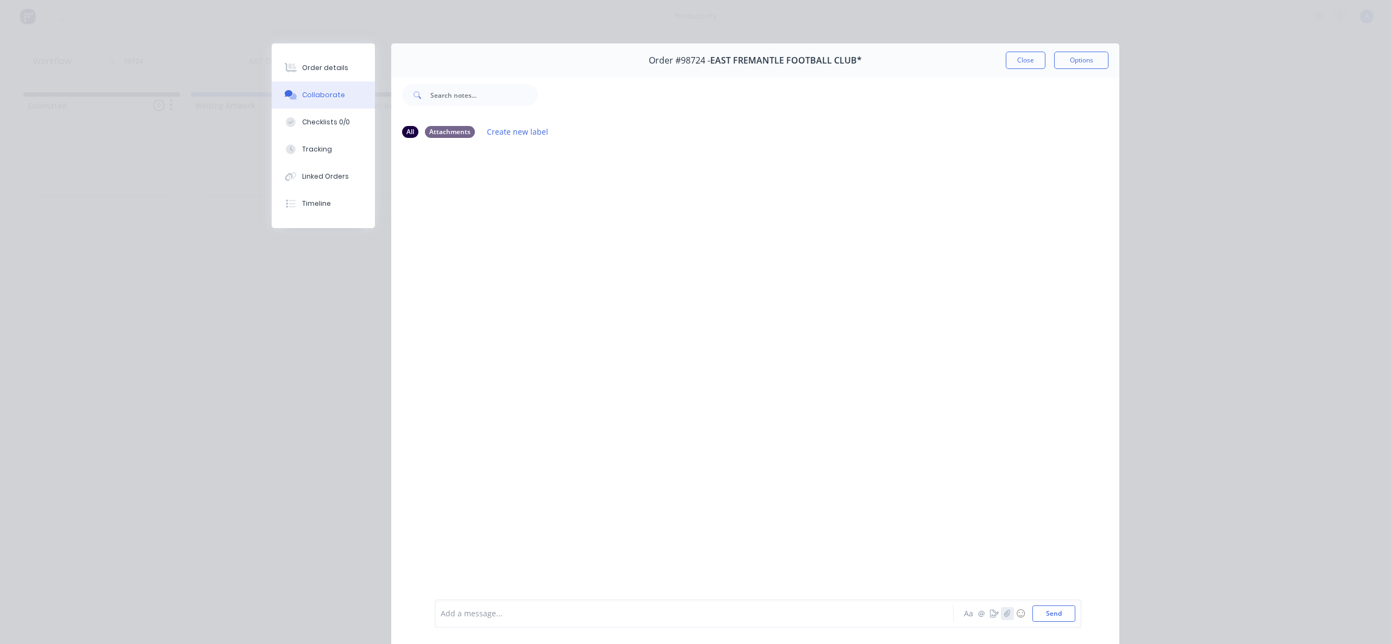
click at [1005, 613] on icon "button" at bounding box center [1007, 614] width 7 height 8
click at [1040, 616] on button "Send" at bounding box center [1053, 614] width 43 height 16
click at [328, 159] on button "Tracking" at bounding box center [323, 149] width 103 height 27
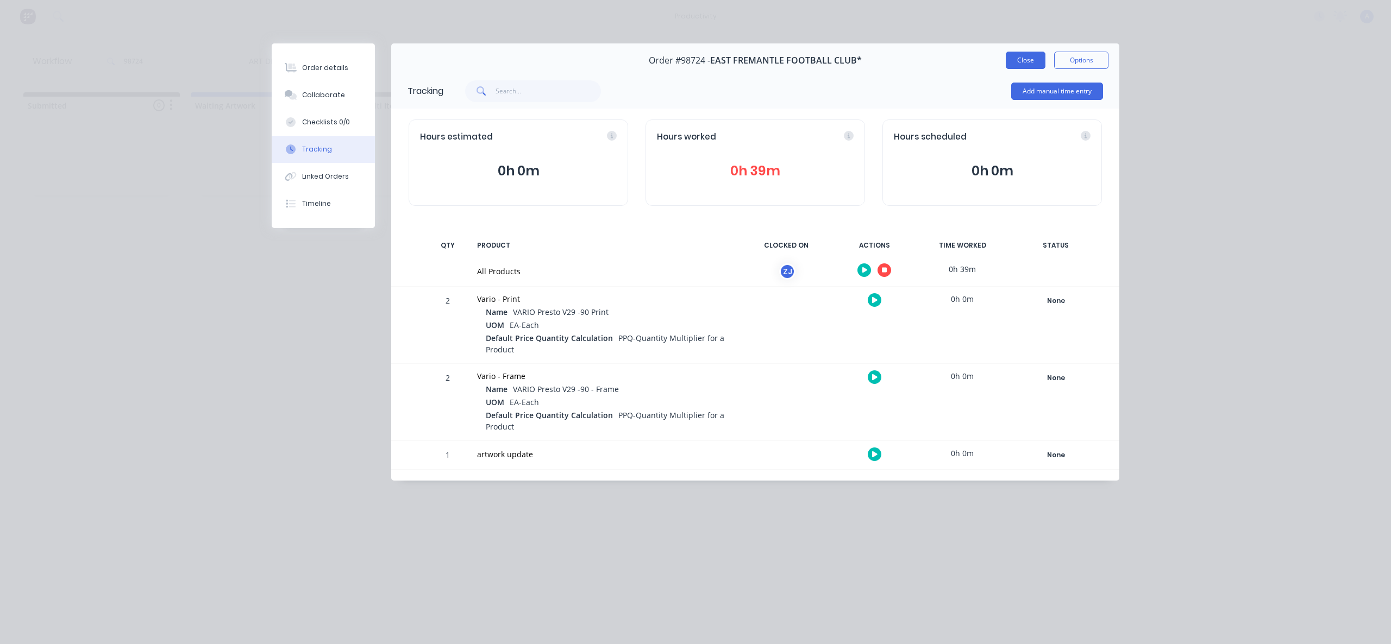
click at [1014, 60] on button "Close" at bounding box center [1026, 60] width 40 height 17
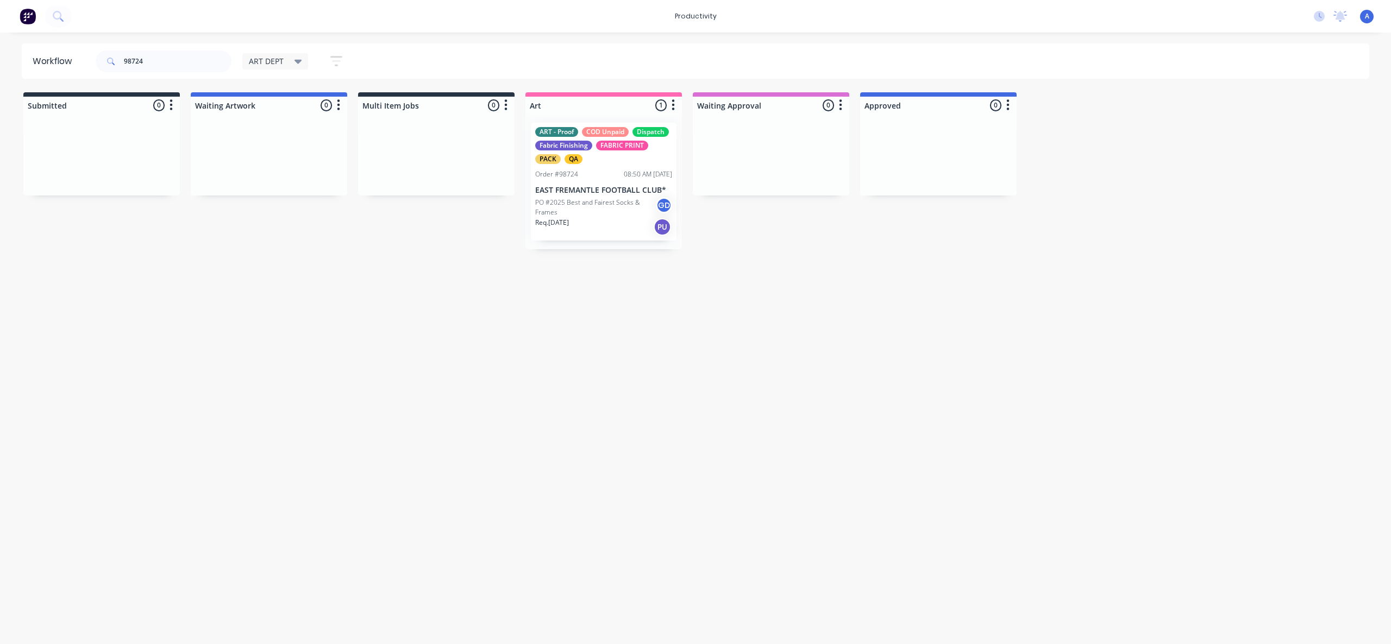
click at [725, 422] on div "Workflow 98724 ART DEPT Save new view None edit ART DEPT (Default) edit Banner …" at bounding box center [695, 332] width 1391 height 579
click at [701, 421] on div "Workflow 98724 ART DEPT Save new view None edit ART DEPT (Default) edit Banner …" at bounding box center [695, 332] width 1391 height 579
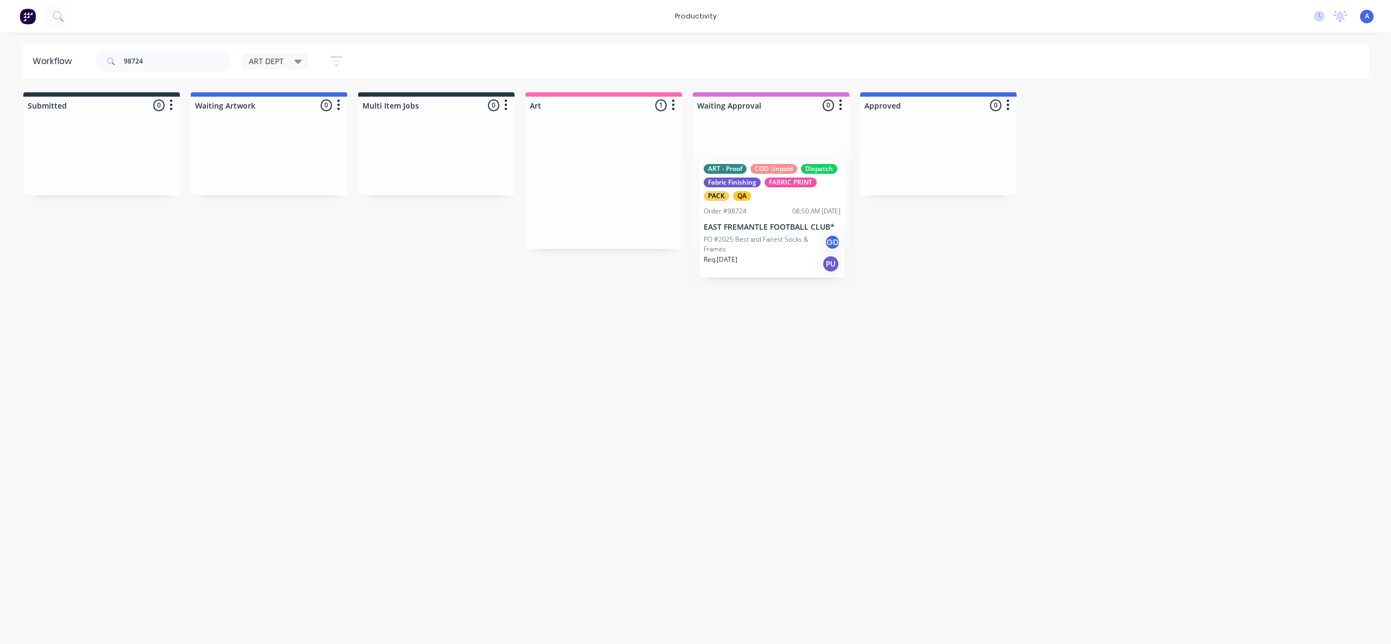
drag, startPoint x: 615, startPoint y: 192, endPoint x: 912, endPoint y: 201, distance: 297.3
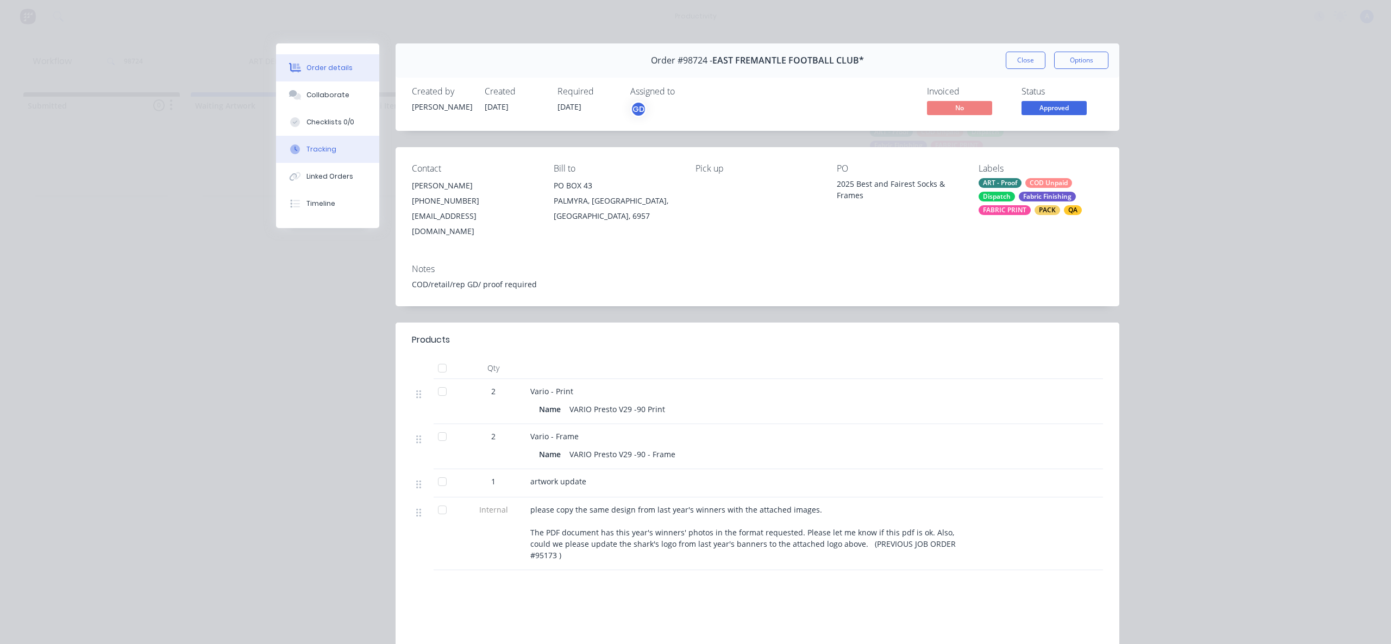
click at [296, 151] on div at bounding box center [295, 150] width 16 height 10
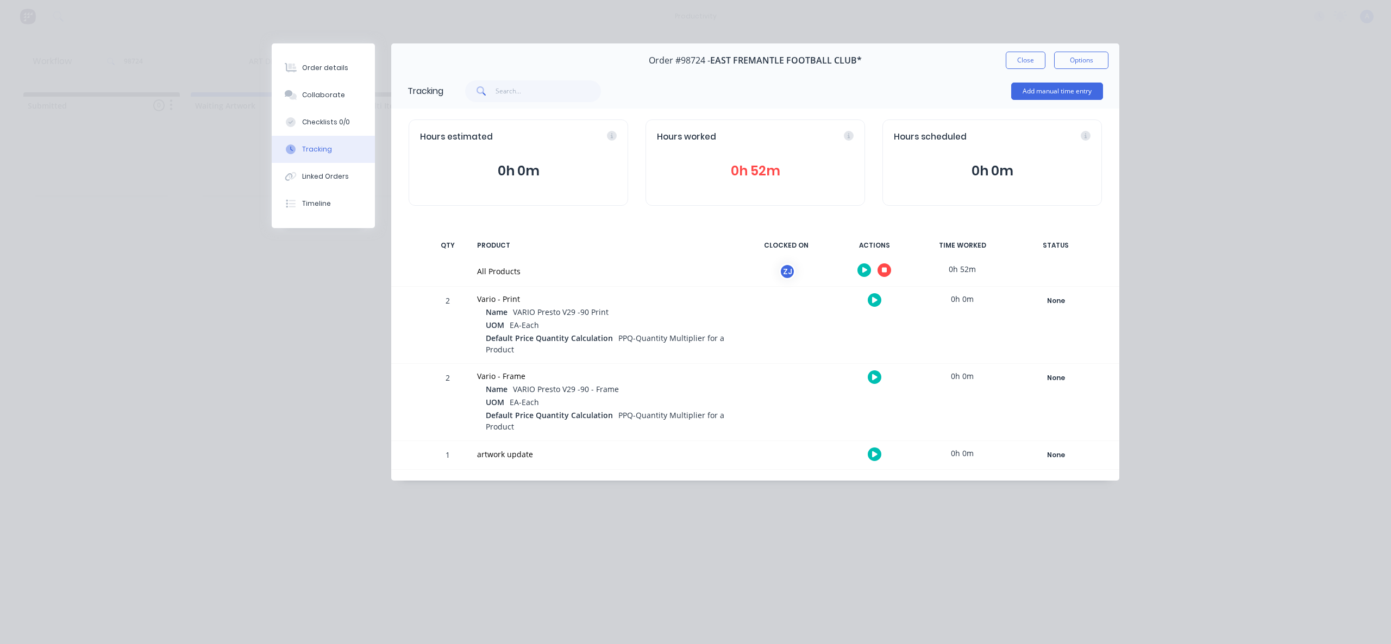
click at [883, 267] on icon "button" at bounding box center [884, 270] width 5 height 7
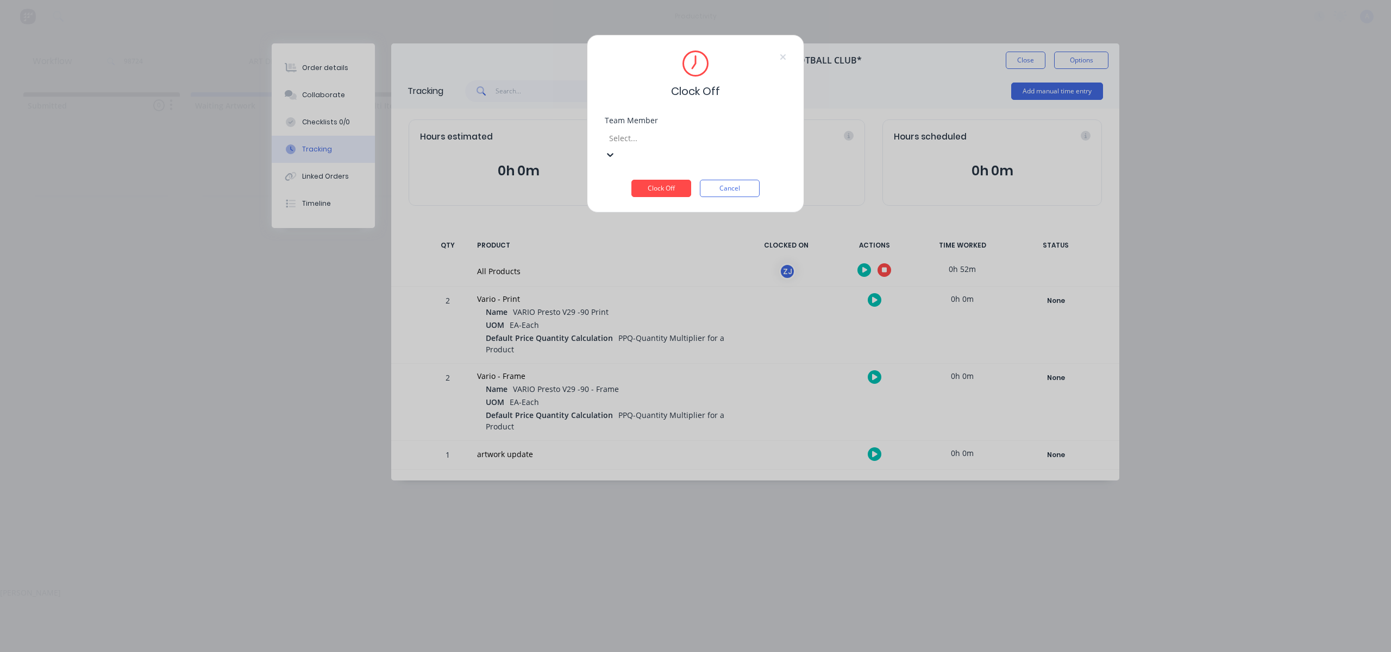
click at [715, 587] on div "[PERSON_NAME]" at bounding box center [695, 592] width 1391 height 11
click at [658, 172] on button "Clock Off" at bounding box center [661, 172] width 60 height 17
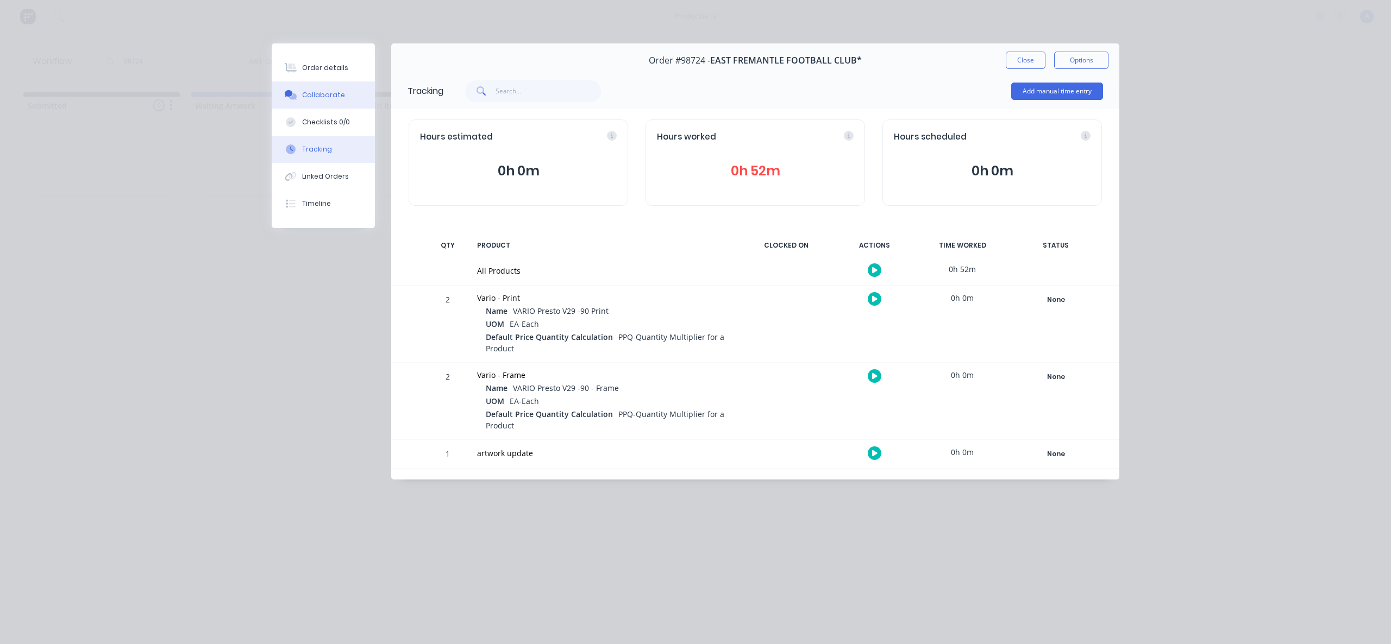
click at [318, 95] on div "Collaborate" at bounding box center [323, 95] width 43 height 10
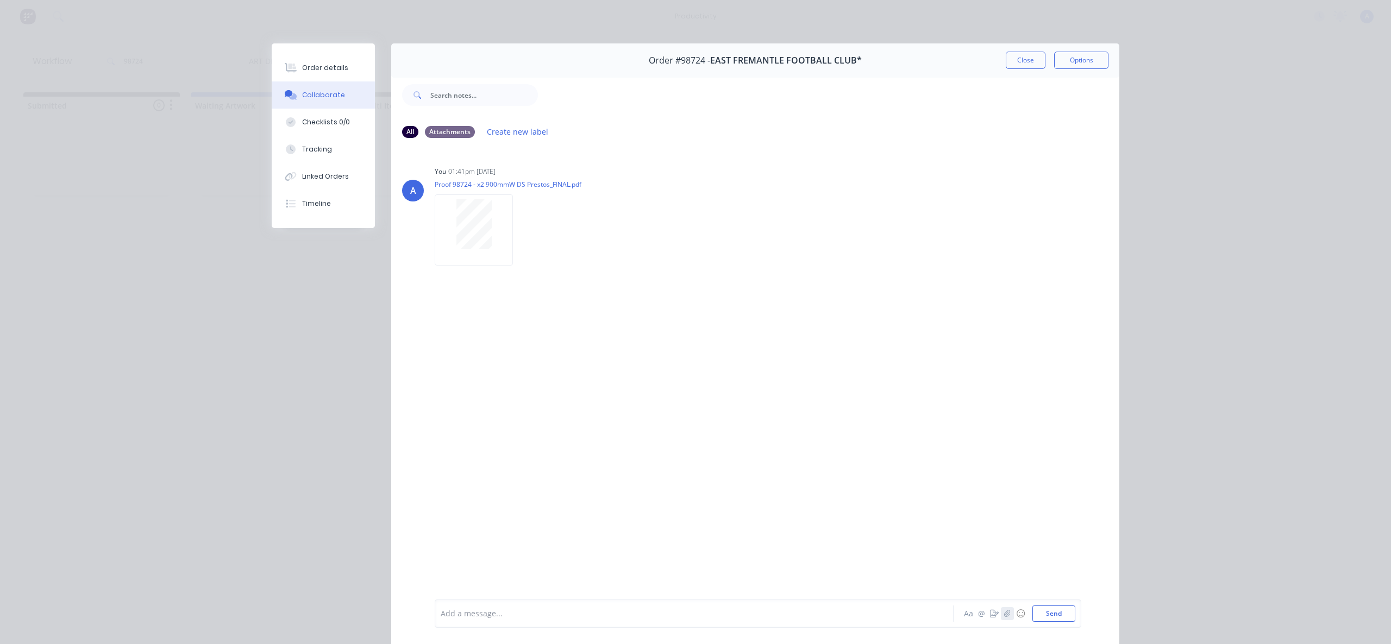
click at [1005, 616] on icon "button" at bounding box center [1007, 613] width 6 height 7
click at [702, 616] on div at bounding box center [678, 613] width 475 height 11
click at [1053, 612] on button "Send" at bounding box center [1053, 614] width 43 height 16
click at [308, 142] on button "Tracking" at bounding box center [323, 149] width 103 height 27
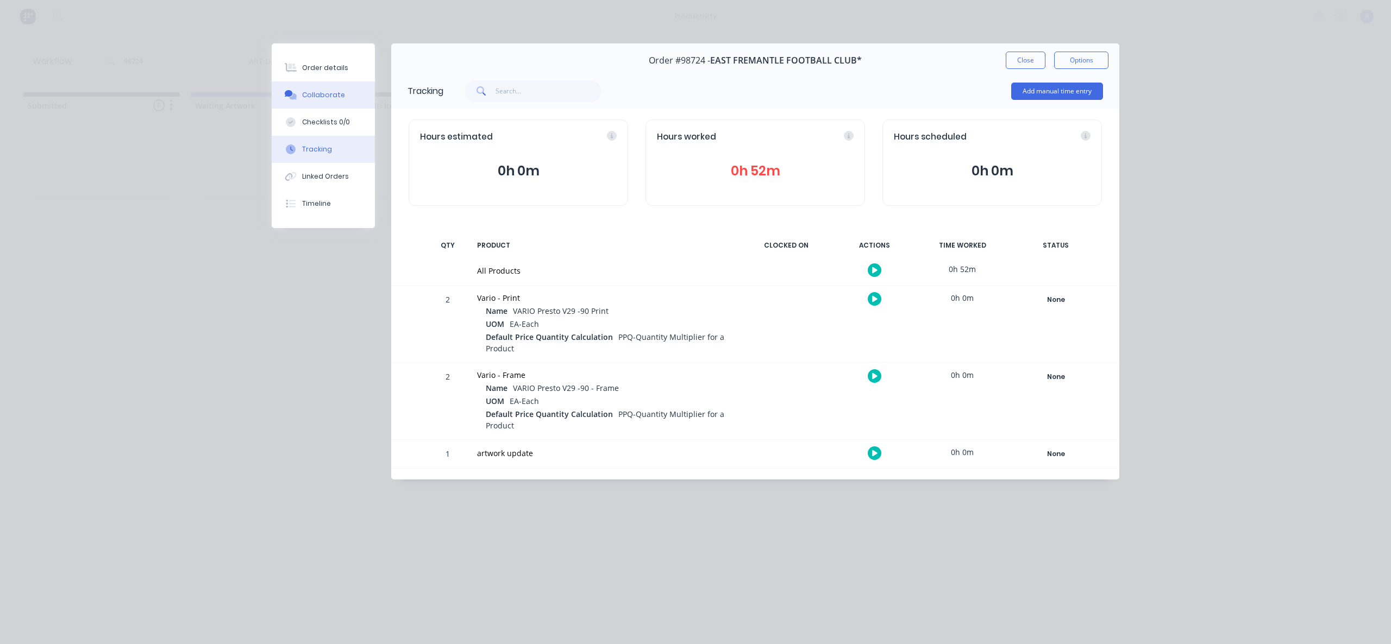
click at [319, 104] on button "Collaborate" at bounding box center [323, 94] width 103 height 27
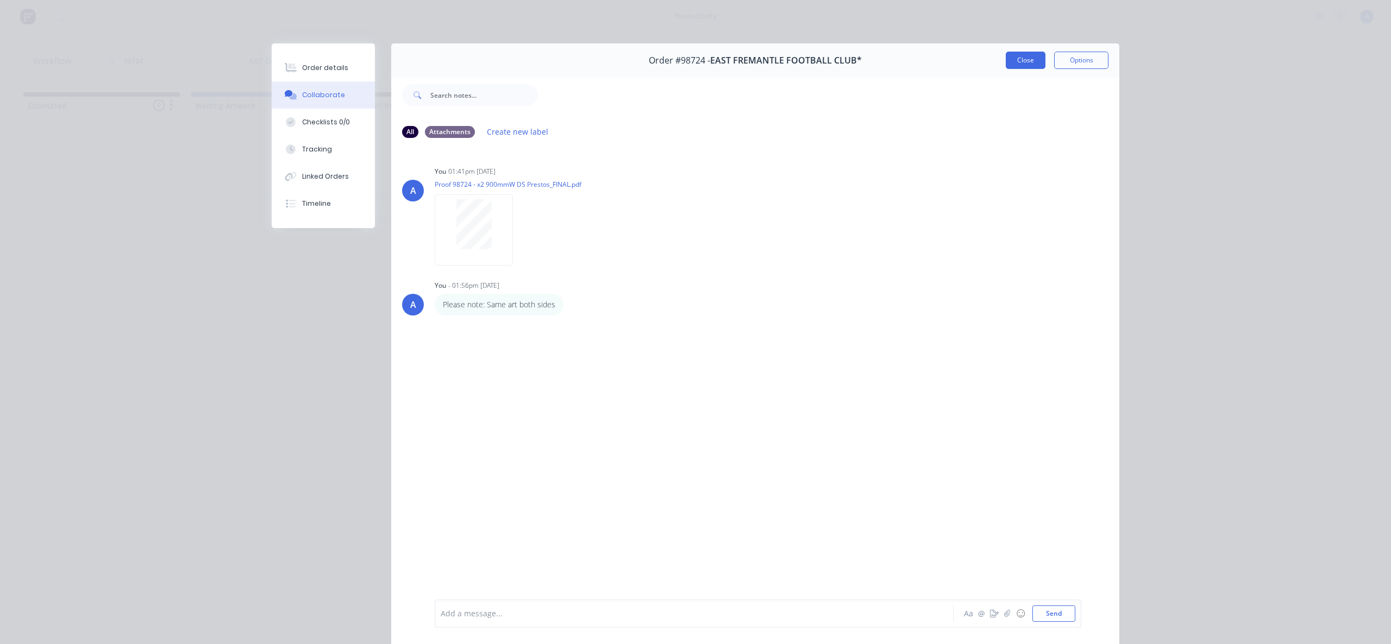
click at [1028, 59] on button "Close" at bounding box center [1026, 60] width 40 height 17
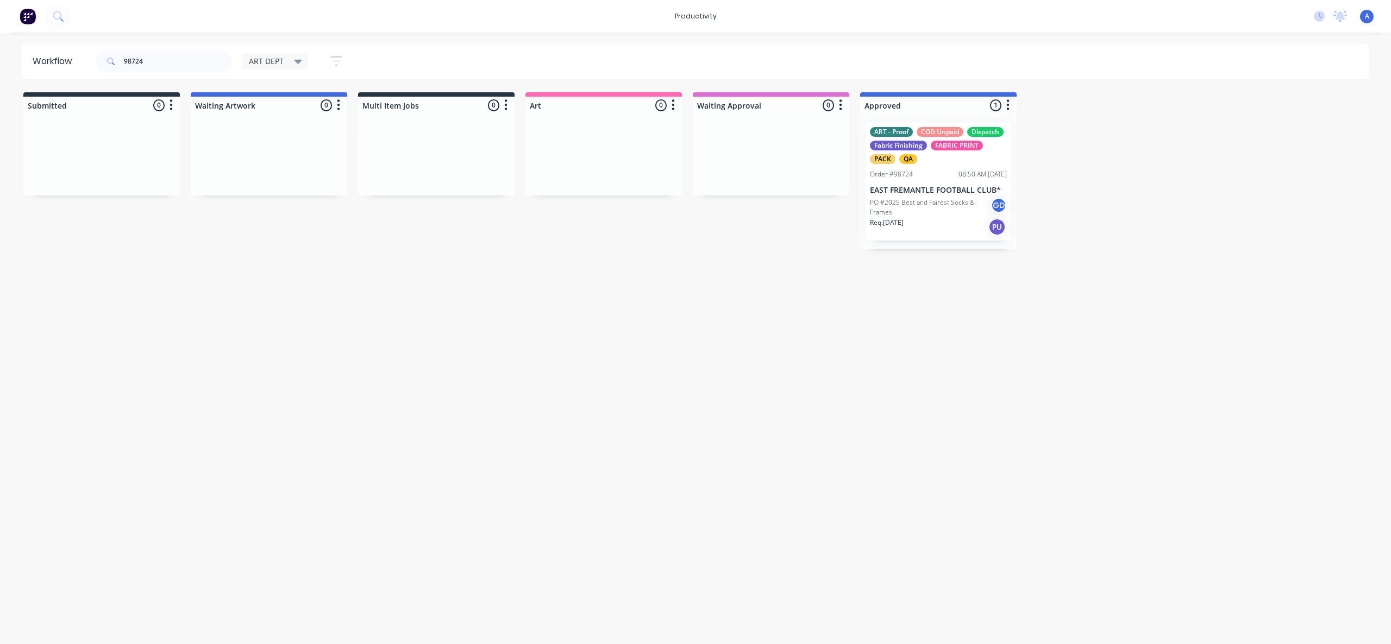
click at [917, 378] on div "Workflow 98724 ART DEPT Save new view None edit ART DEPT (Default) edit Banner …" at bounding box center [695, 332] width 1391 height 579
click at [963, 216] on p "PO #2025 Best and Fairest Socks & Frames" at bounding box center [930, 208] width 121 height 20
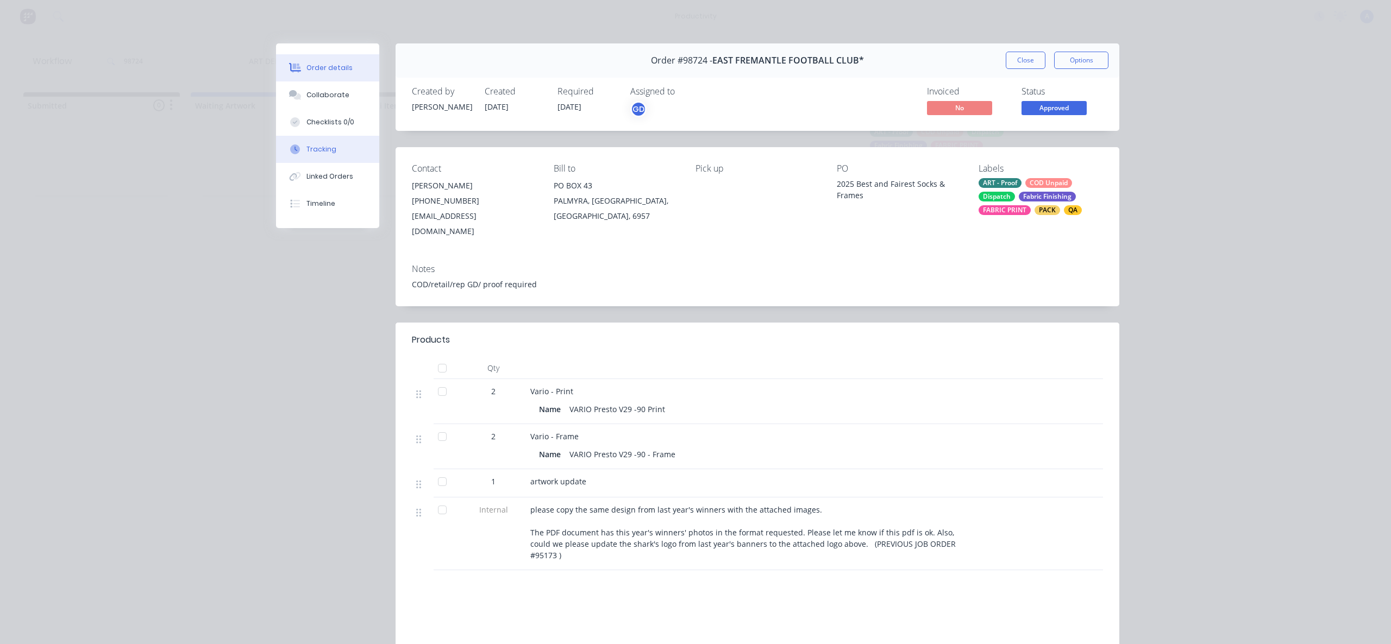
click at [299, 146] on button "Tracking" at bounding box center [327, 149] width 103 height 27
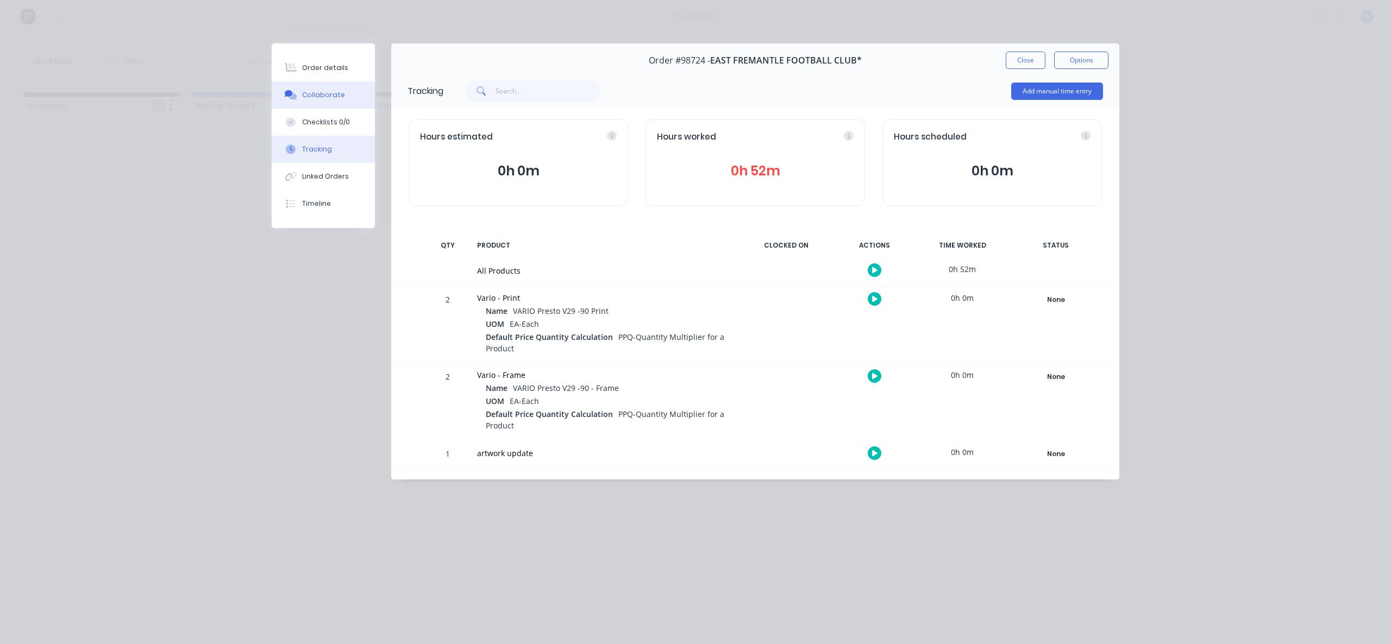
click at [325, 100] on button "Collaborate" at bounding box center [323, 94] width 103 height 27
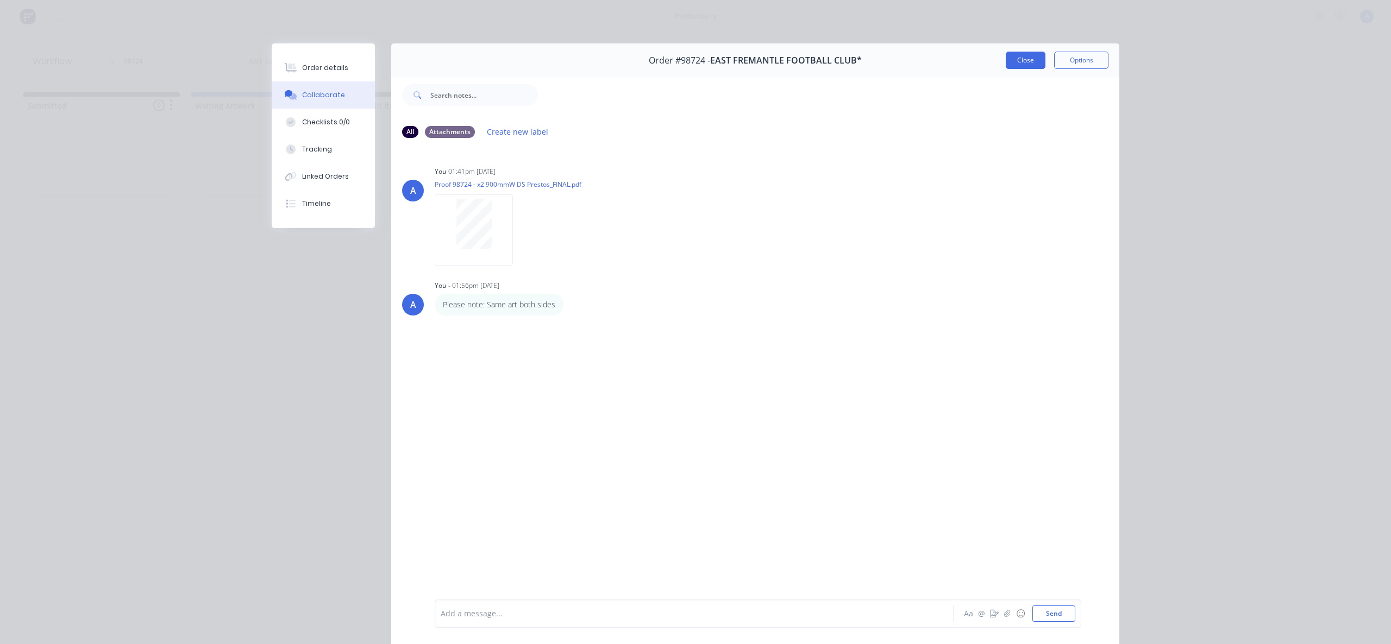
click at [1009, 56] on button "Close" at bounding box center [1026, 60] width 40 height 17
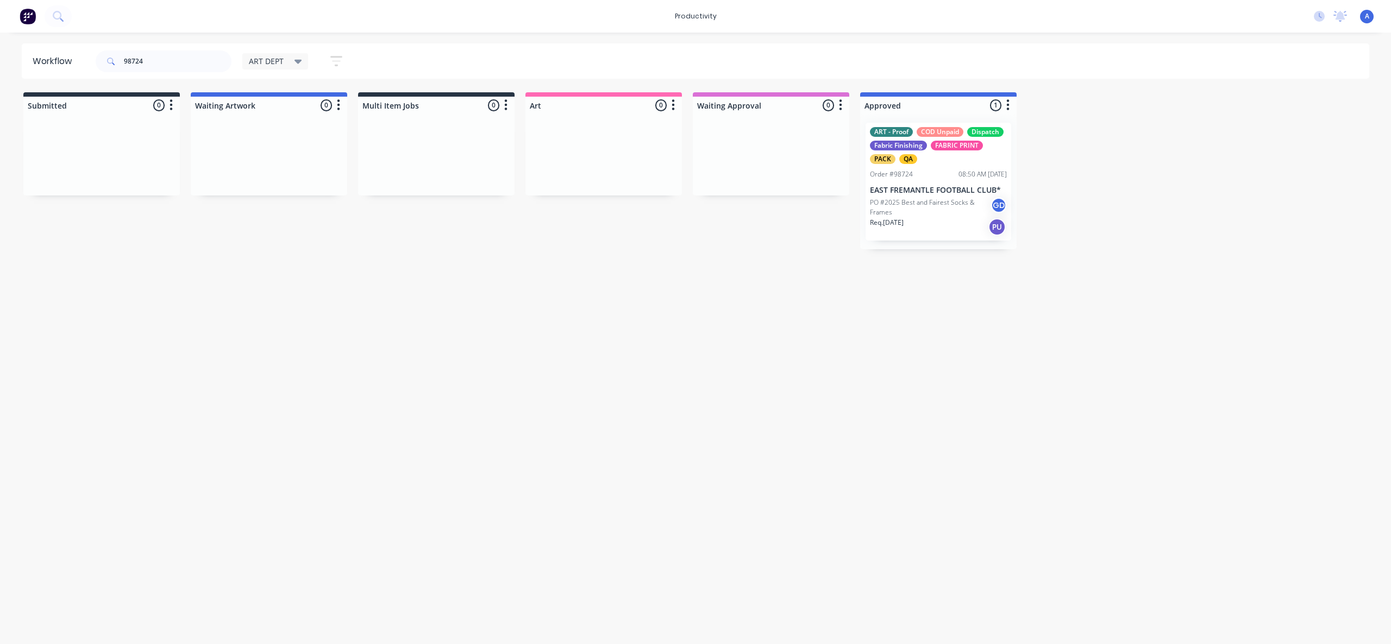
click at [970, 425] on div "Workflow 98724 ART DEPT Save new view None edit ART DEPT (Default) edit Banner …" at bounding box center [695, 332] width 1391 height 579
click at [972, 162] on div "ART - Proof COD Unpaid Dispatch Fabric Finishing FABRIC PRINT PACK QA" at bounding box center [938, 145] width 137 height 37
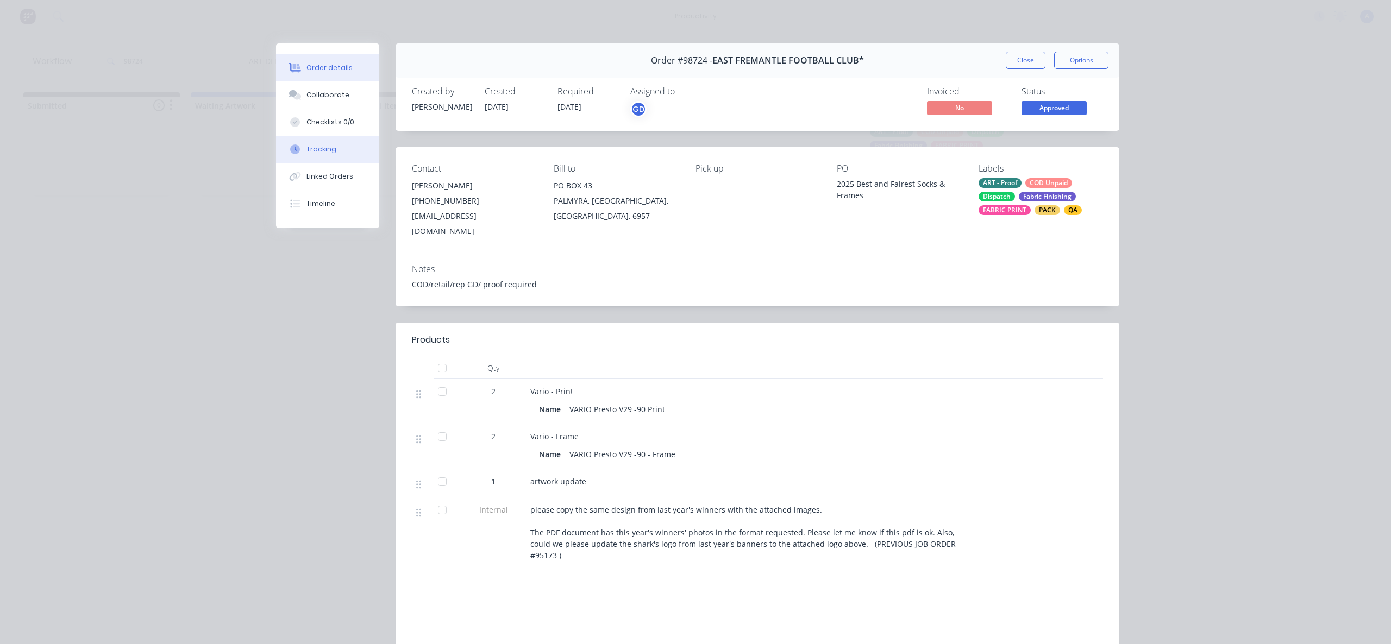
click at [355, 148] on button "Tracking" at bounding box center [327, 149] width 103 height 27
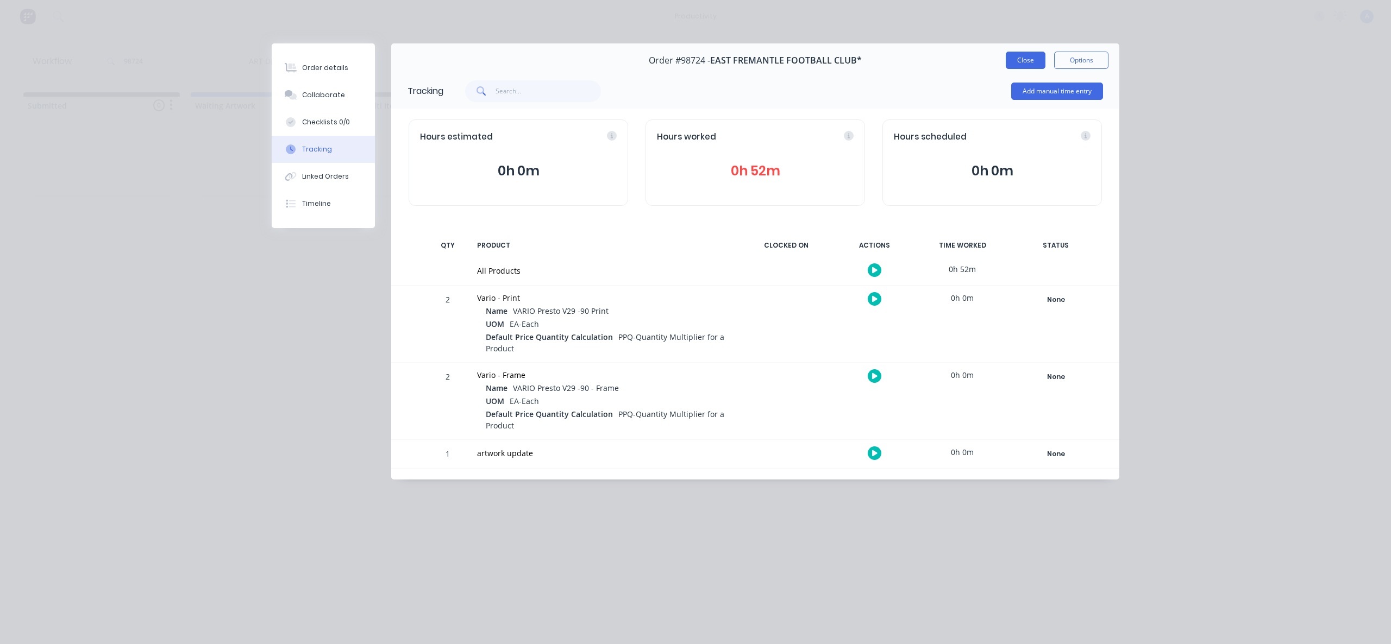
click at [1014, 66] on button "Close" at bounding box center [1026, 60] width 40 height 17
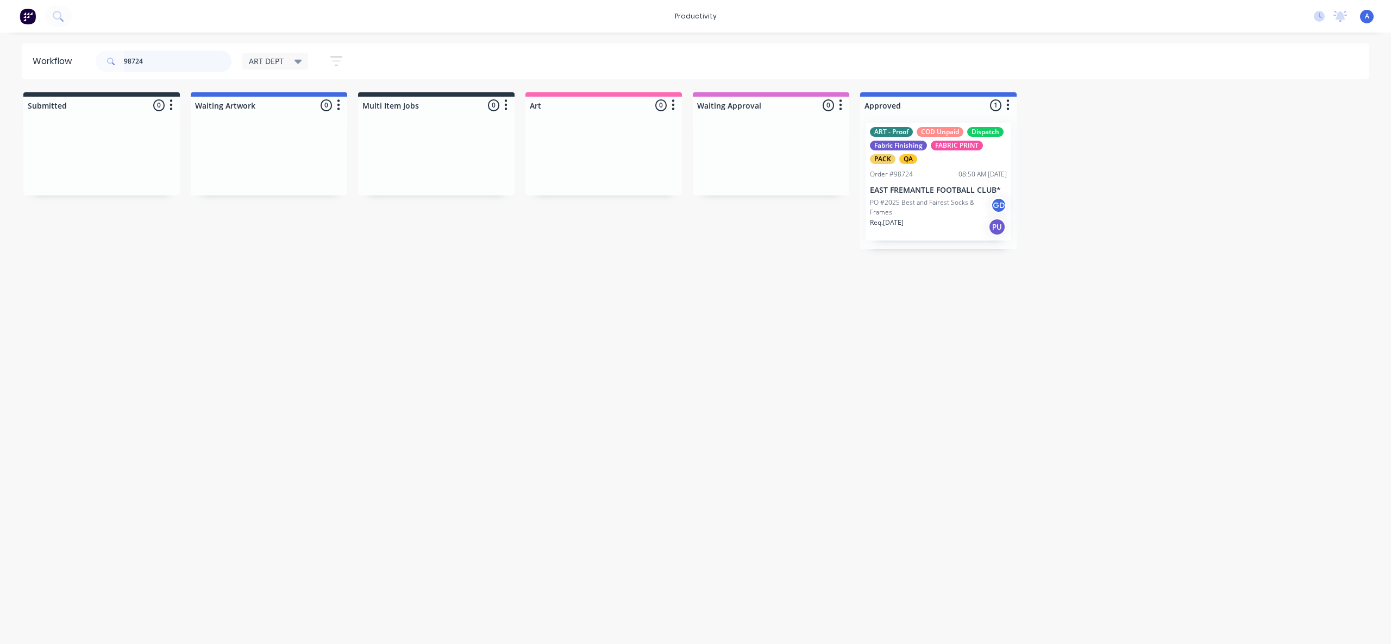
click at [149, 65] on input "98724" at bounding box center [178, 62] width 108 height 22
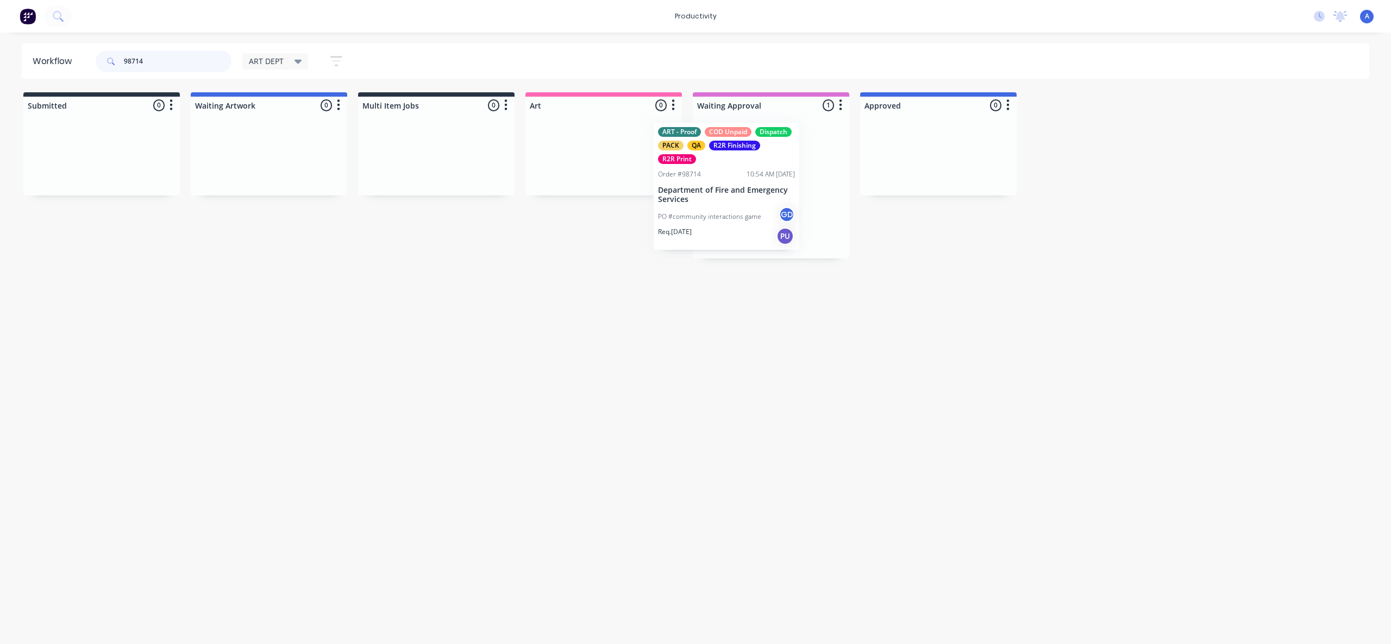
drag, startPoint x: 776, startPoint y: 197, endPoint x: 610, endPoint y: 199, distance: 165.7
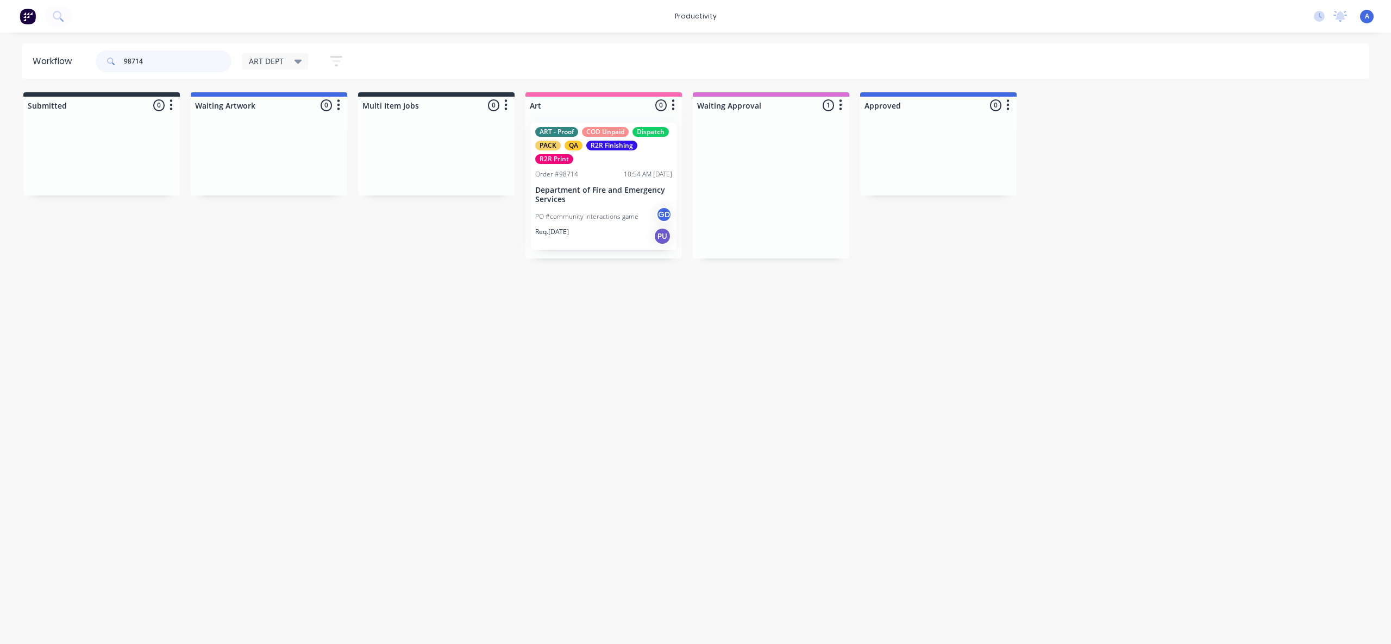
type input "98714"
click at [587, 204] on div "ART - Proof COD Unpaid Dispatch PACK QA R2R Finishing R2R Print Order #98714 10…" at bounding box center [603, 186] width 156 height 145
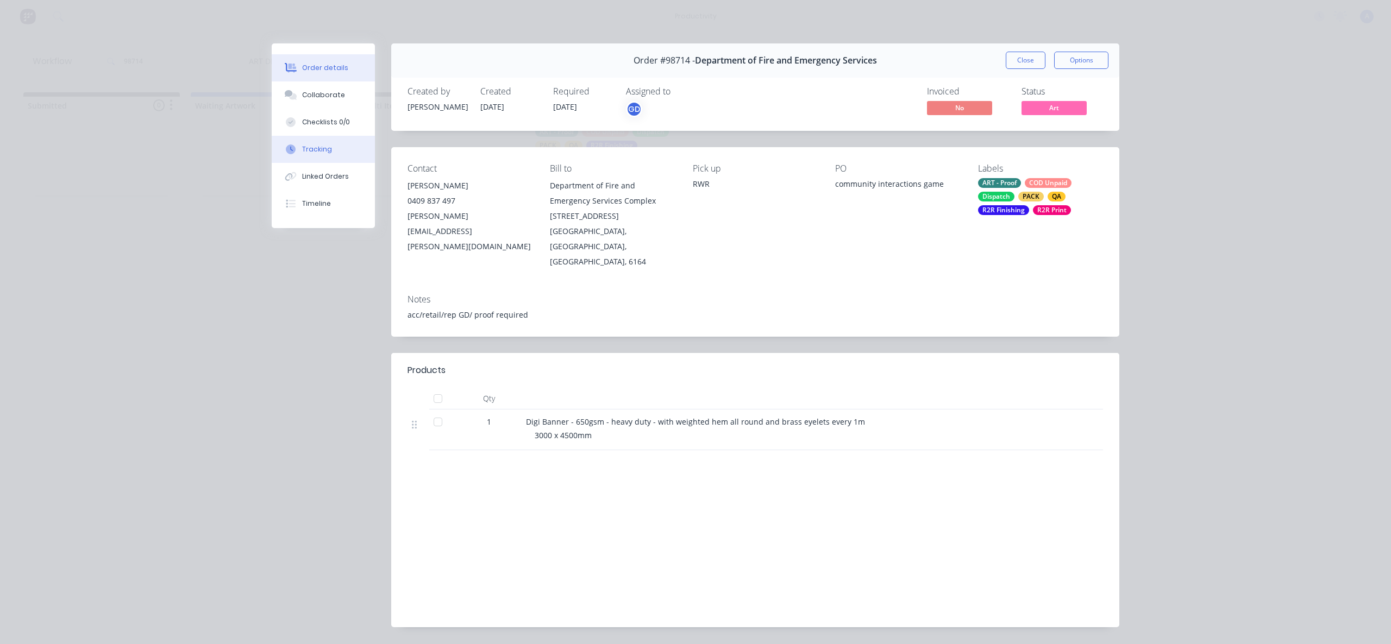
click at [303, 139] on button "Tracking" at bounding box center [323, 149] width 103 height 27
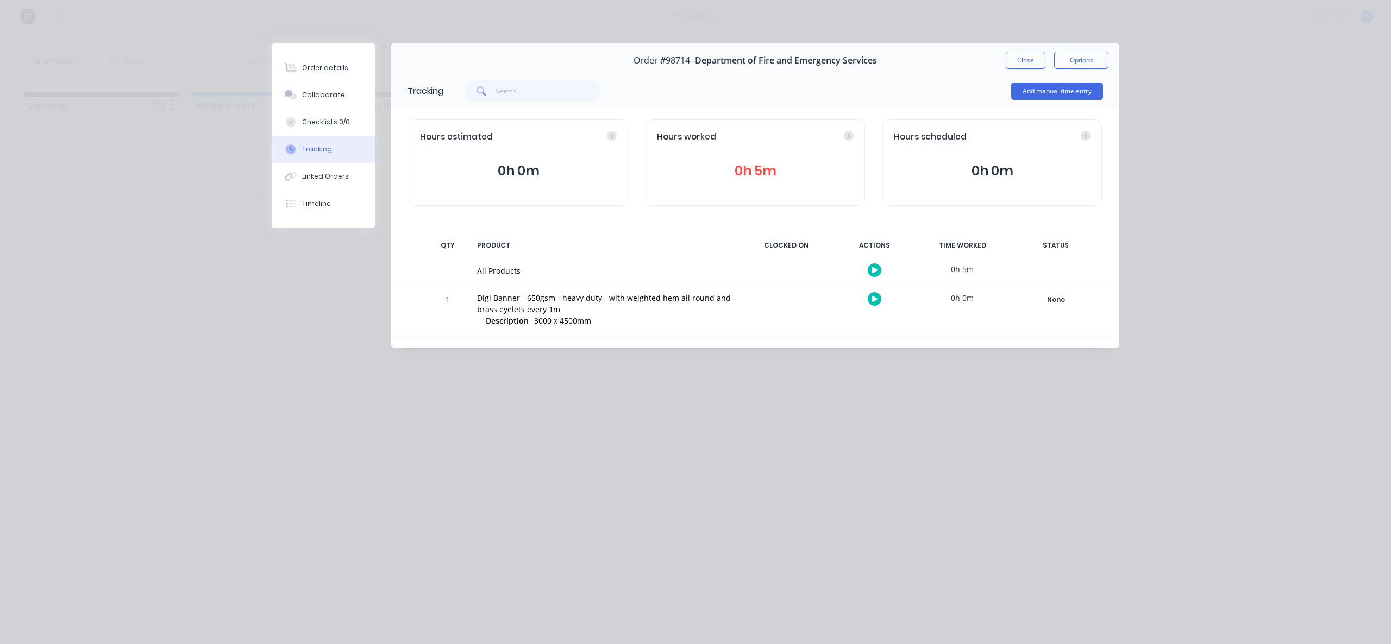
click at [877, 269] on icon "button" at bounding box center [874, 270] width 5 height 7
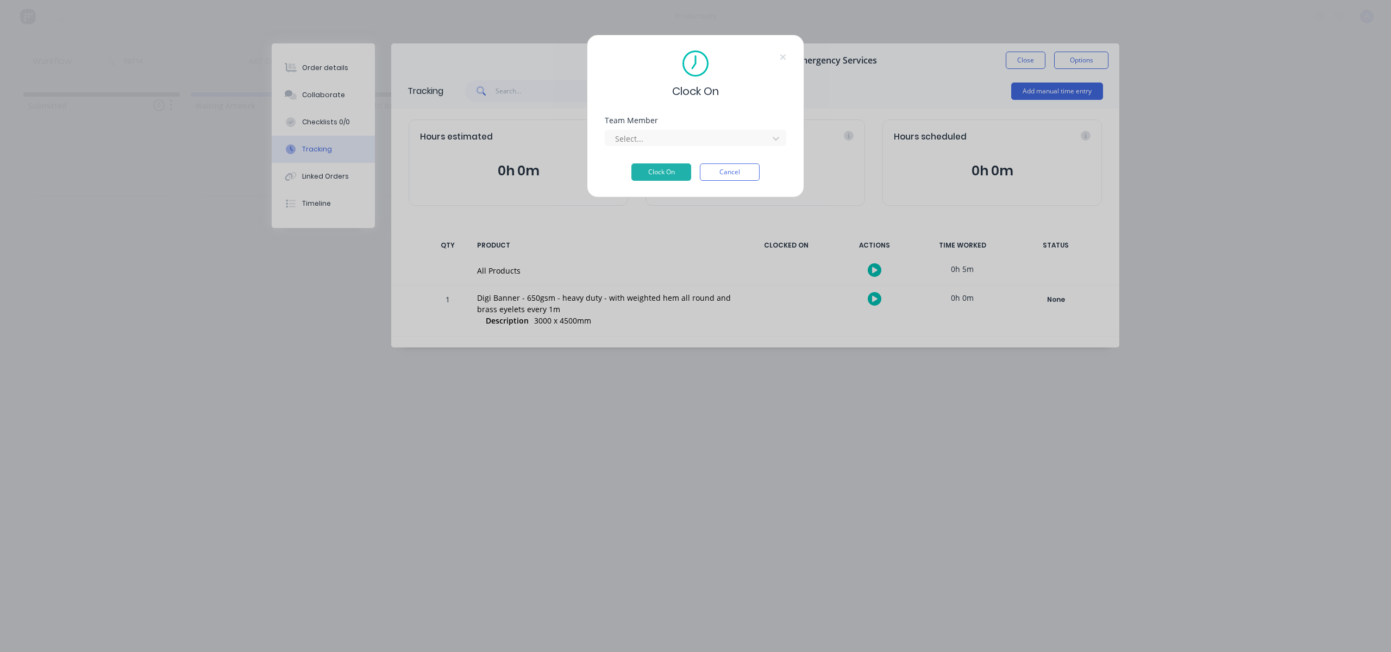
click at [750, 147] on div "Team Member Select..." at bounding box center [695, 140] width 181 height 47
click at [749, 141] on div at bounding box center [686, 138] width 156 height 14
click at [648, 180] on button "Clock On" at bounding box center [661, 188] width 60 height 17
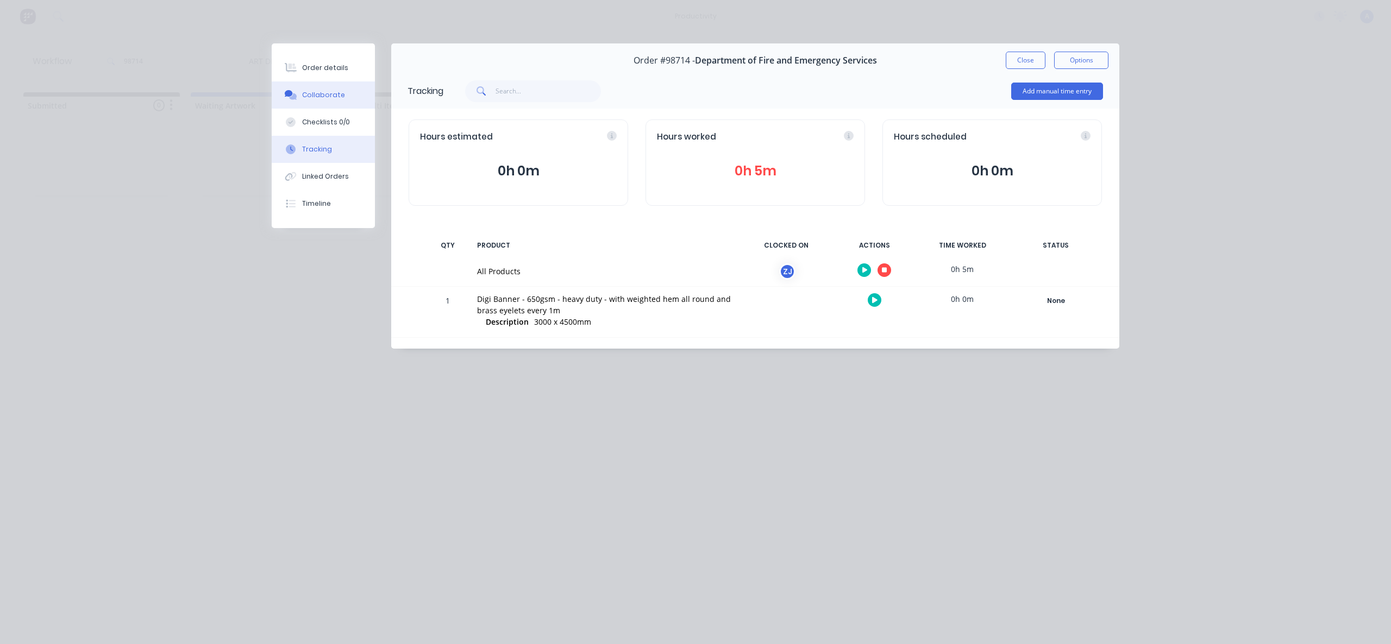
click at [328, 99] on div "Collaborate" at bounding box center [323, 95] width 43 height 10
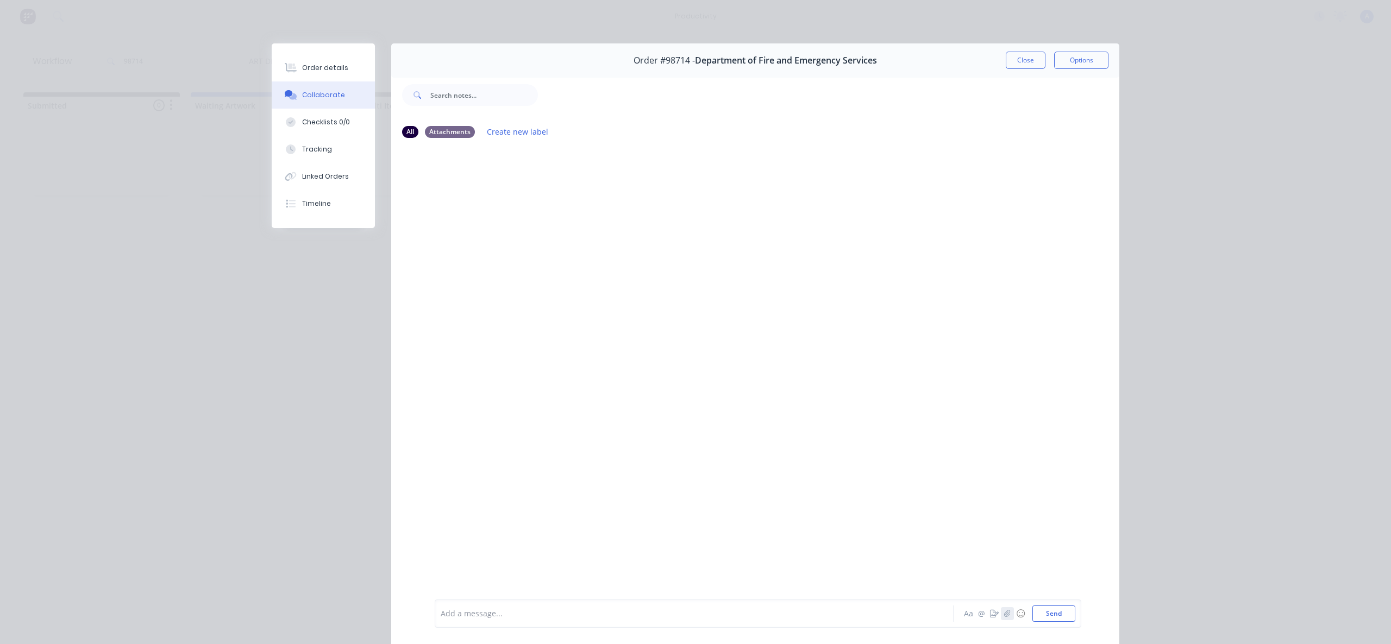
click at [1004, 614] on icon "button" at bounding box center [1007, 614] width 7 height 8
click at [1004, 612] on icon "button" at bounding box center [1007, 613] width 6 height 7
click at [1039, 610] on button "Send" at bounding box center [1053, 614] width 43 height 16
click at [308, 155] on button "Tracking" at bounding box center [323, 149] width 103 height 27
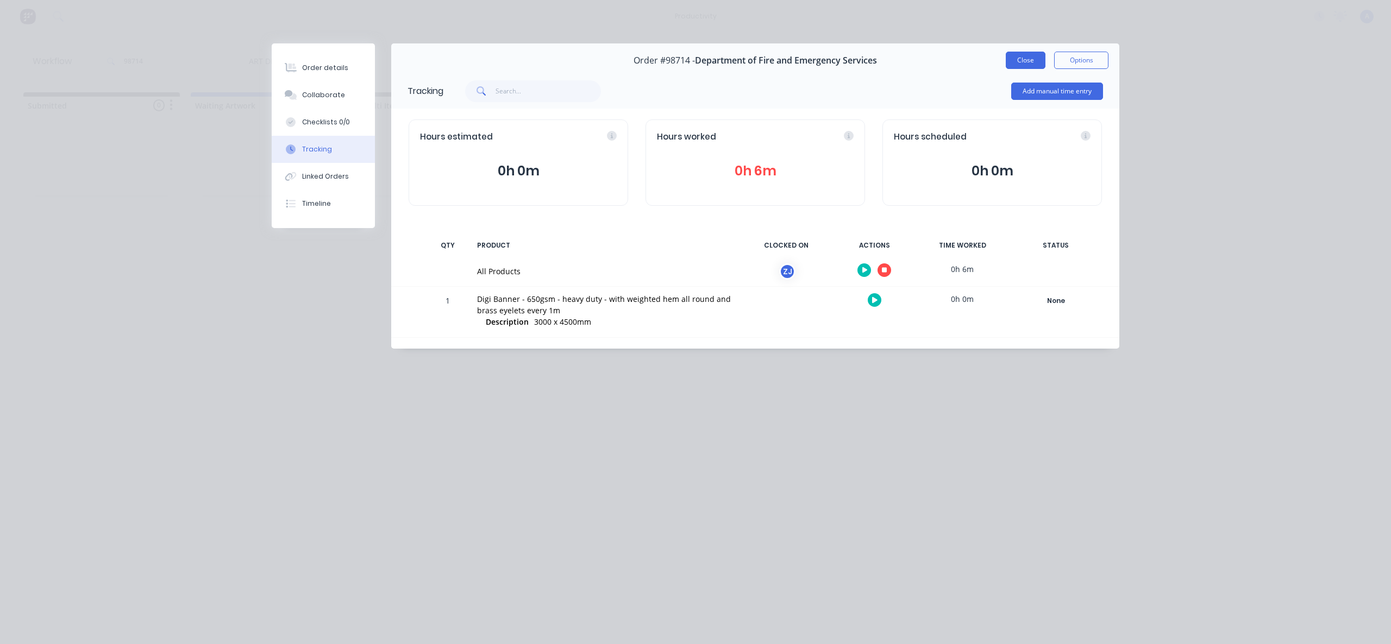
click at [1028, 67] on button "Close" at bounding box center [1026, 60] width 40 height 17
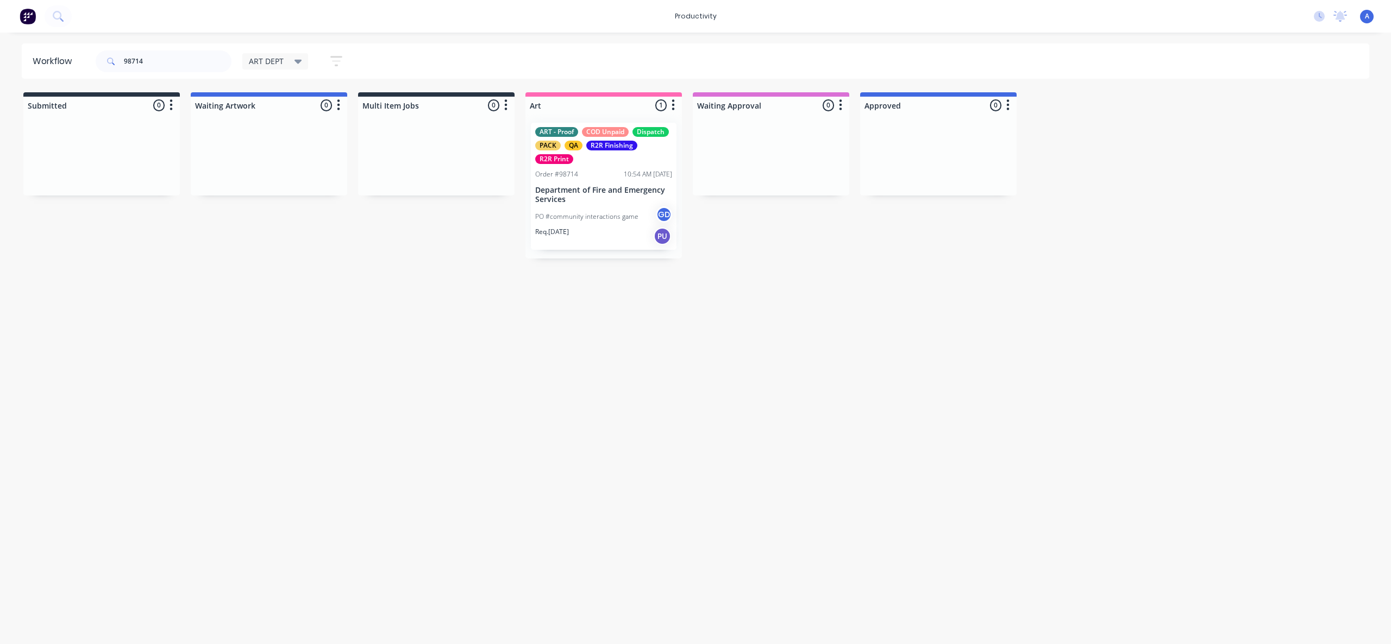
click at [949, 387] on div "Workflow 98714 ART DEPT Save new view None edit ART DEPT (Default) edit Banner …" at bounding box center [695, 332] width 1391 height 579
click at [713, 371] on div "Workflow 98714 ART DEPT Save new view None edit ART DEPT (Default) edit Banner …" at bounding box center [695, 332] width 1391 height 579
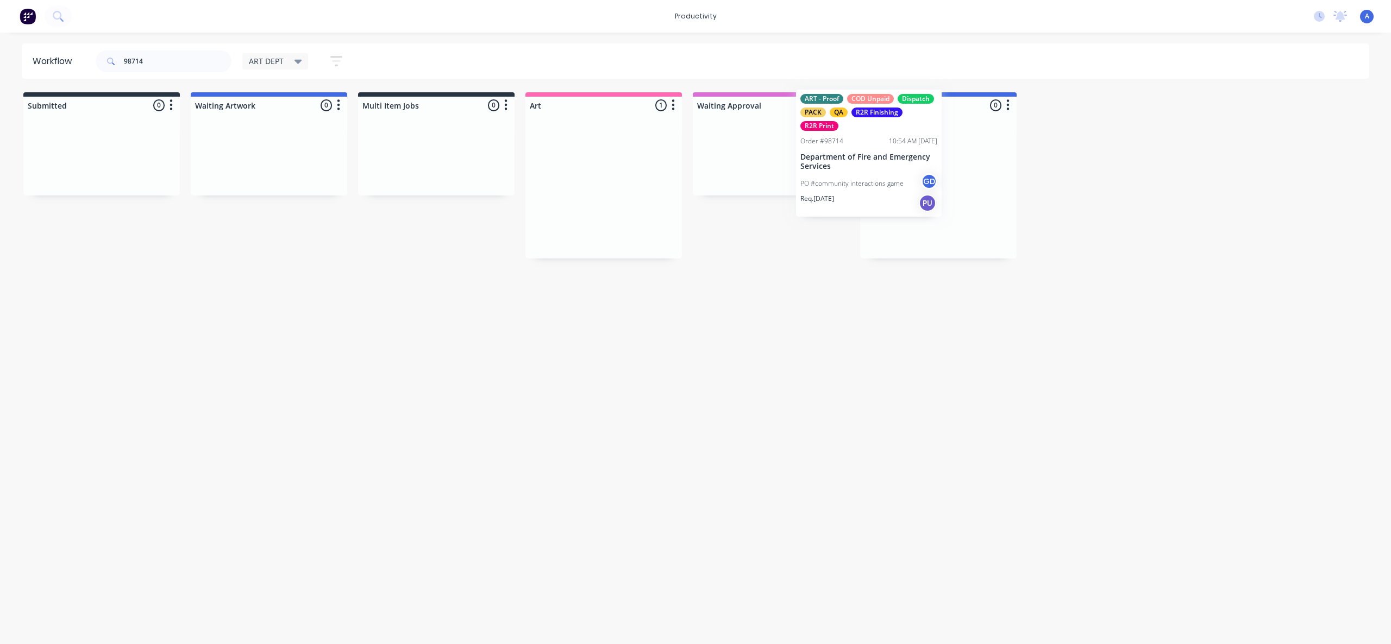
drag, startPoint x: 602, startPoint y: 240, endPoint x: 920, endPoint y: 200, distance: 320.8
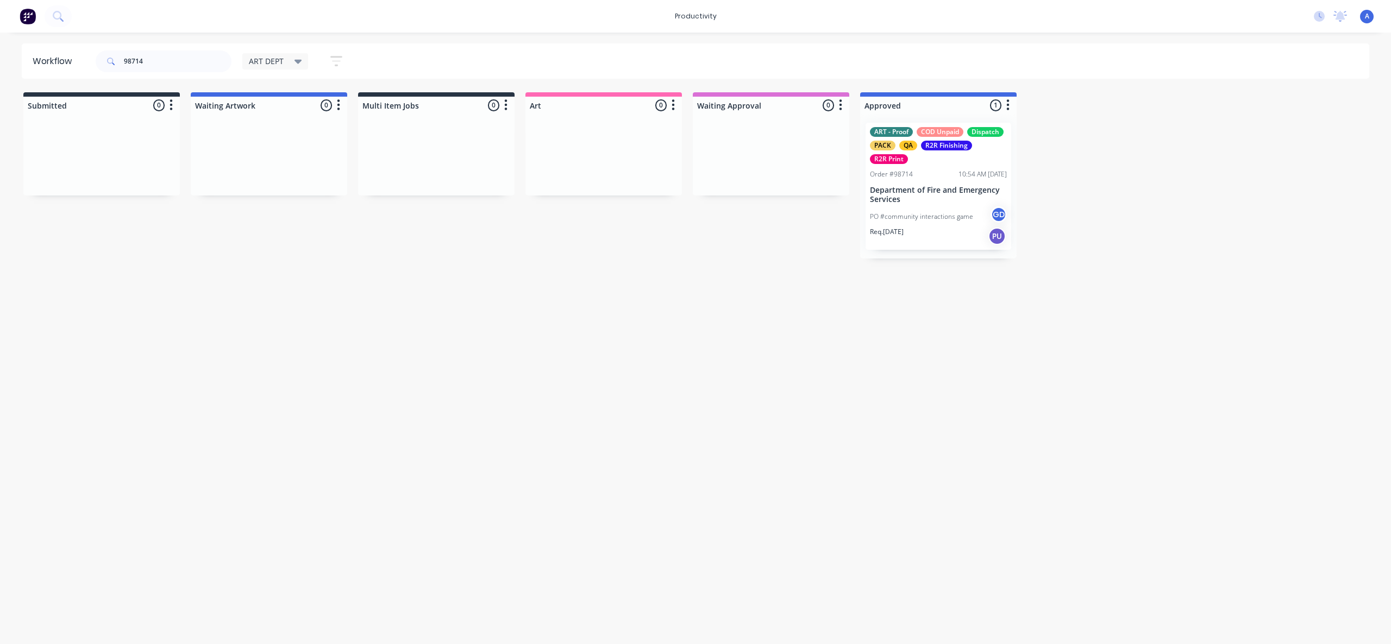
click at [959, 215] on p "PO #community interactions game" at bounding box center [921, 217] width 103 height 10
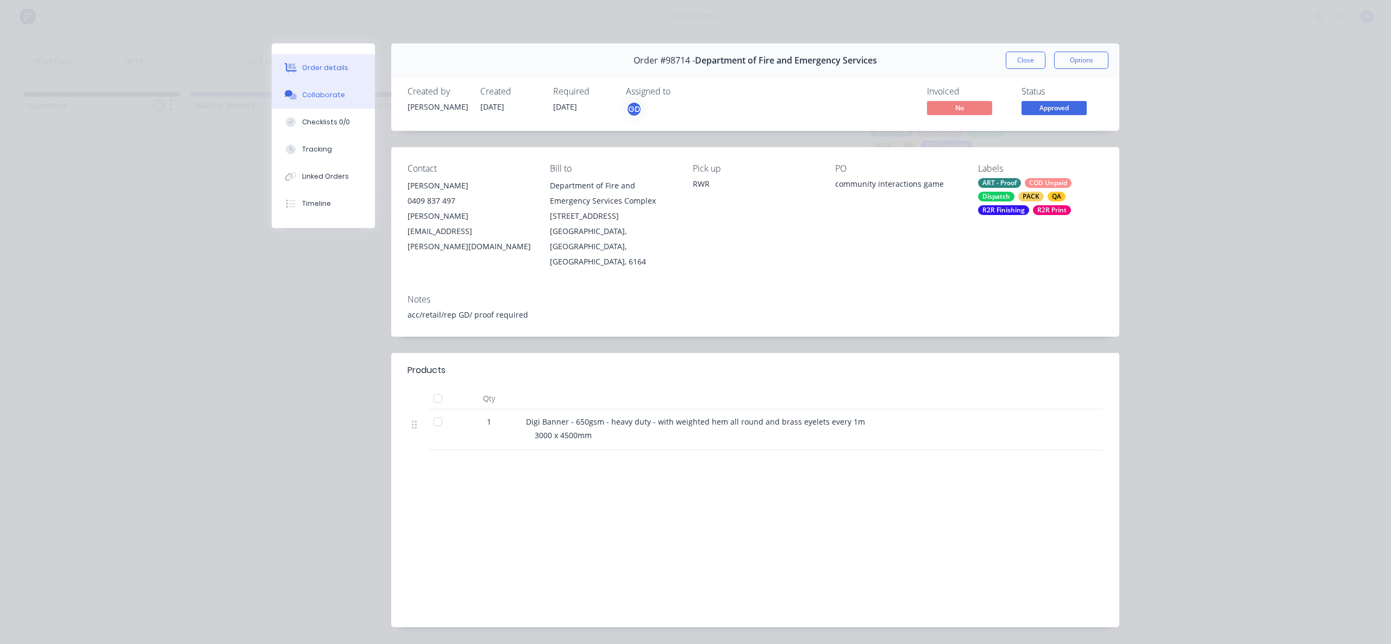
click at [342, 99] on button "Collaborate" at bounding box center [323, 94] width 103 height 27
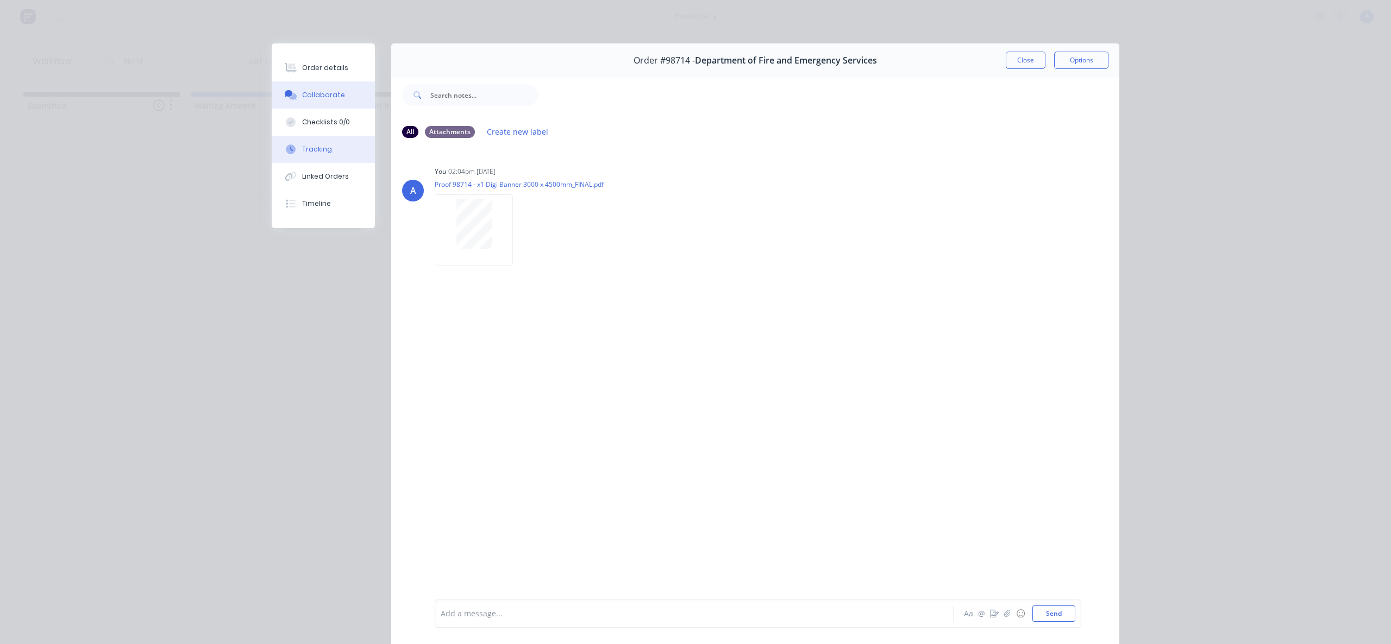
click at [301, 155] on button "Tracking" at bounding box center [323, 149] width 103 height 27
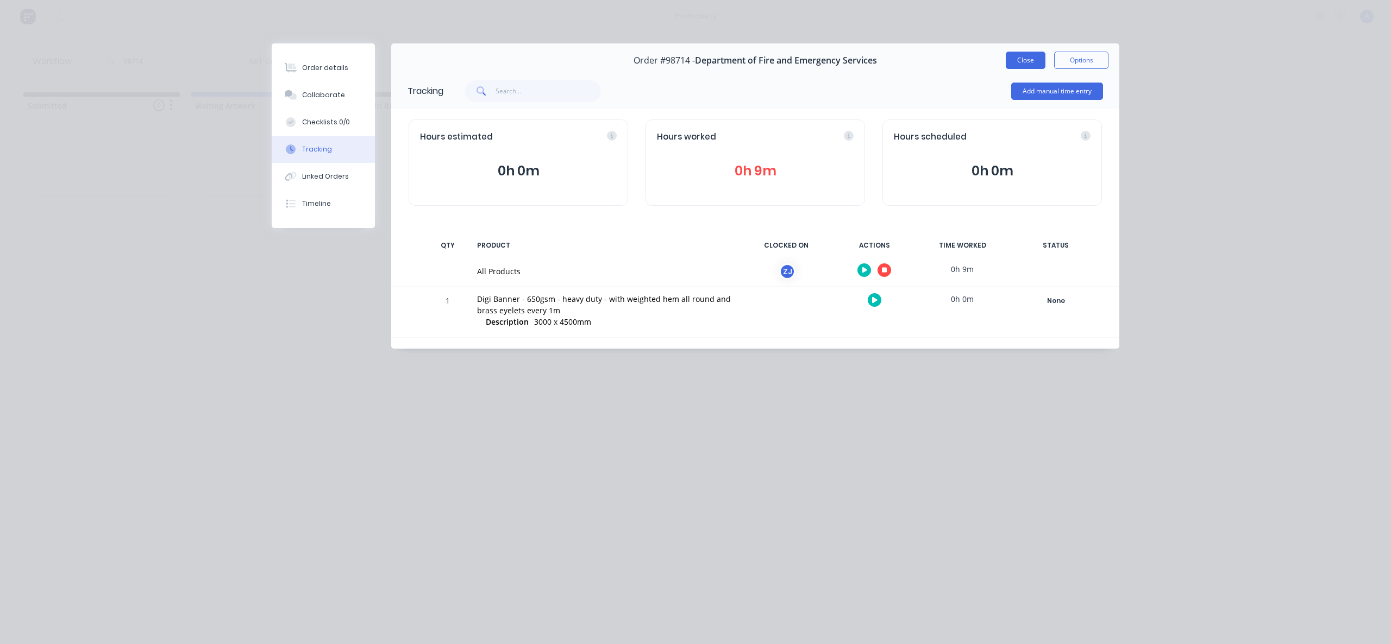
click at [1032, 63] on button "Close" at bounding box center [1026, 60] width 40 height 17
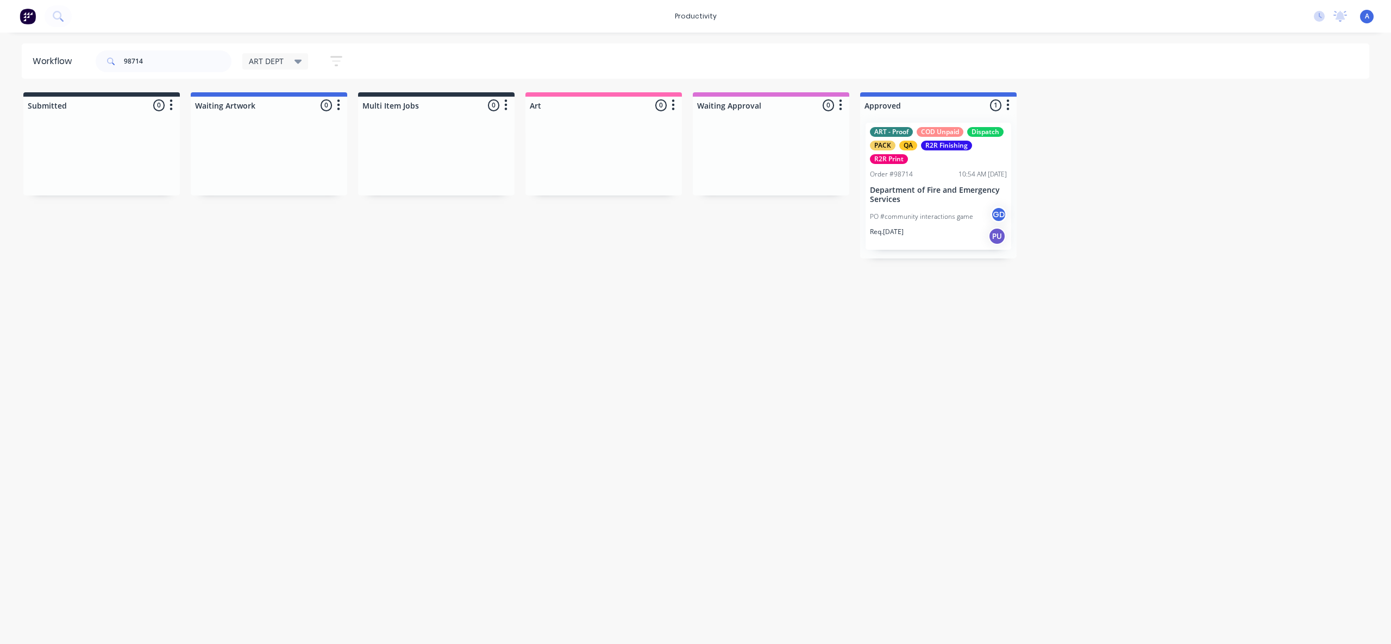
click at [962, 209] on div "PO #community interactions game GD" at bounding box center [938, 216] width 137 height 21
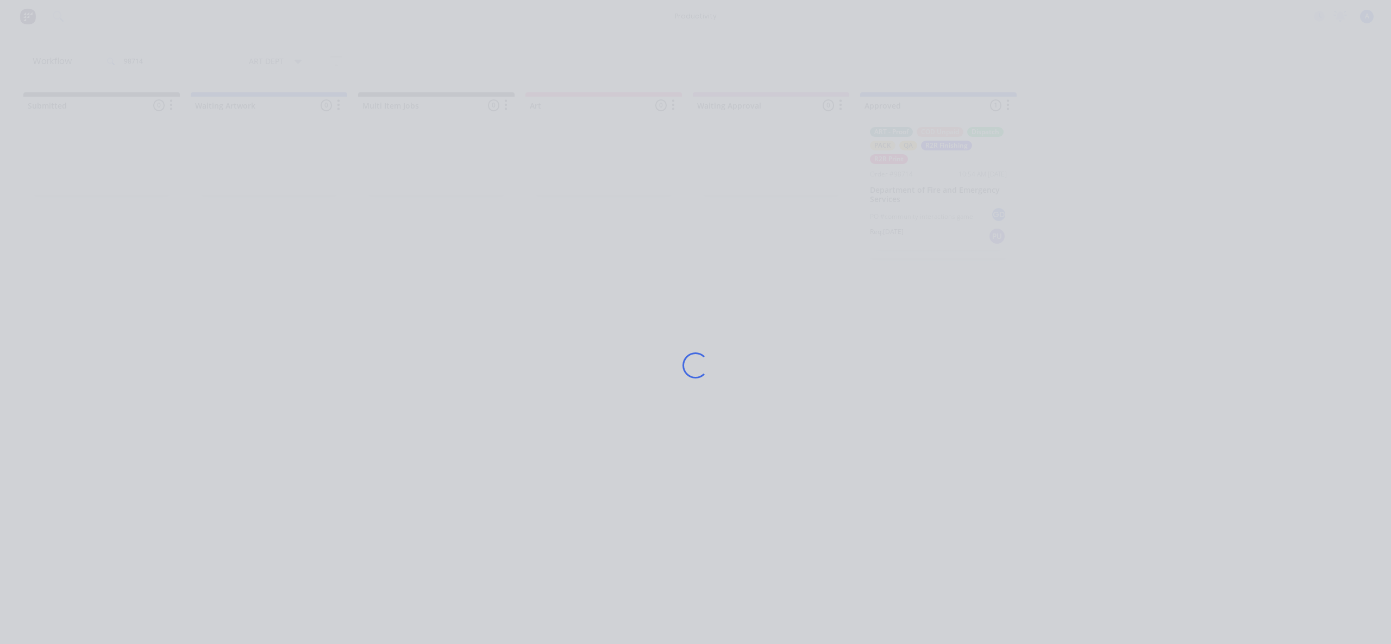
drag, startPoint x: 795, startPoint y: 398, endPoint x: 520, endPoint y: 195, distance: 341.8
click at [783, 389] on div "Loading..." at bounding box center [695, 365] width 869 height 644
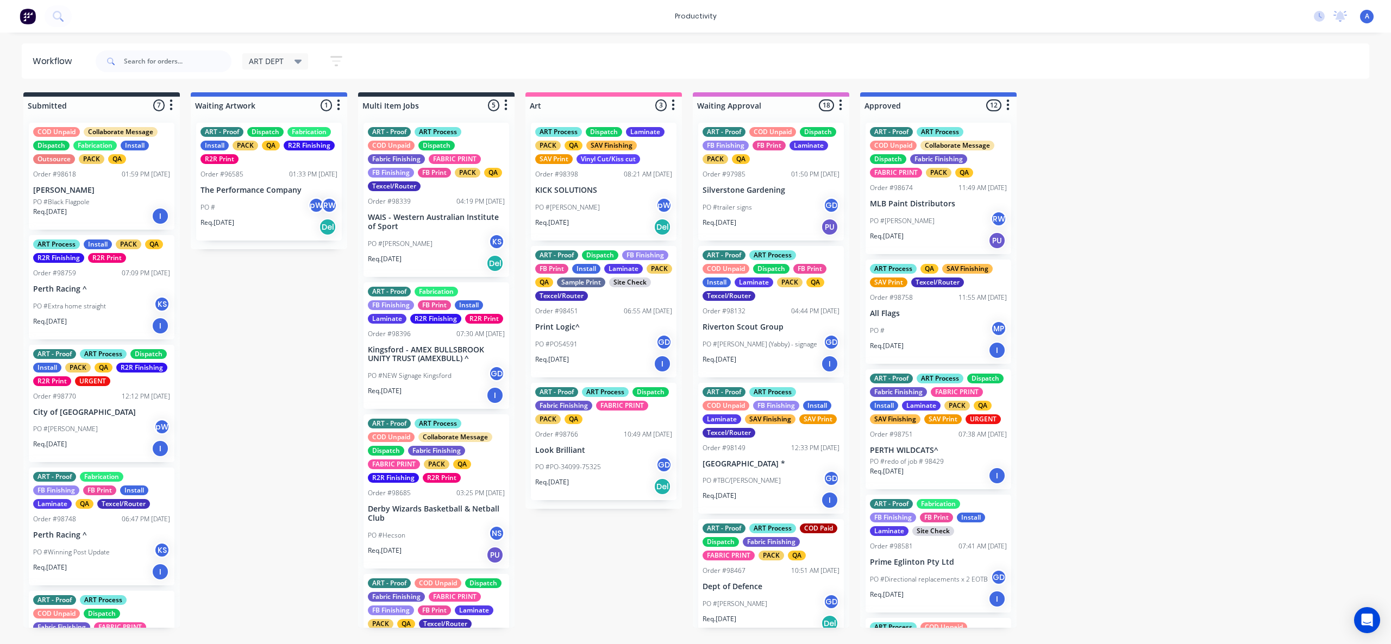
click at [167, 46] on div at bounding box center [164, 61] width 136 height 33
click at [172, 71] on input "text" at bounding box center [178, 62] width 108 height 22
type input "9"
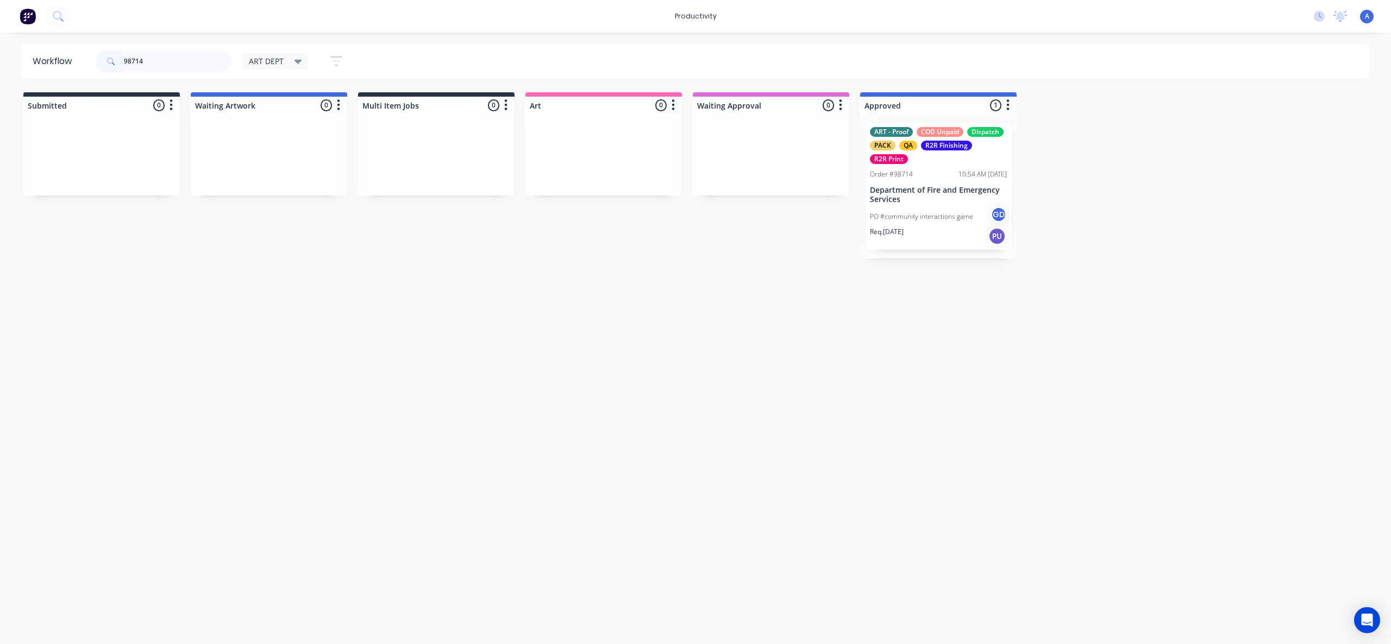
click at [936, 196] on p "Department of Fire and Emergency Services" at bounding box center [938, 195] width 137 height 18
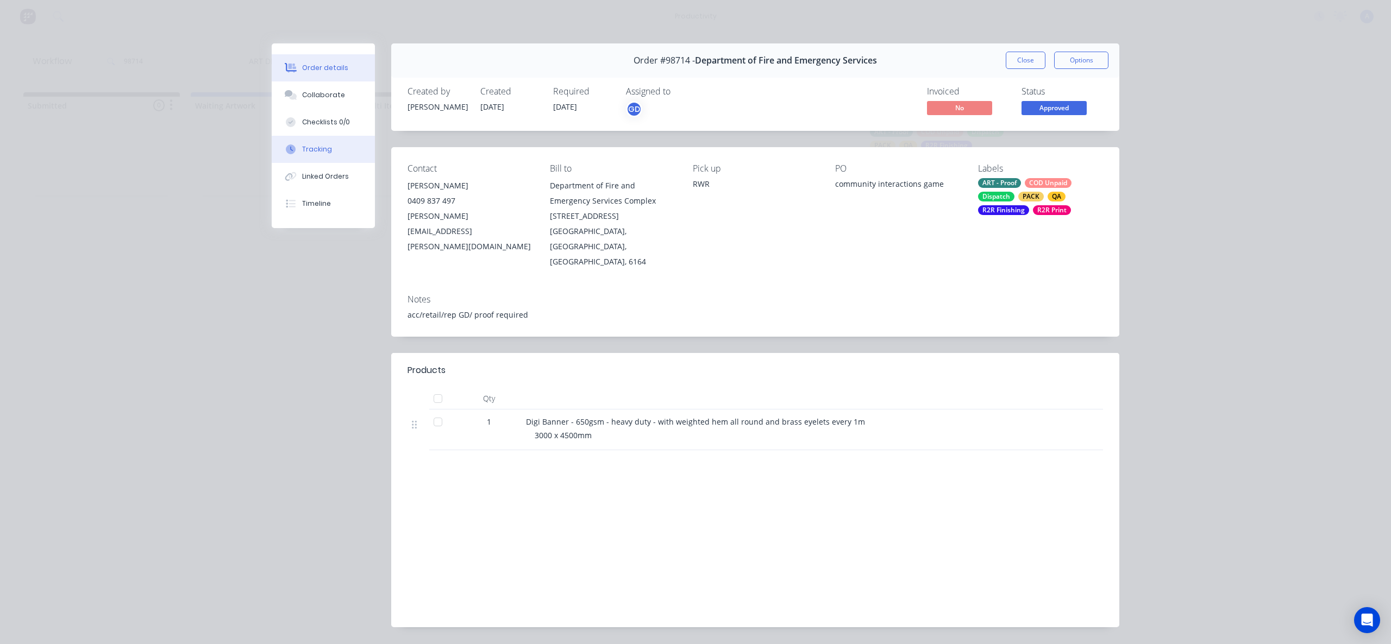
click at [351, 153] on button "Tracking" at bounding box center [323, 149] width 103 height 27
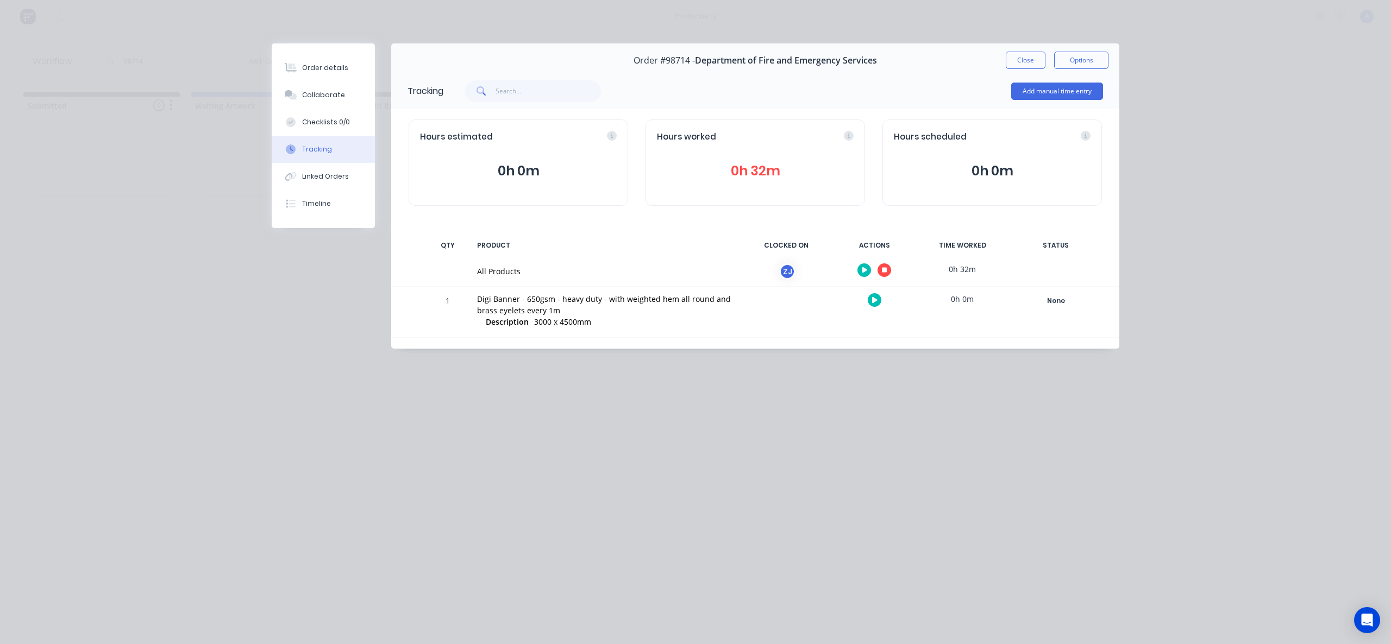
click at [884, 268] on icon "button" at bounding box center [884, 270] width 5 height 5
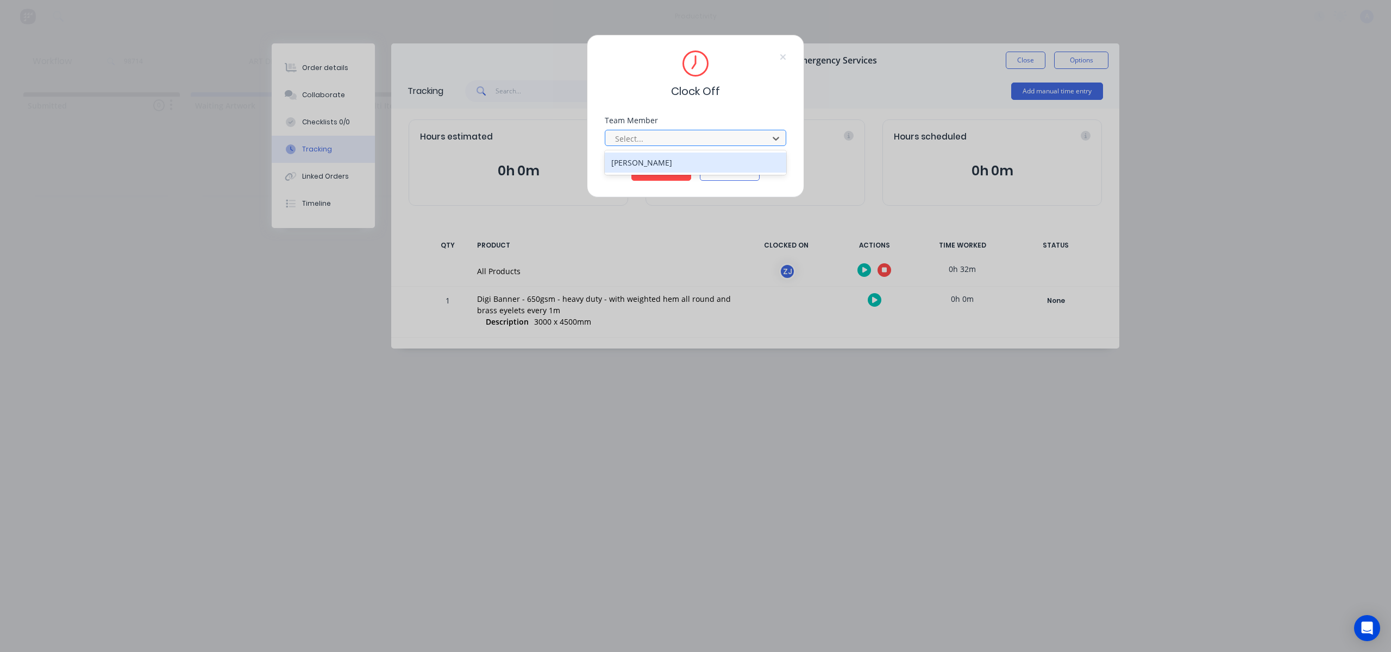
click at [759, 143] on div at bounding box center [688, 139] width 149 height 14
click at [712, 165] on div "[PERSON_NAME]" at bounding box center [695, 163] width 181 height 20
click at [654, 168] on button "Clock Off" at bounding box center [661, 172] width 60 height 17
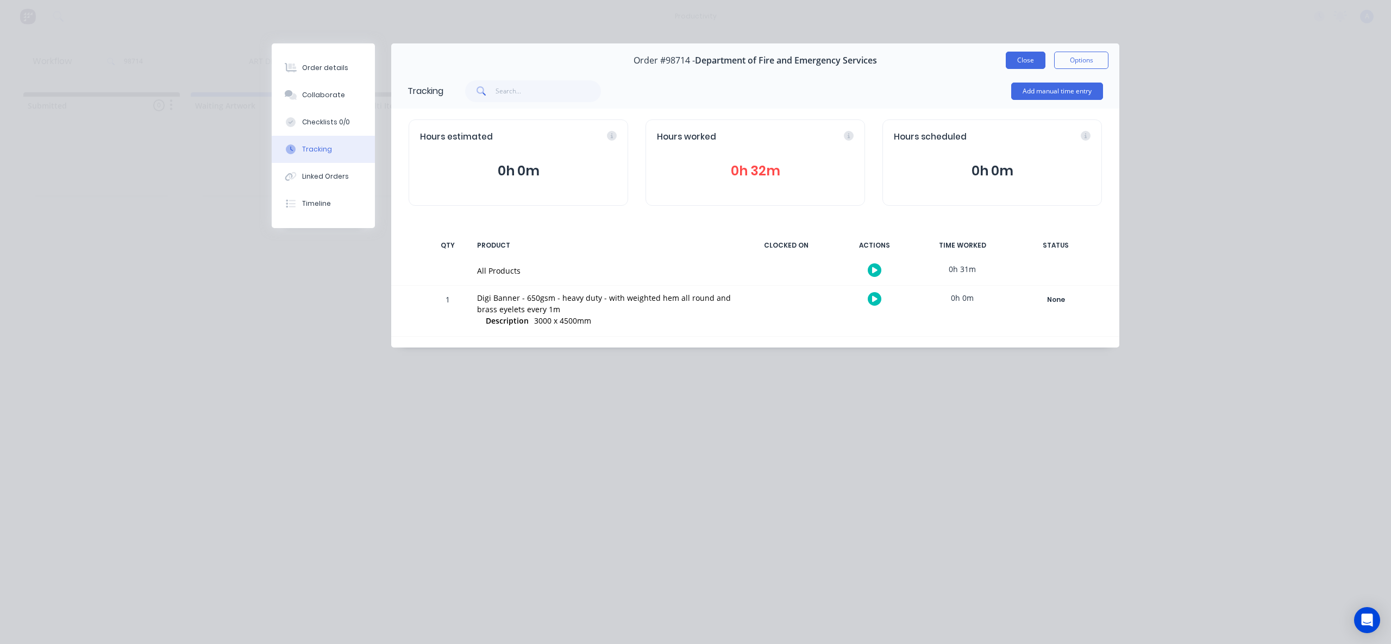
click at [1012, 57] on button "Close" at bounding box center [1026, 60] width 40 height 17
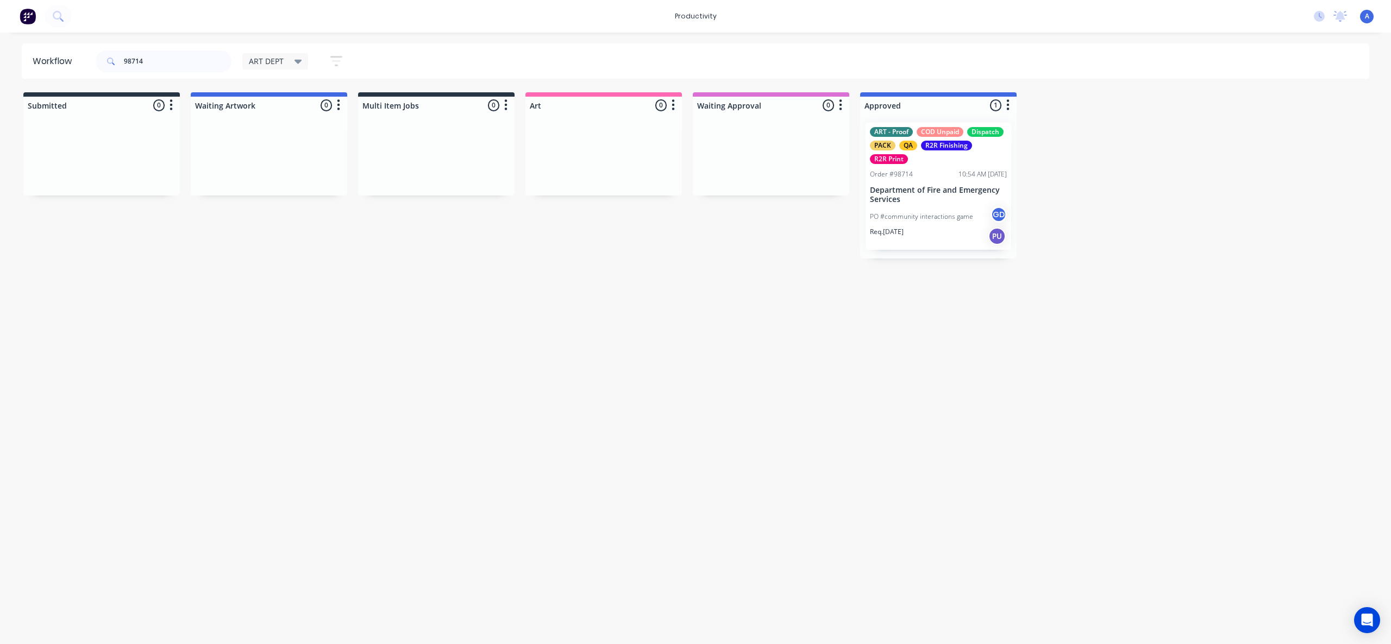
click at [995, 372] on div "Workflow 98714 ART DEPT Save new view None edit ART DEPT (Default) edit Banner …" at bounding box center [695, 332] width 1391 height 579
click at [948, 181] on div "ART - Proof COD Unpaid Dispatch PACK QA R2R Finishing R2R Print Order #98714 10…" at bounding box center [938, 186] width 146 height 127
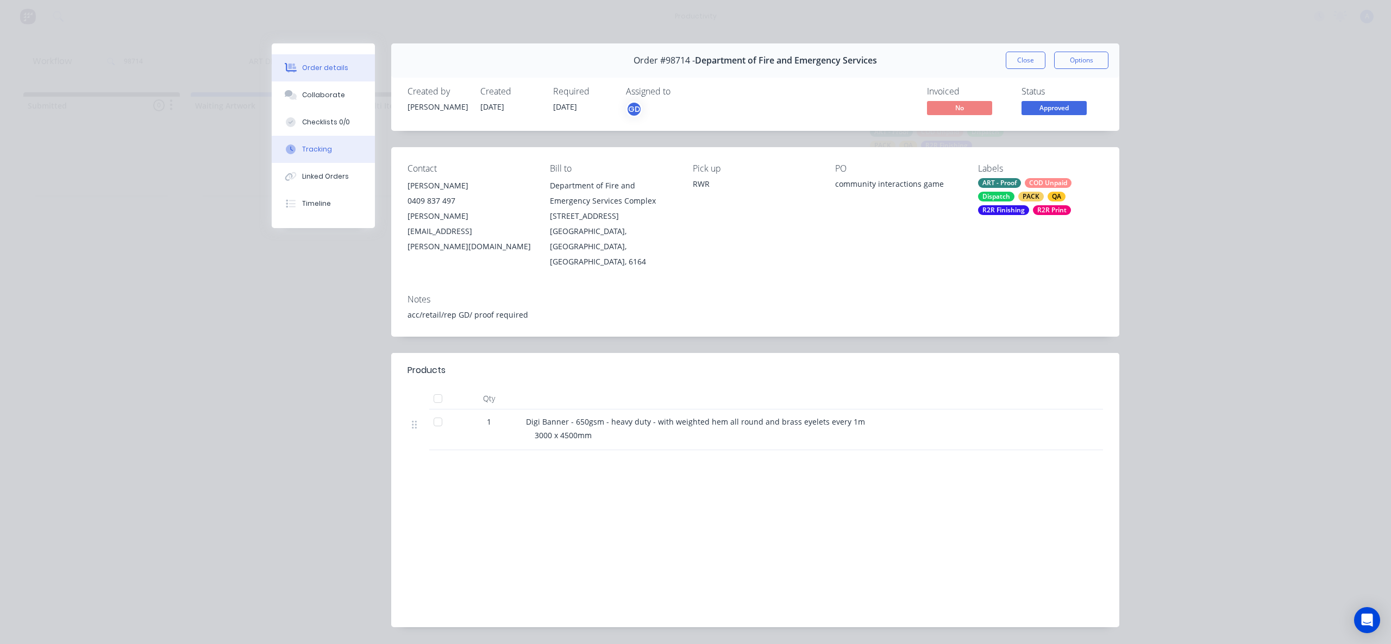
click at [335, 142] on button "Tracking" at bounding box center [323, 149] width 103 height 27
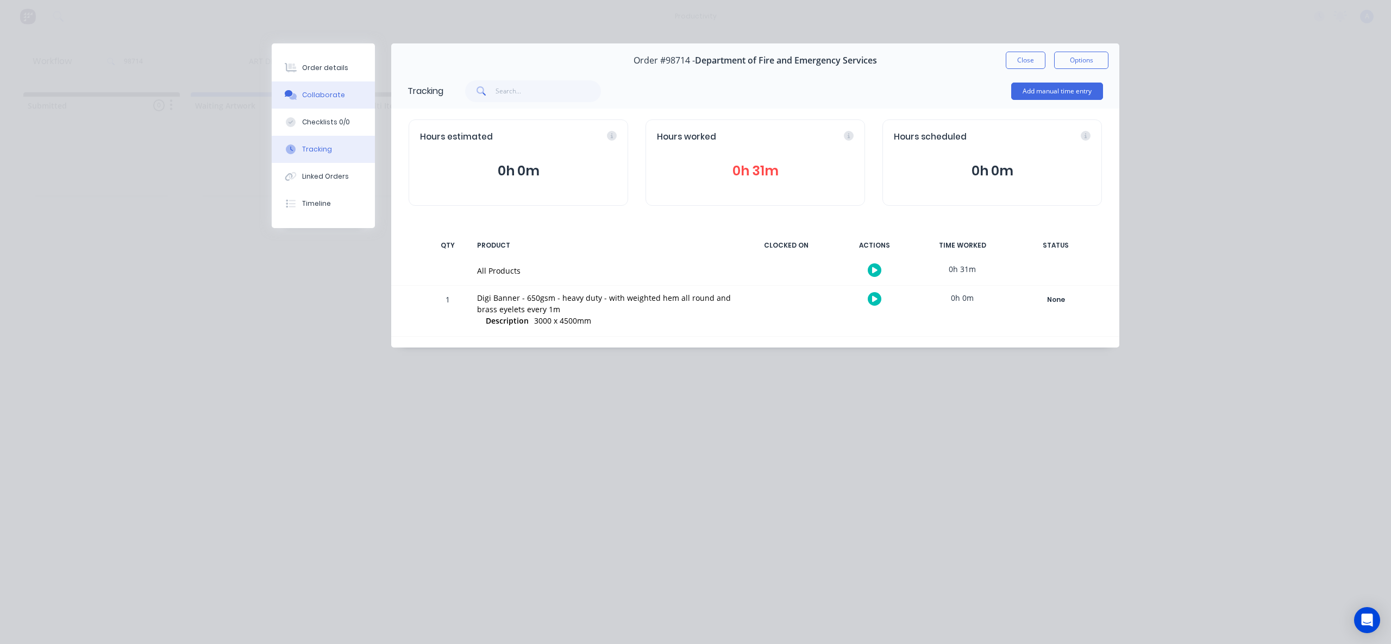
click at [332, 103] on button "Collaborate" at bounding box center [323, 94] width 103 height 27
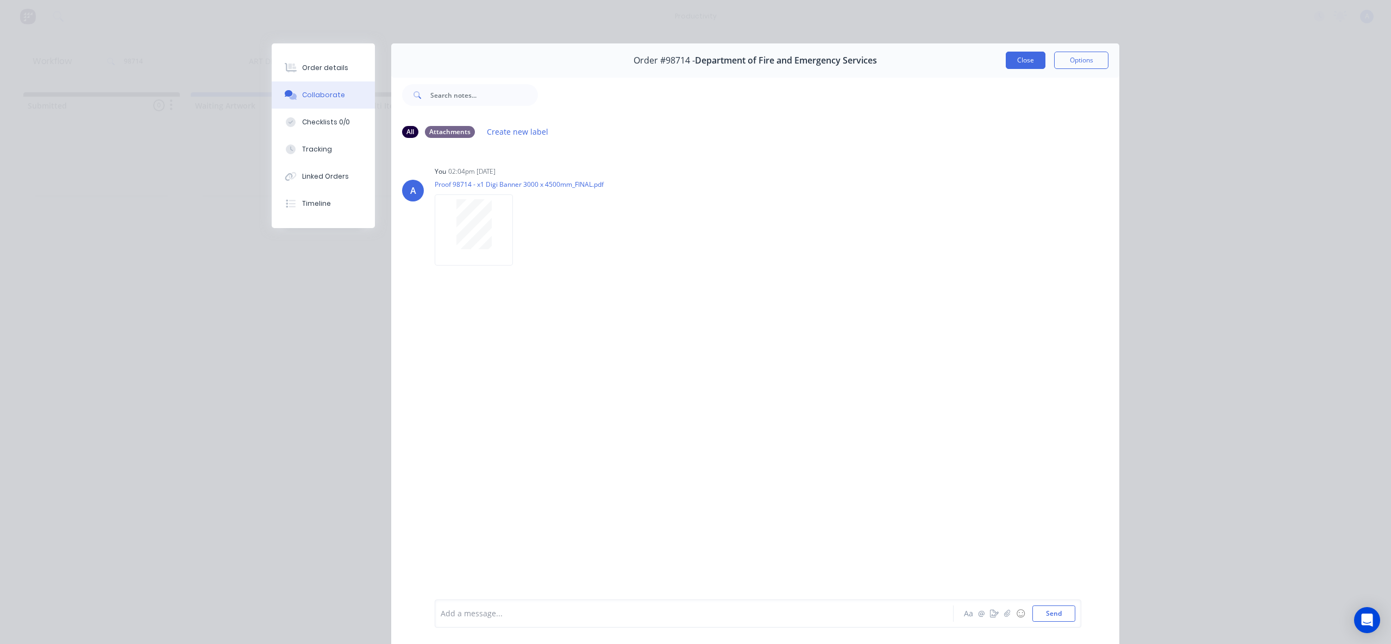
click at [1010, 57] on button "Close" at bounding box center [1026, 60] width 40 height 17
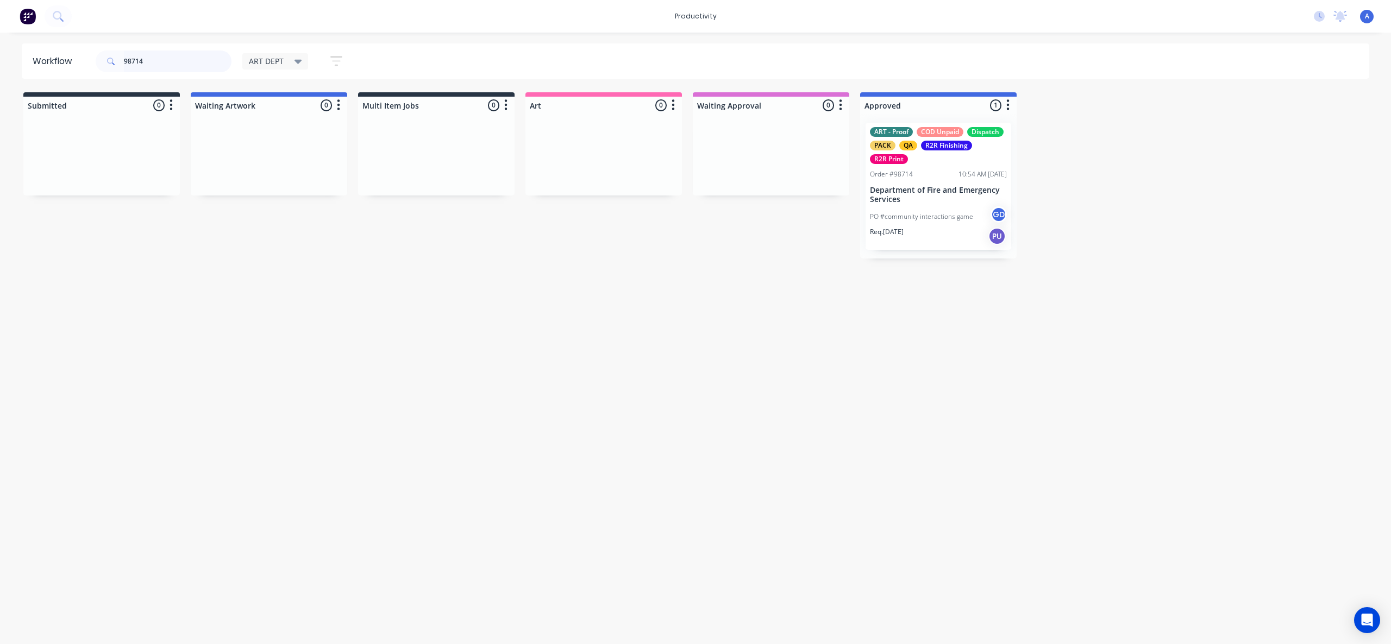
click at [194, 52] on input "98714" at bounding box center [178, 62] width 108 height 22
click at [194, 58] on input "98714" at bounding box center [178, 62] width 108 height 22
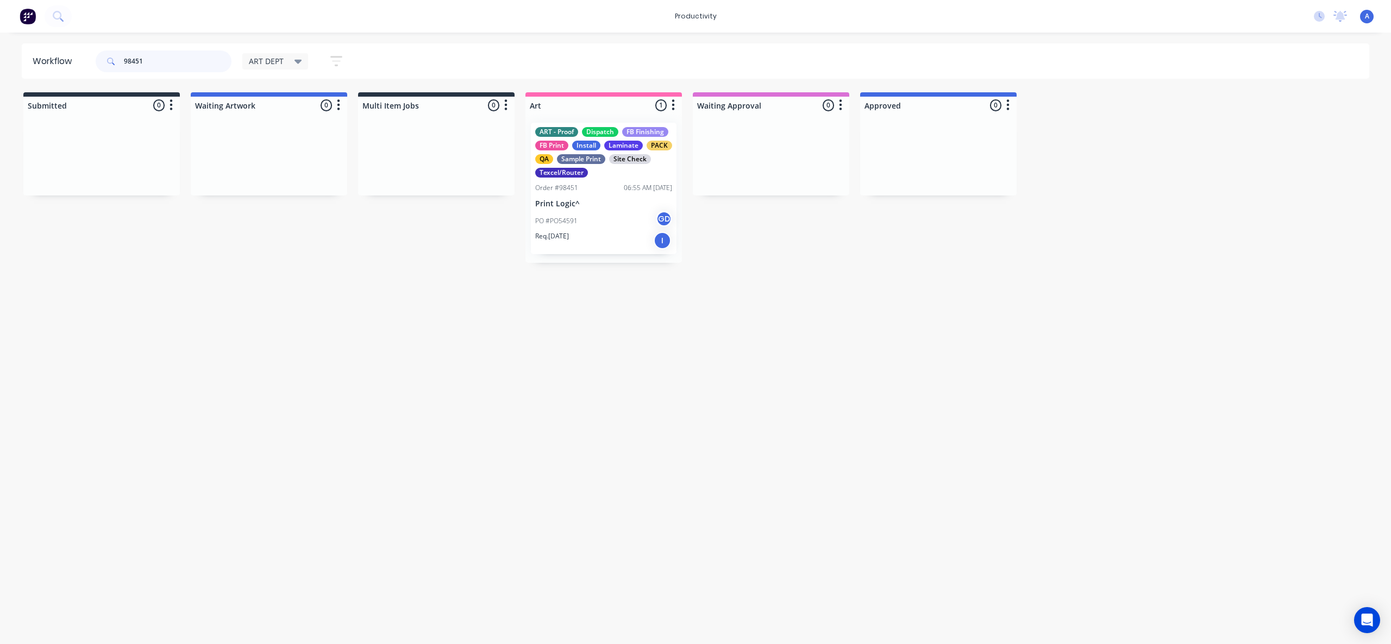
type input "98451"
click at [613, 197] on div "ART - Proof Dispatch FB Finishing FB Print Install Laminate PACK QA Sample Prin…" at bounding box center [604, 188] width 146 height 131
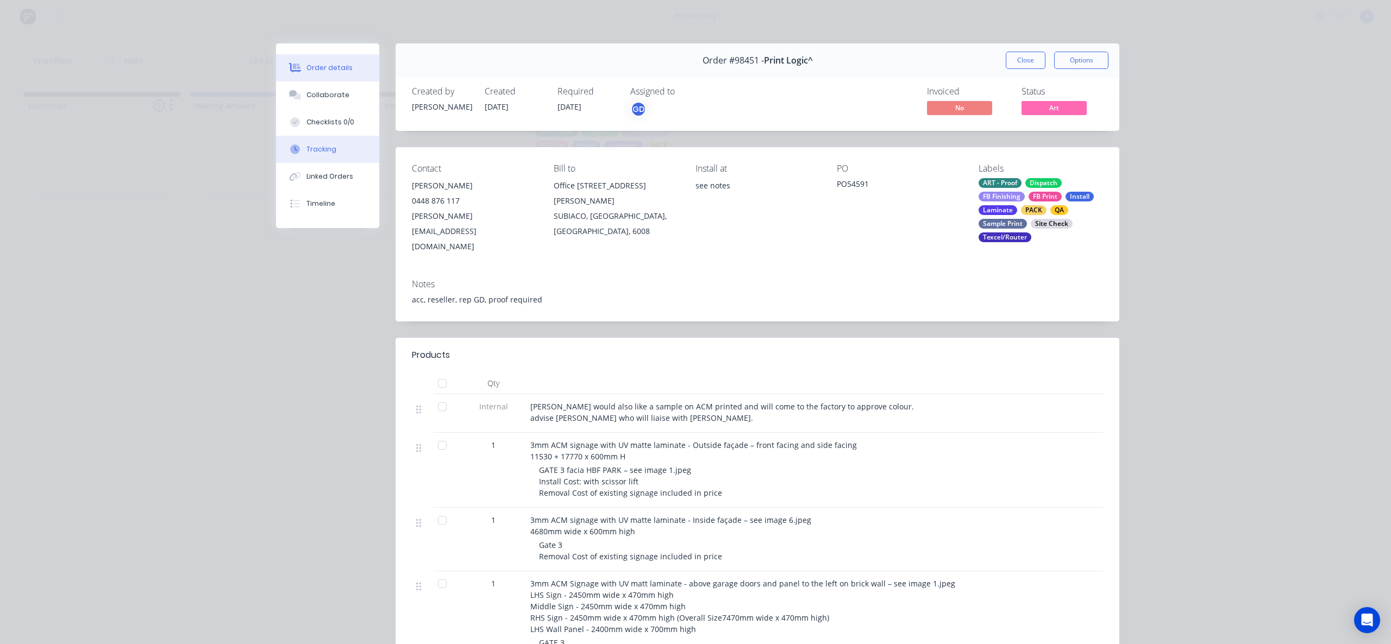
click at [296, 145] on div at bounding box center [295, 150] width 16 height 10
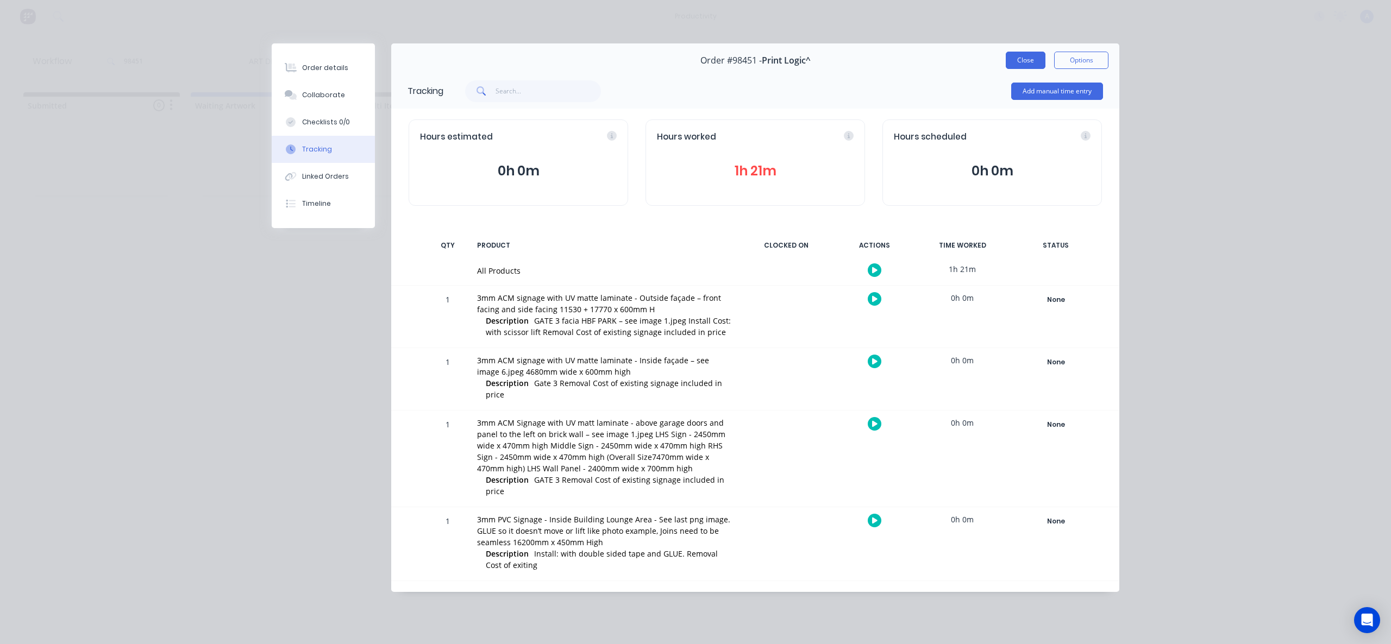
click at [1014, 60] on button "Close" at bounding box center [1026, 60] width 40 height 17
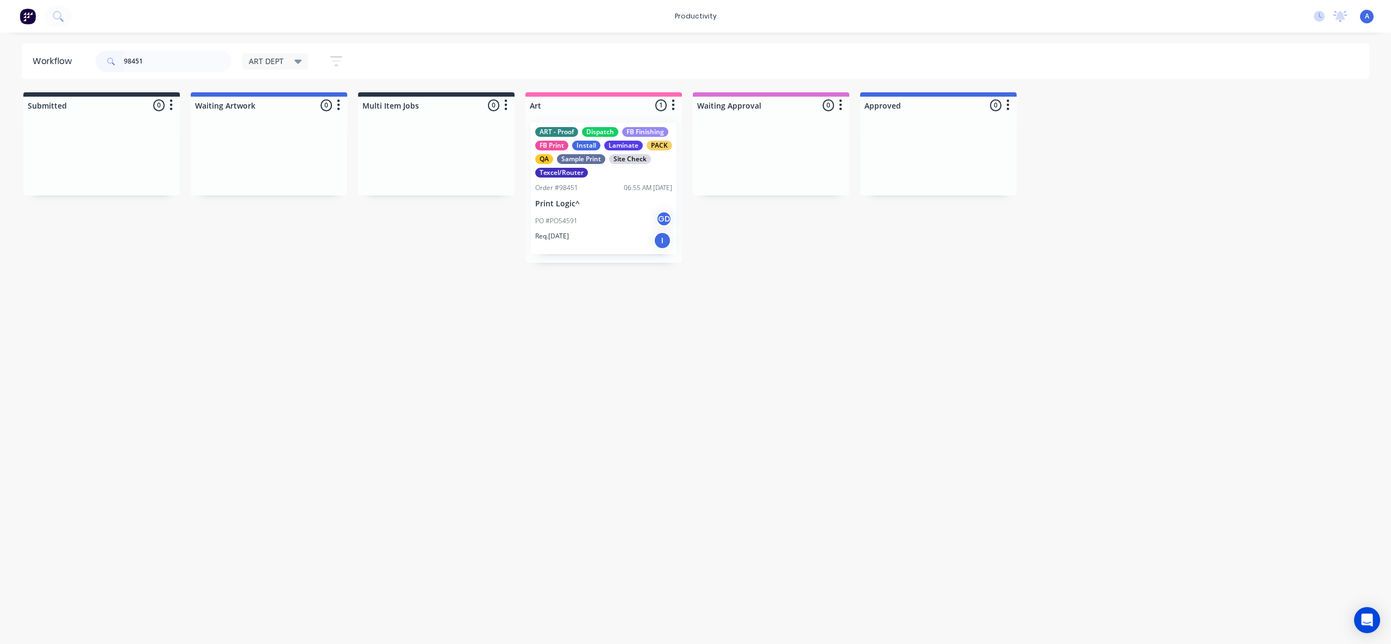
click at [605, 212] on div "PO #PO54591 GD" at bounding box center [603, 221] width 137 height 21
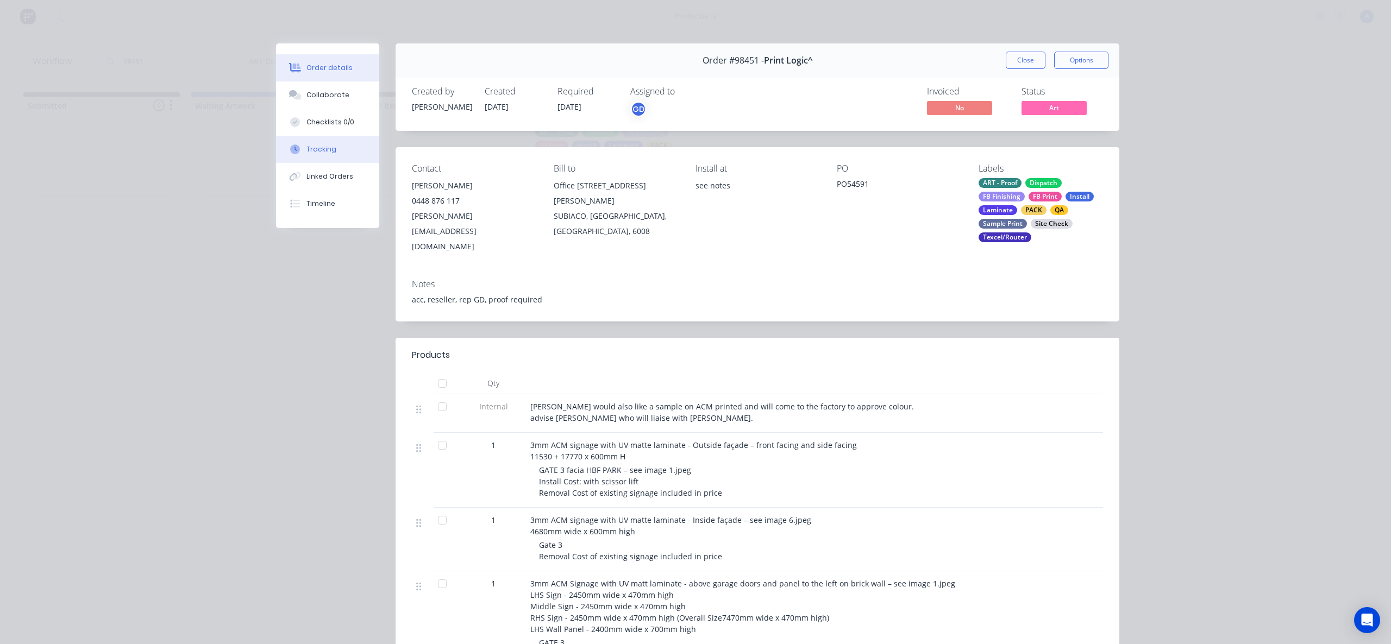
click at [297, 155] on button "Tracking" at bounding box center [327, 149] width 103 height 27
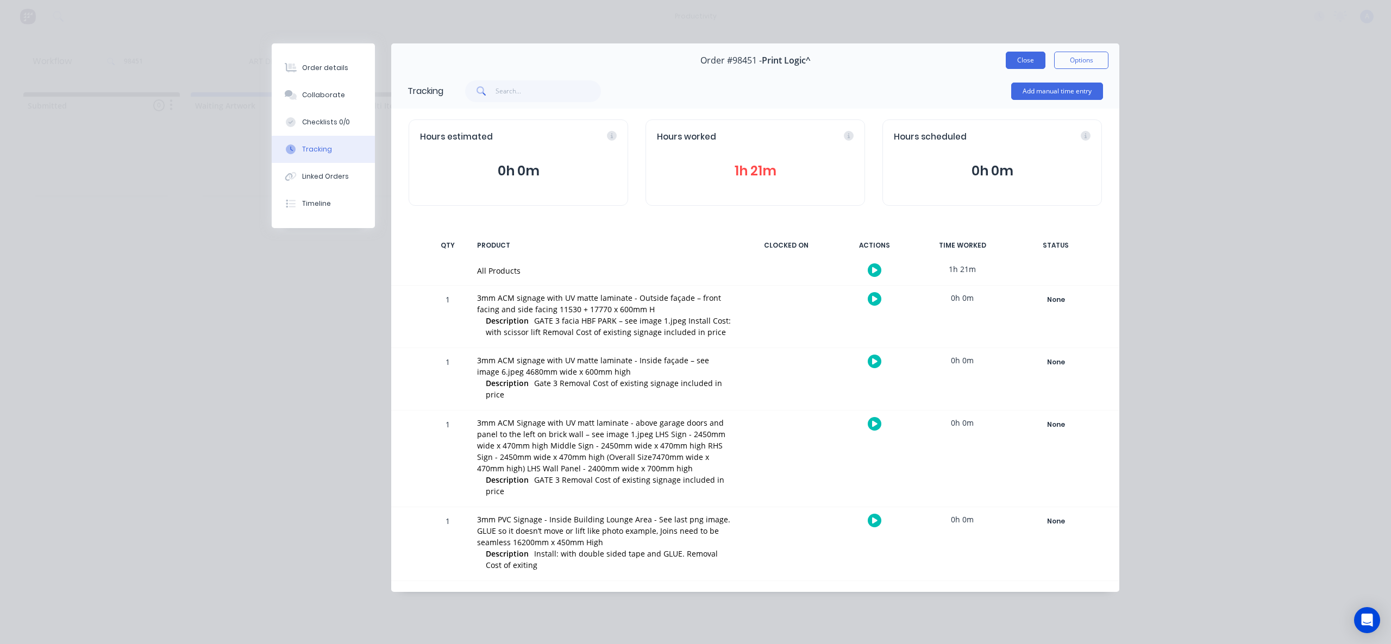
click at [1028, 55] on button "Close" at bounding box center [1026, 60] width 40 height 17
